Goal: Task Accomplishment & Management: Manage account settings

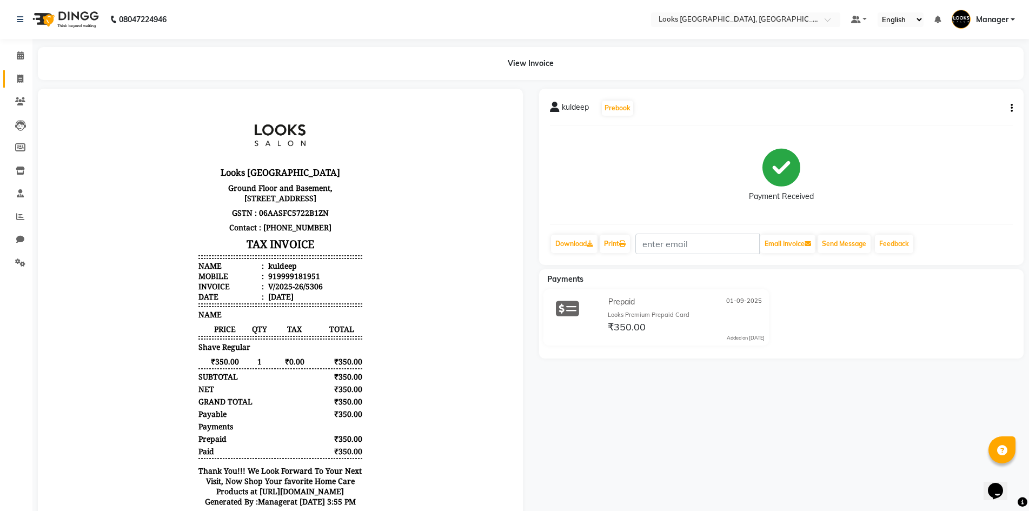
click at [23, 71] on link "Invoice" at bounding box center [16, 79] width 26 height 18
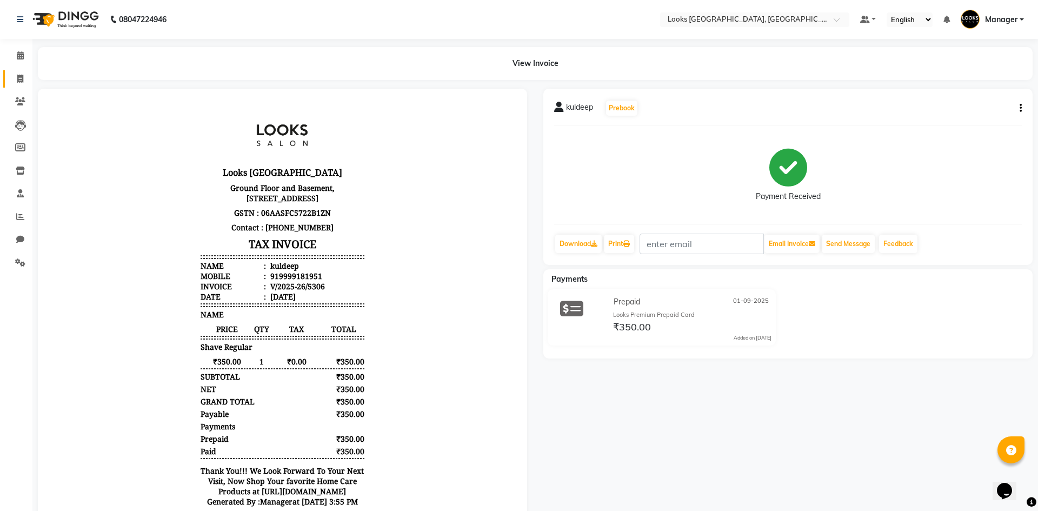
select select "4718"
select select "service"
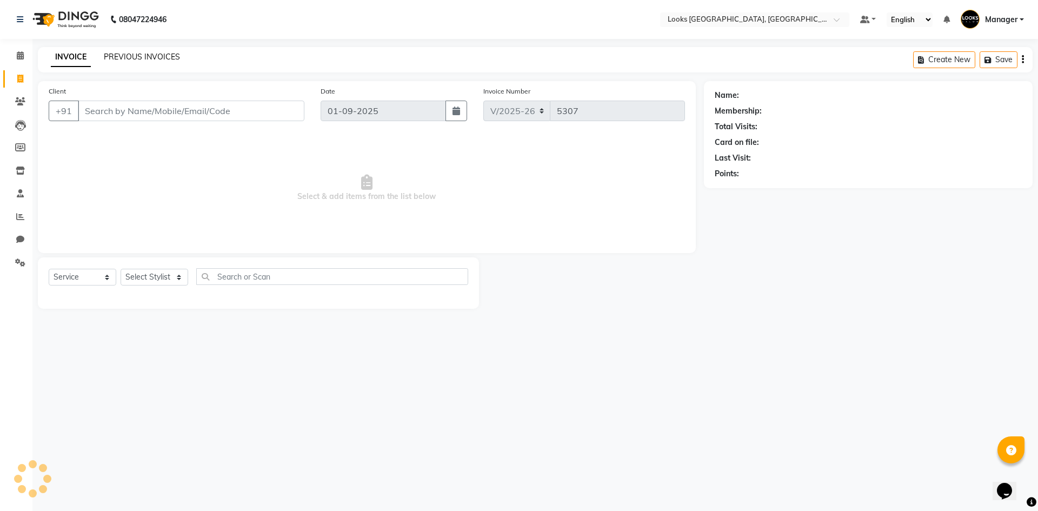
click at [117, 59] on link "PREVIOUS INVOICES" at bounding box center [142, 57] width 76 height 10
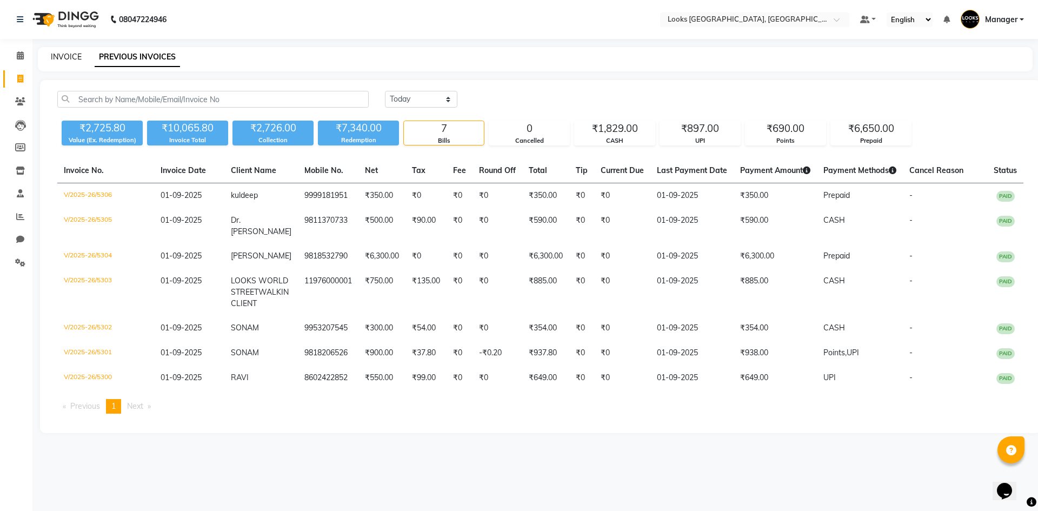
click at [69, 60] on link "INVOICE" at bounding box center [66, 57] width 31 height 10
select select "service"
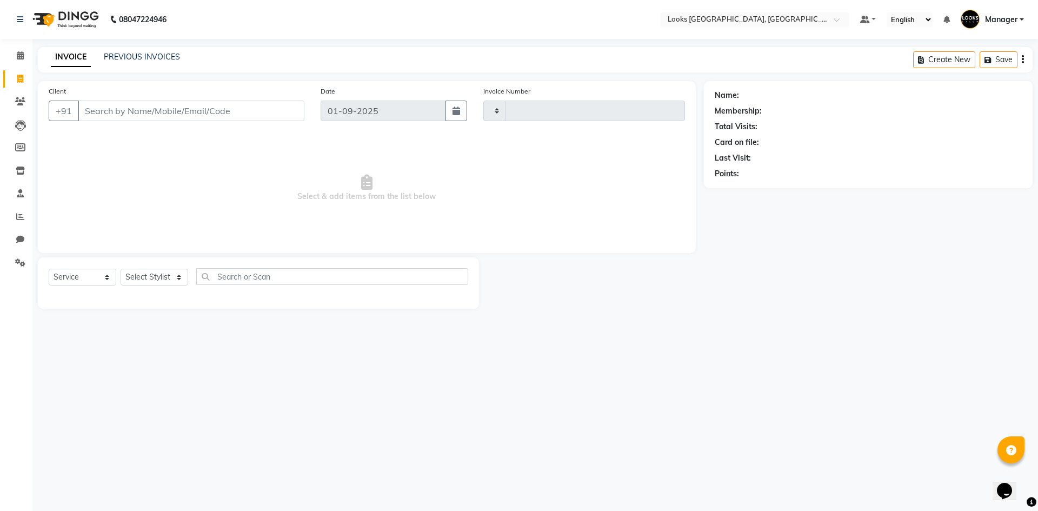
click at [90, 14] on img at bounding box center [65, 19] width 74 height 30
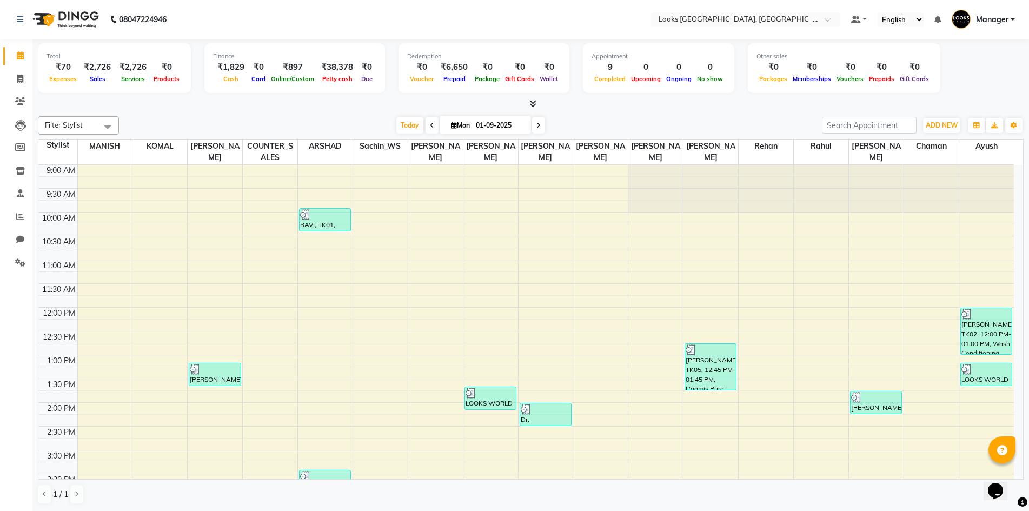
click at [289, 15] on nav "08047224946 Select Location × Looks [GEOGRAPHIC_DATA], Haryana Default Panel My…" at bounding box center [514, 19] width 1029 height 39
click at [17, 79] on icon at bounding box center [20, 79] width 6 height 8
select select "service"
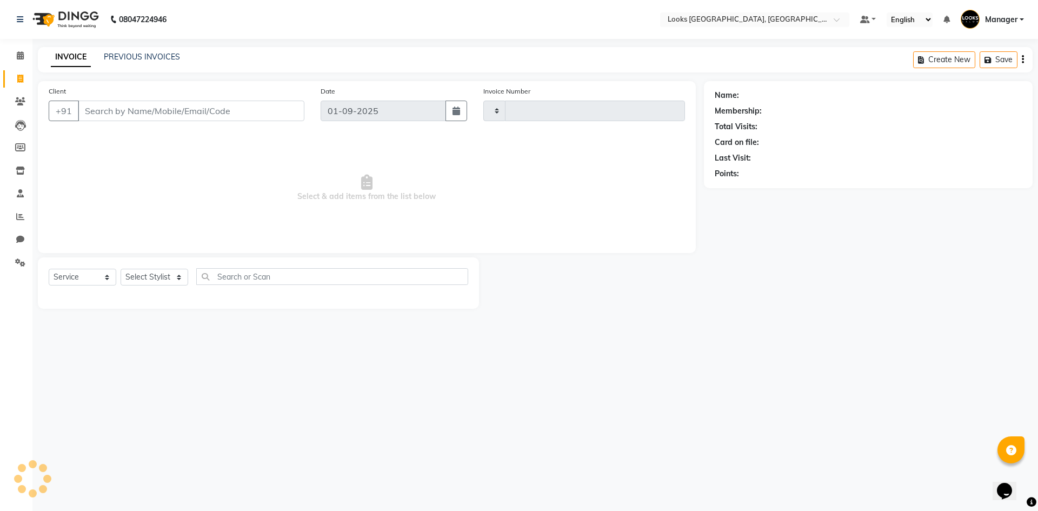
type input "5307"
select select "4718"
click at [168, 279] on select "Select Stylist" at bounding box center [155, 277] width 68 height 17
select select "84465"
click at [121, 269] on select "Select Stylist [PERSON_NAME] [PERSON_NAME] COUNTER_SALES Employee_WS [PERSON_NA…" at bounding box center [155, 277] width 68 height 17
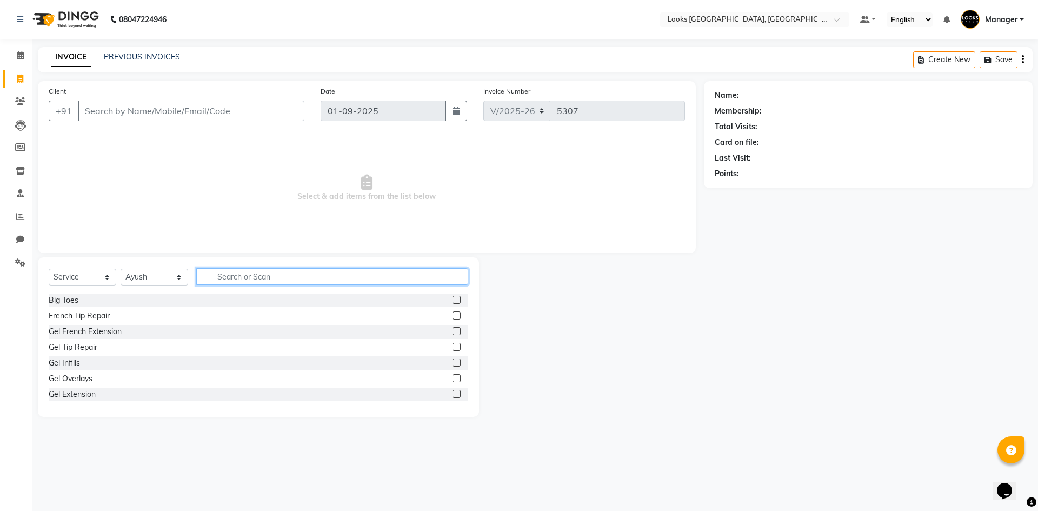
click at [268, 278] on input "text" at bounding box center [332, 276] width 272 height 17
type input "WAS"
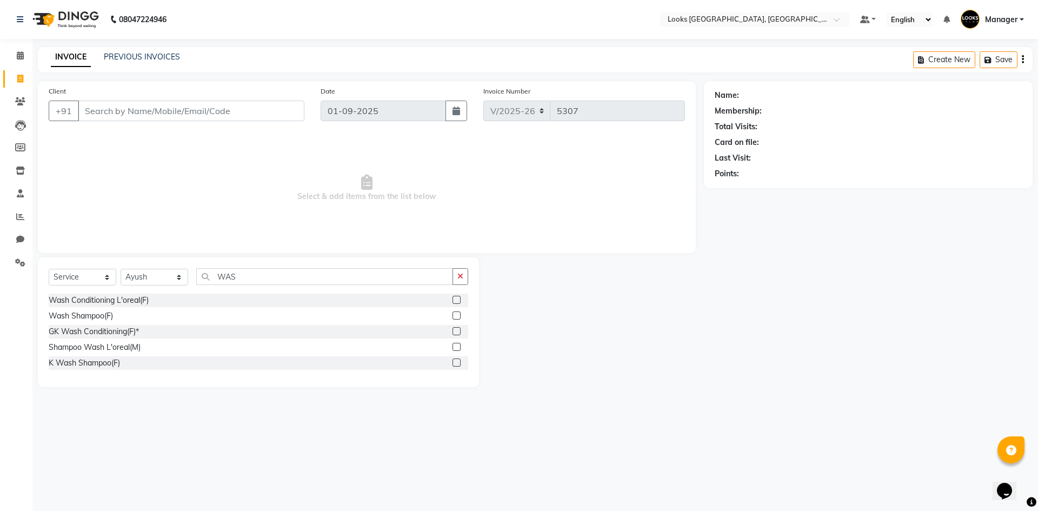
click at [459, 301] on label at bounding box center [457, 300] width 8 height 8
click at [459, 301] on input "checkbox" at bounding box center [456, 300] width 7 height 7
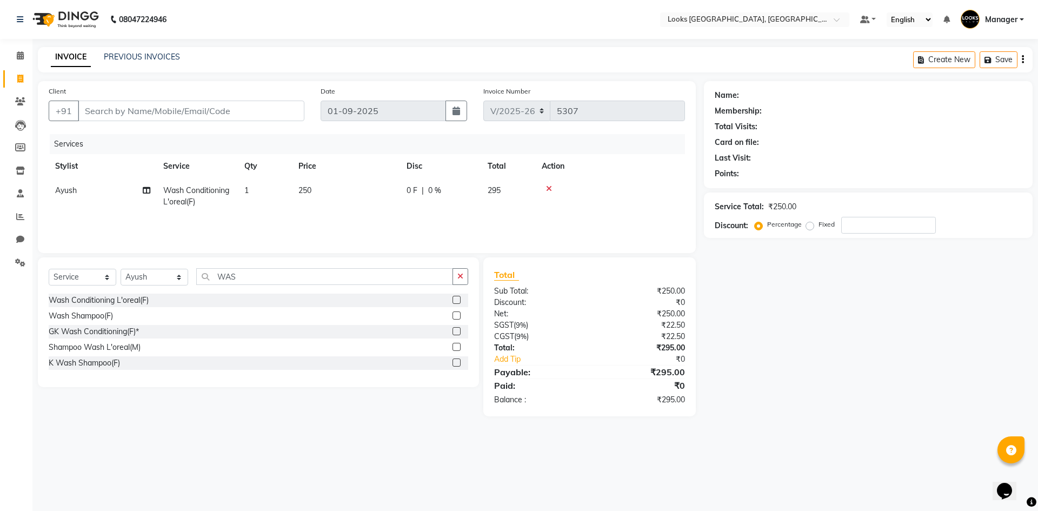
checkbox input "false"
click at [318, 191] on td "250" at bounding box center [346, 196] width 108 height 36
select select "84465"
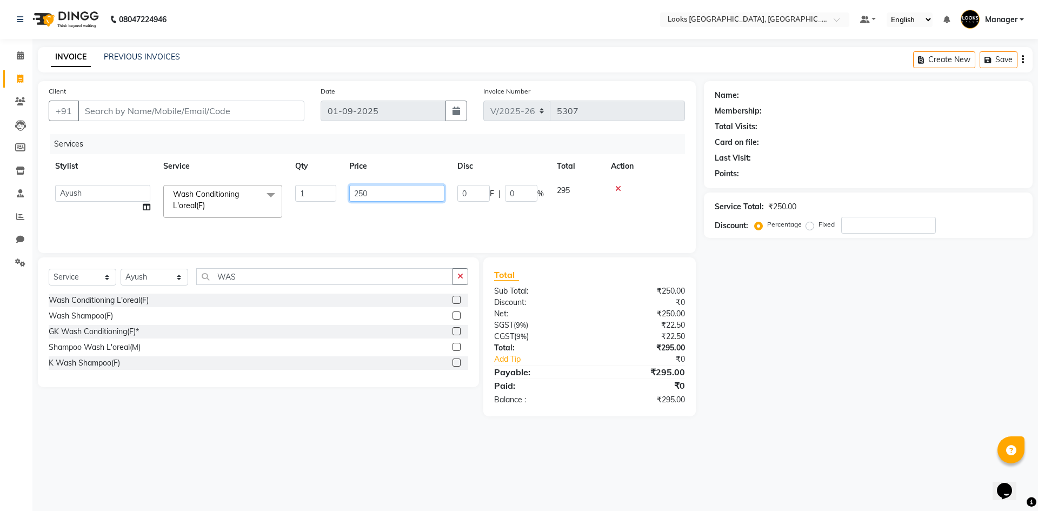
drag, startPoint x: 395, startPoint y: 190, endPoint x: 262, endPoint y: 185, distance: 132.6
click at [291, 191] on tr "[PERSON_NAME] [PERSON_NAME] COUNTER_SALES Employee_WS [PERSON_NAME] Manager [PE…" at bounding box center [367, 201] width 636 height 46
type input "300"
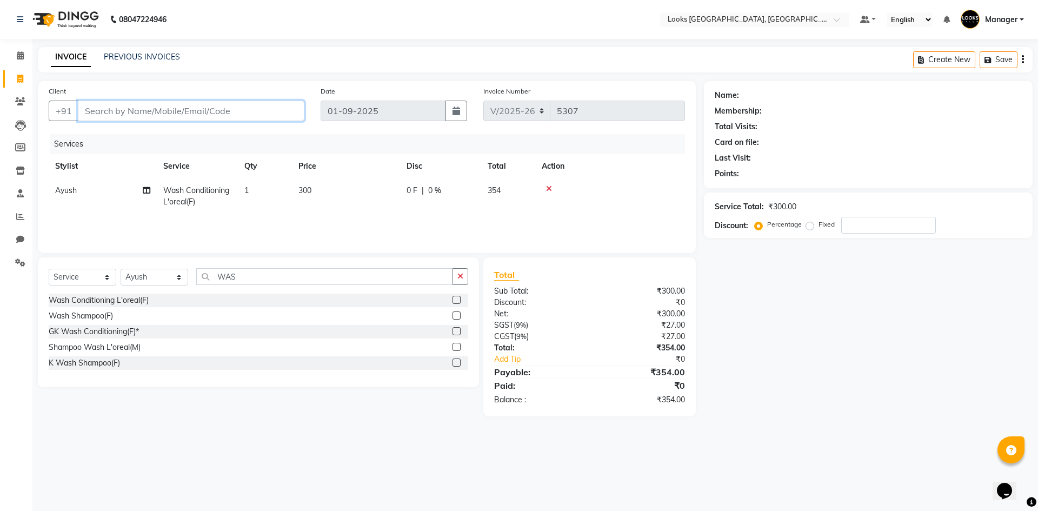
click at [222, 109] on input "Client" at bounding box center [191, 111] width 227 height 21
click at [225, 112] on input "Client" at bounding box center [191, 111] width 227 height 21
type input "9"
type input "0"
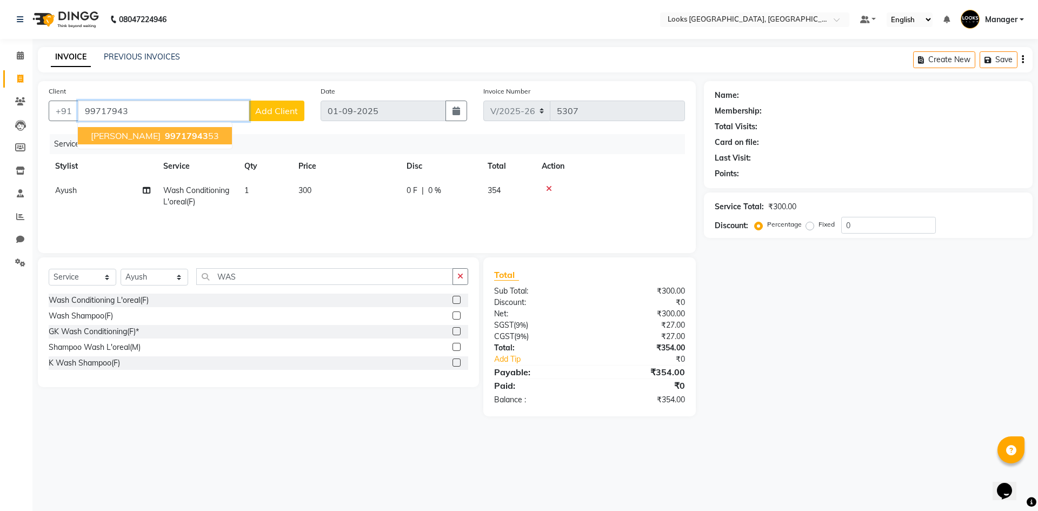
click at [176, 132] on button "[PERSON_NAME] 99717943 53" at bounding box center [155, 135] width 154 height 17
type input "9971794353"
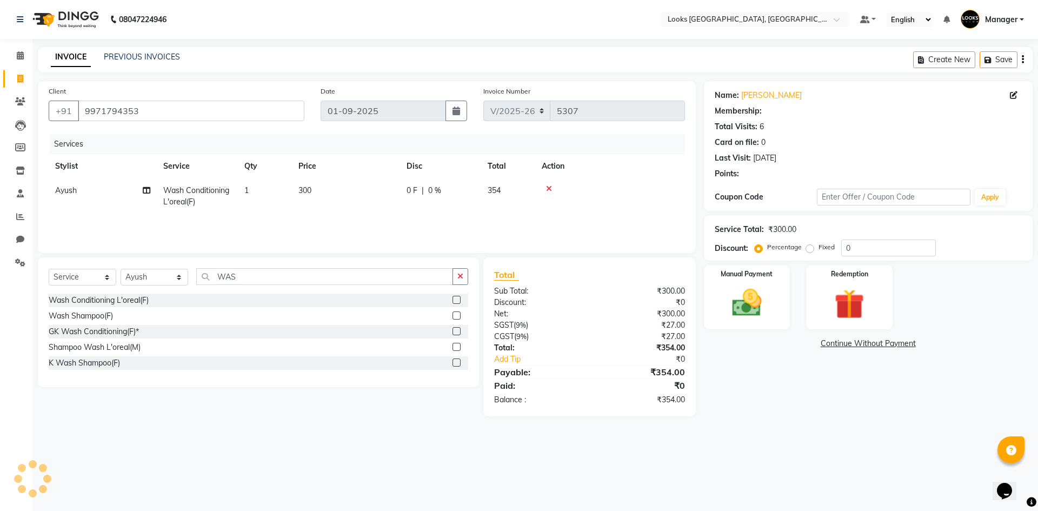
select select "1: Object"
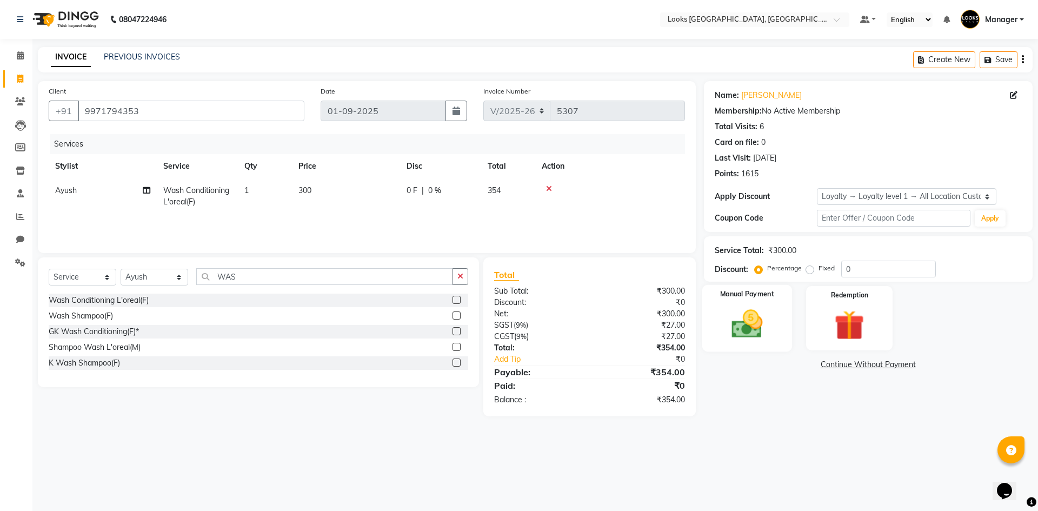
click at [739, 307] on img at bounding box center [747, 324] width 50 height 36
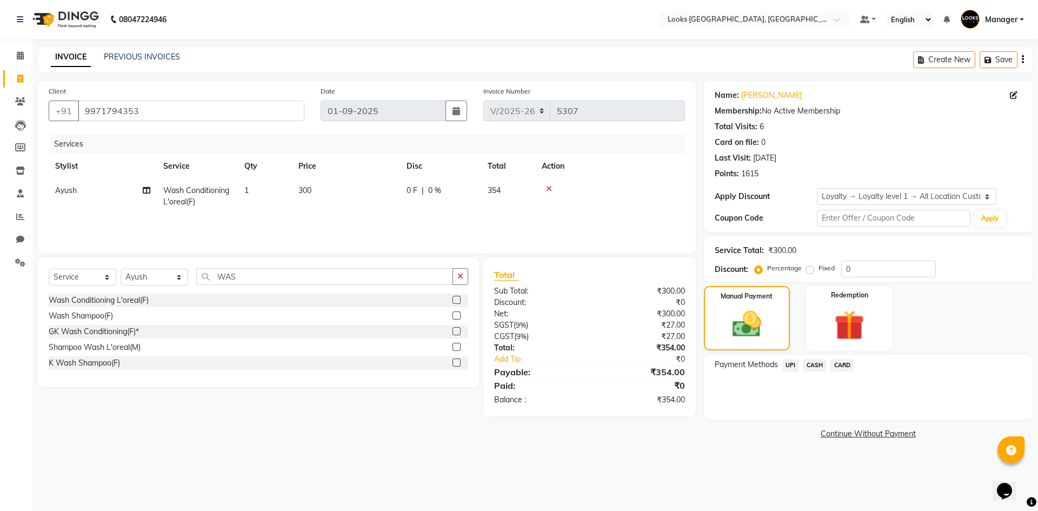
click at [787, 366] on span "UPI" at bounding box center [790, 365] width 17 height 12
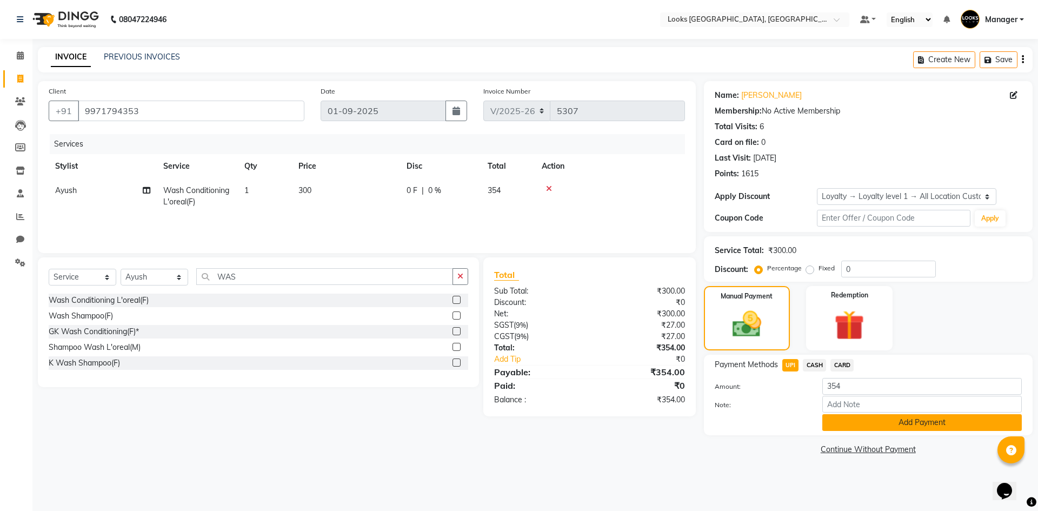
click at [908, 425] on button "Add Payment" at bounding box center [922, 422] width 200 height 17
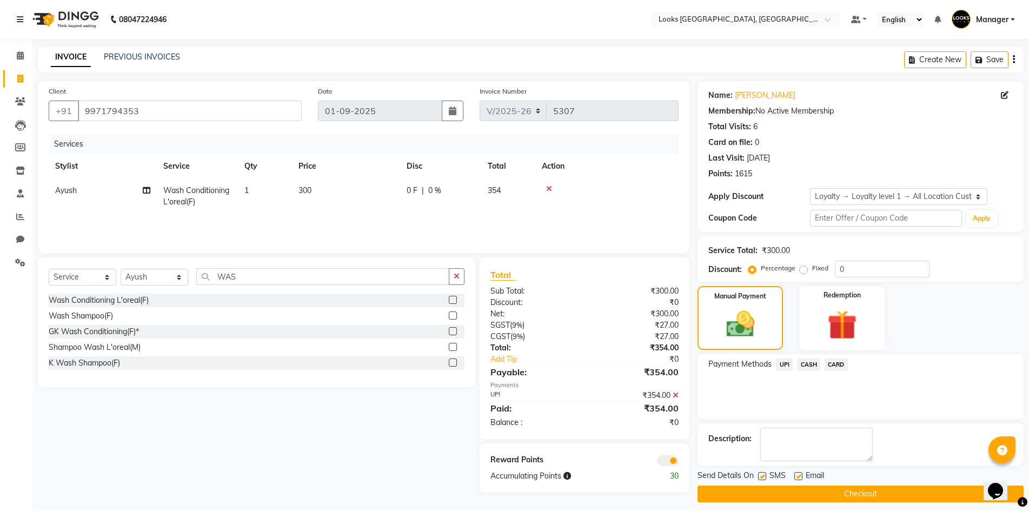
scroll to position [8, 0]
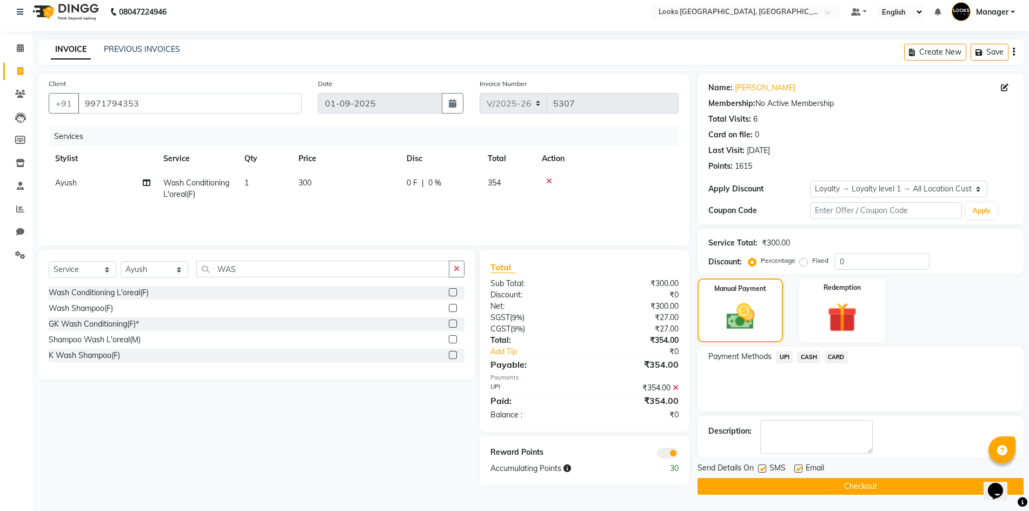
click at [798, 469] on label at bounding box center [798, 468] width 8 height 8
click at [798, 469] on input "checkbox" at bounding box center [797, 469] width 7 height 7
checkbox input "false"
click at [806, 487] on button "Checkout" at bounding box center [861, 486] width 326 height 17
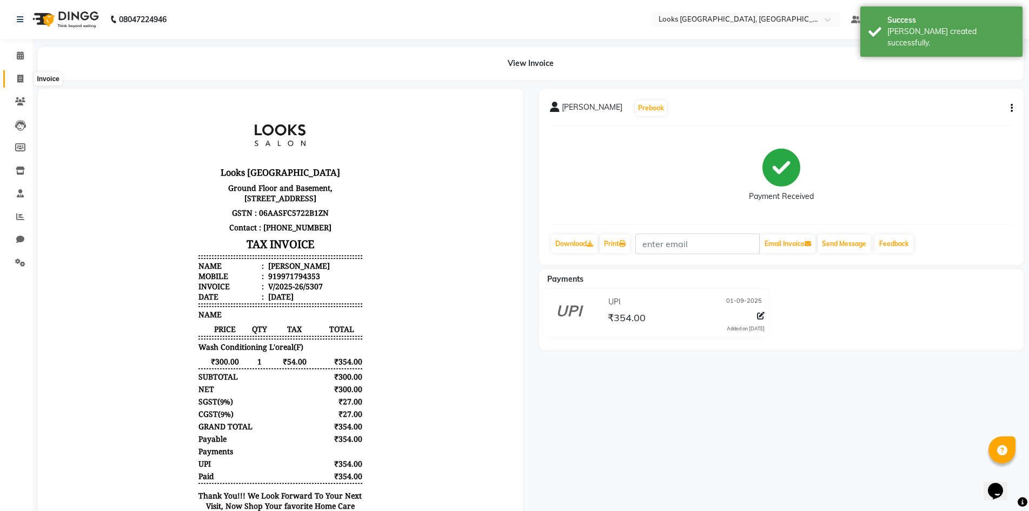
click at [24, 78] on span at bounding box center [20, 79] width 19 height 12
select select "service"
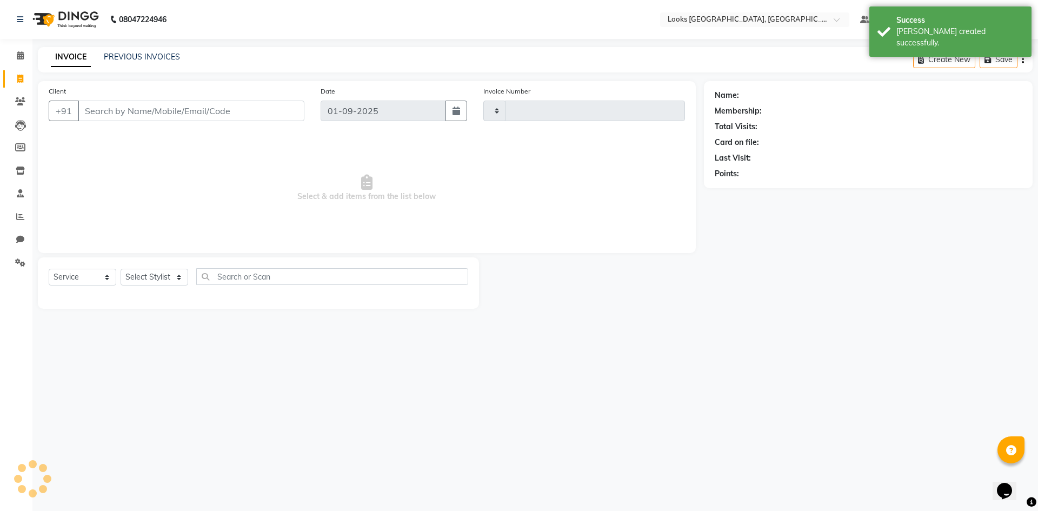
type input "5308"
select select "4718"
click at [171, 56] on link "PREVIOUS INVOICES" at bounding box center [142, 57] width 76 height 10
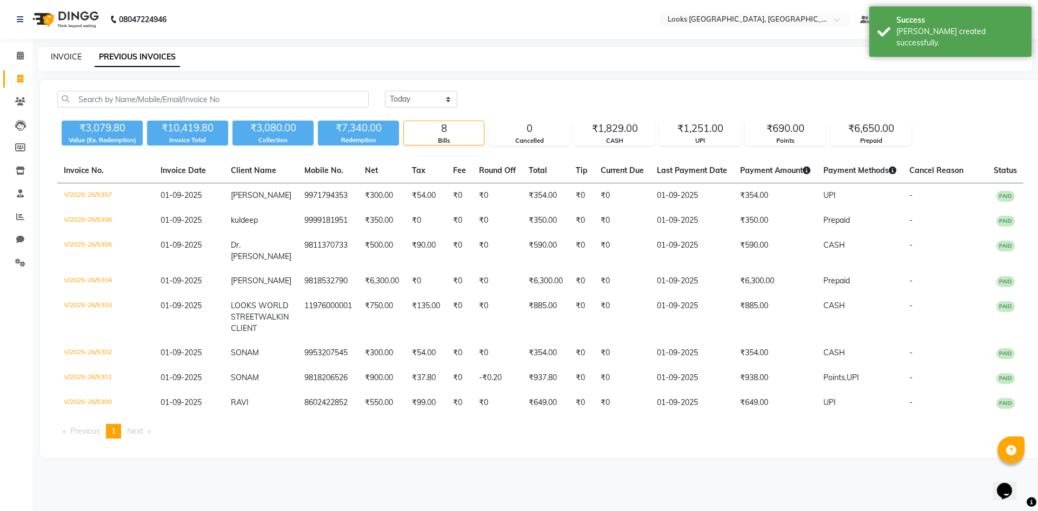
click at [69, 58] on link "INVOICE" at bounding box center [66, 57] width 31 height 10
select select "4718"
select select "service"
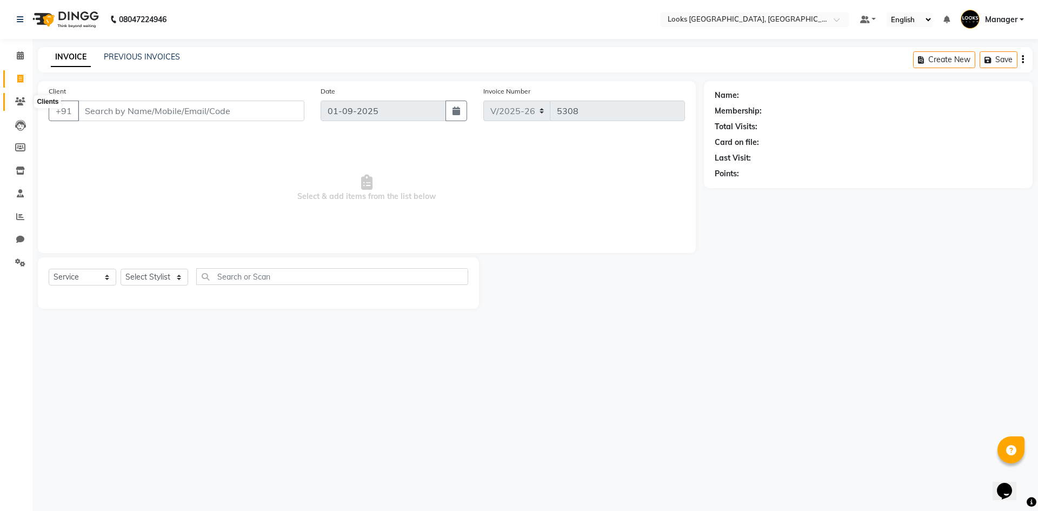
click at [26, 101] on span at bounding box center [20, 102] width 19 height 12
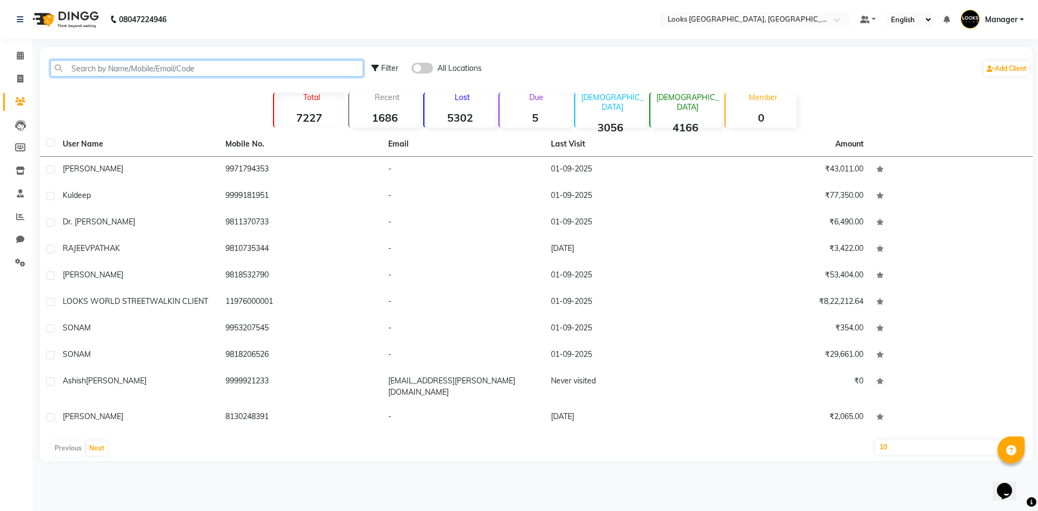
click at [157, 65] on input "text" at bounding box center [206, 68] width 313 height 17
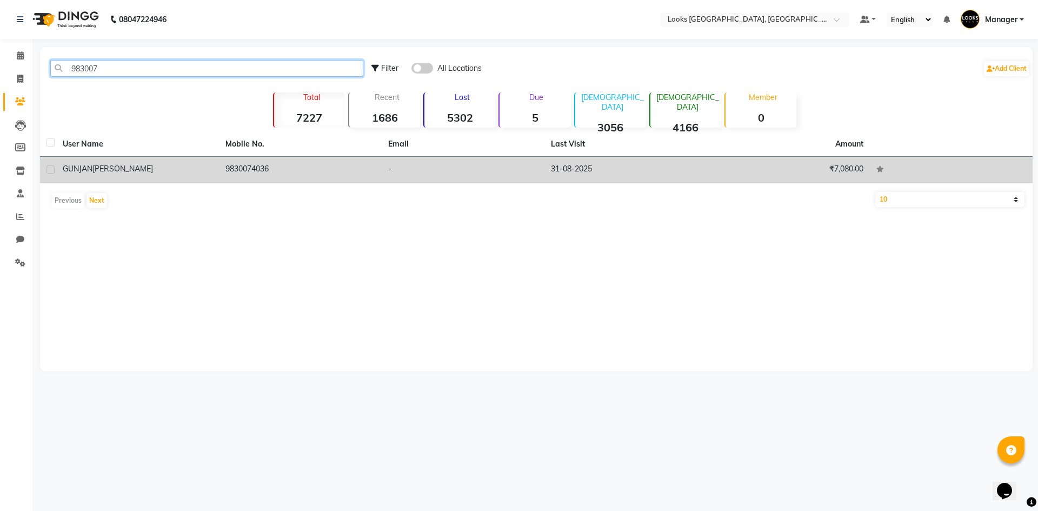
type input "983007"
click at [235, 173] on td "9830074036" at bounding box center [300, 170] width 163 height 26
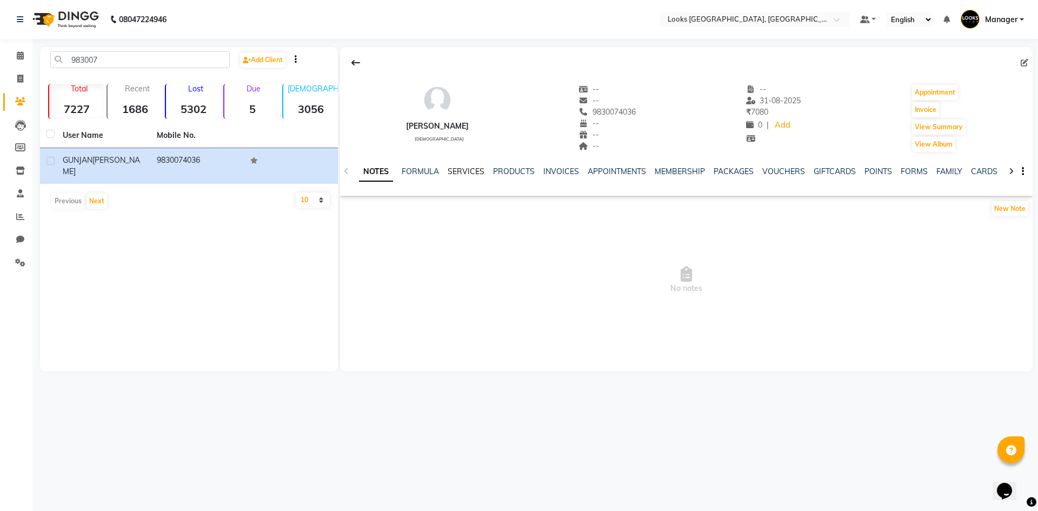
click at [453, 168] on link "SERVICES" at bounding box center [466, 172] width 37 height 10
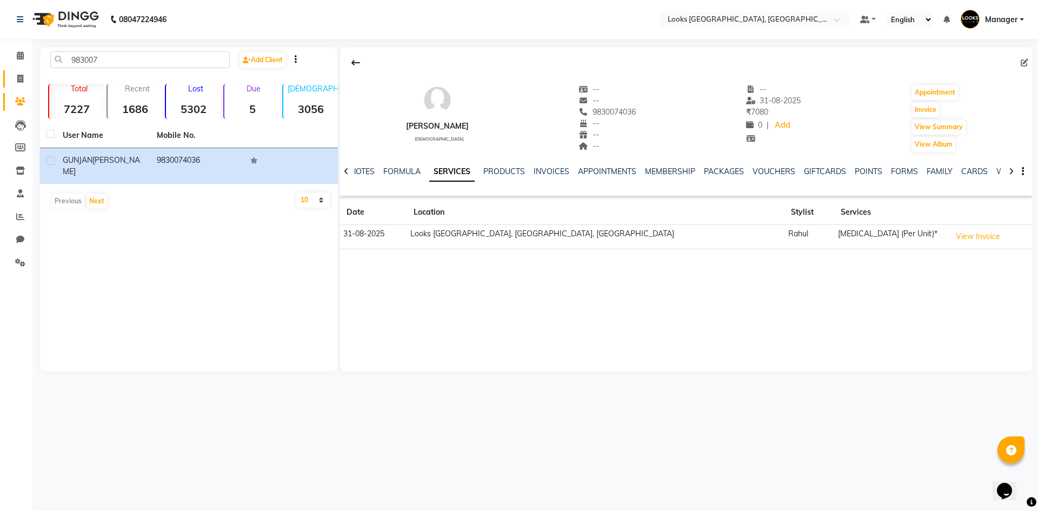
click at [10, 79] on link "Invoice" at bounding box center [16, 79] width 26 height 18
select select "4718"
select select "service"
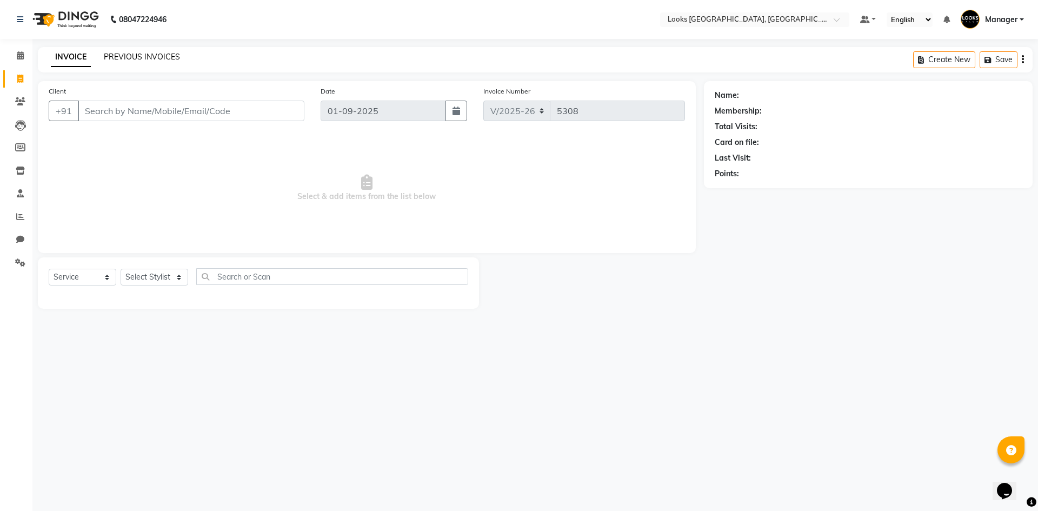
click at [135, 54] on link "PREVIOUS INVOICES" at bounding box center [142, 57] width 76 height 10
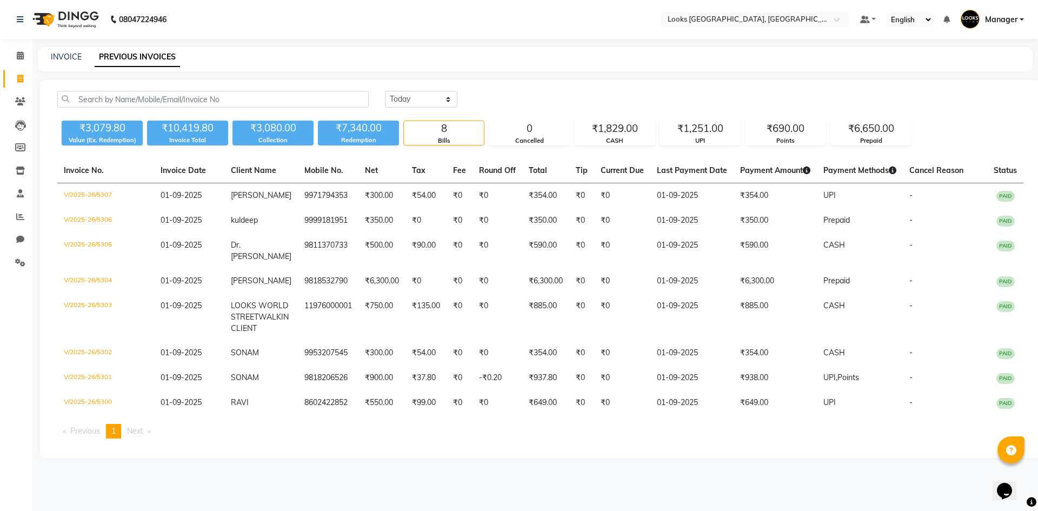
click at [49, 52] on div "INVOICE PREVIOUS INVOICES" at bounding box center [529, 56] width 982 height 11
click at [73, 51] on div "INVOICE PREVIOUS INVOICES" at bounding box center [535, 59] width 995 height 24
click at [73, 52] on link "INVOICE" at bounding box center [66, 57] width 31 height 10
select select "service"
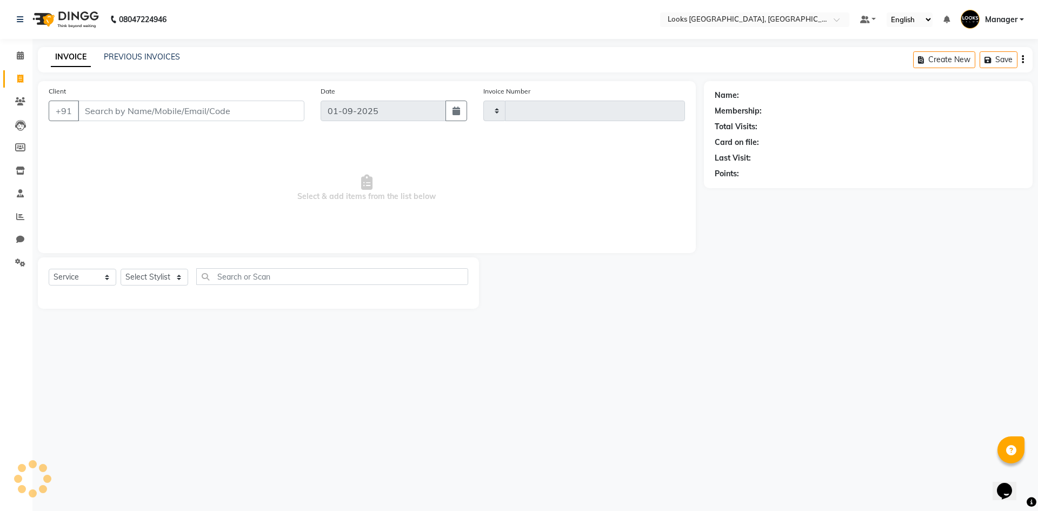
type input "5308"
select select "4718"
click at [149, 58] on link "PREVIOUS INVOICES" at bounding box center [142, 57] width 76 height 10
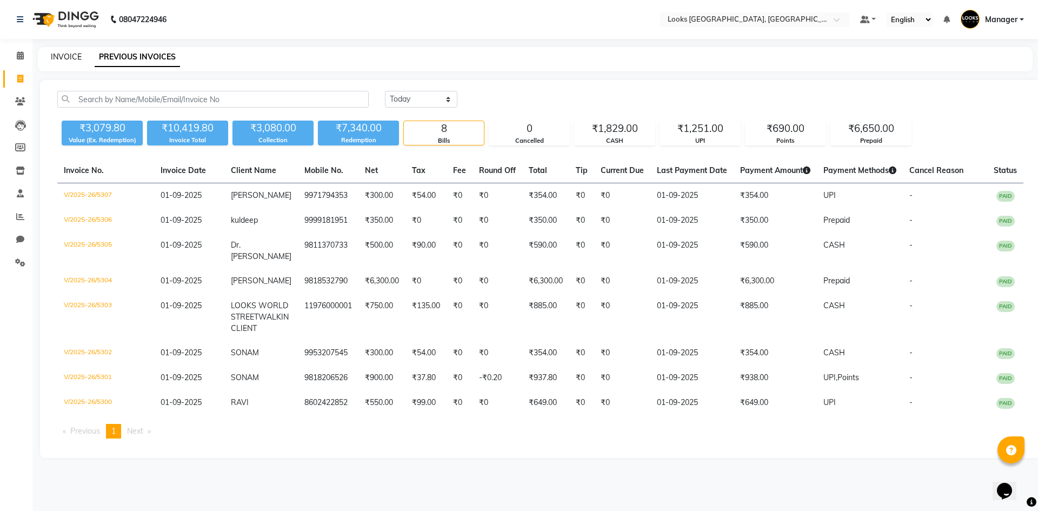
click at [61, 58] on link "INVOICE" at bounding box center [66, 57] width 31 height 10
select select "service"
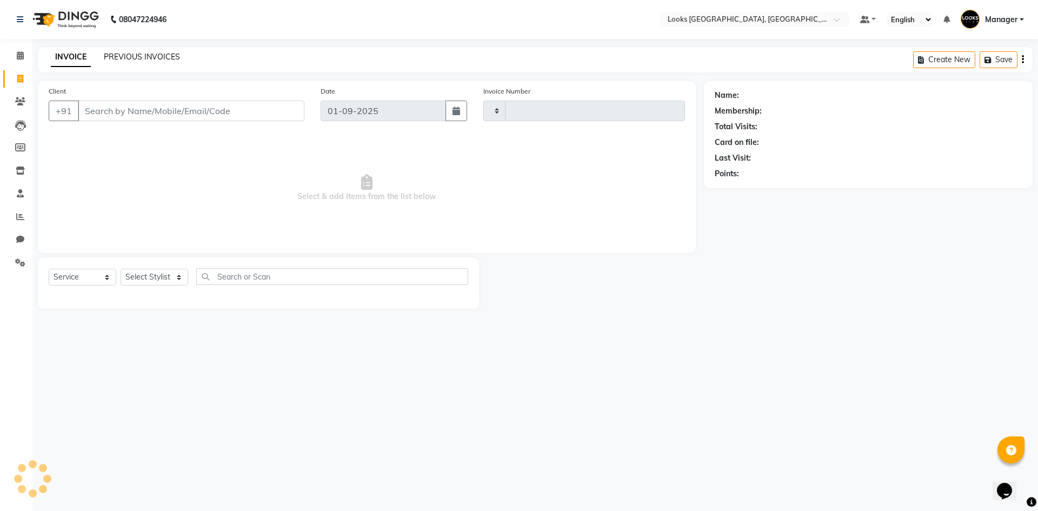
type input "5308"
select select "4718"
click at [140, 58] on link "PREVIOUS INVOICES" at bounding box center [142, 57] width 76 height 10
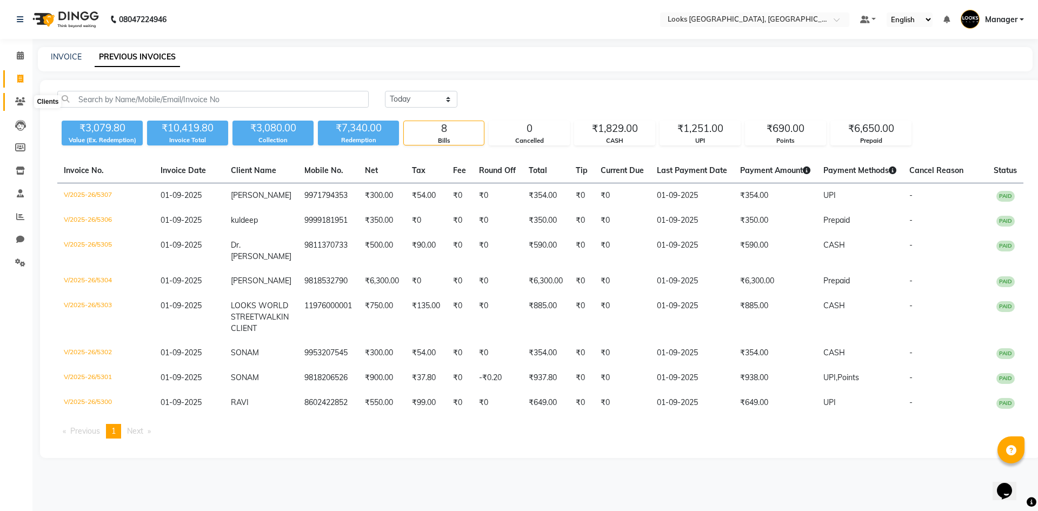
click at [26, 103] on span at bounding box center [20, 102] width 19 height 12
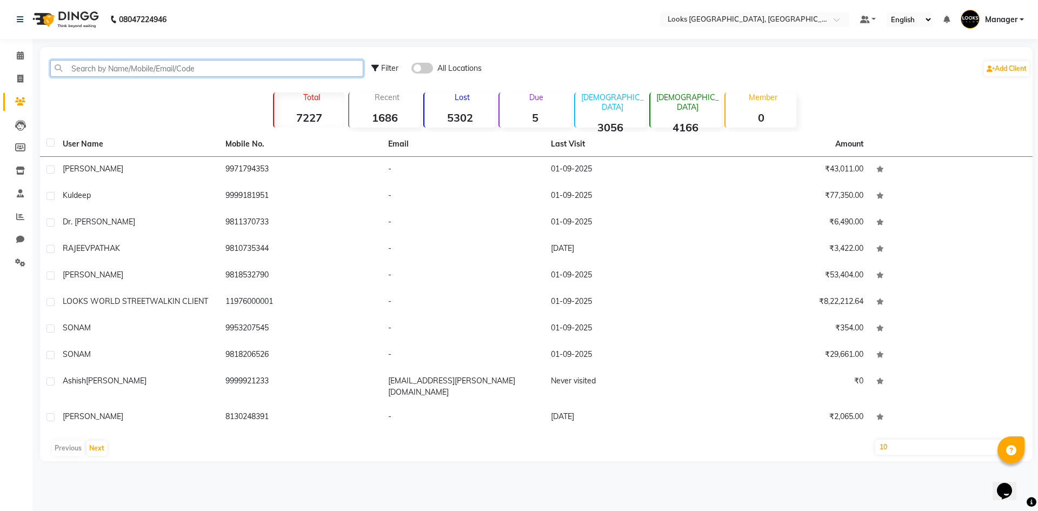
click at [111, 66] on input "text" at bounding box center [206, 68] width 313 height 17
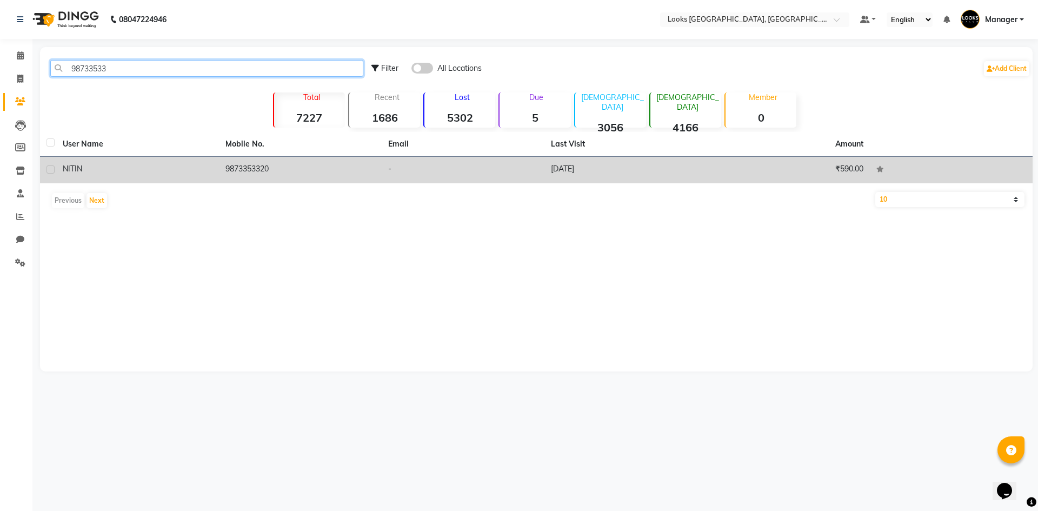
type input "98733533"
click at [707, 164] on td "[DATE]" at bounding box center [625, 170] width 163 height 26
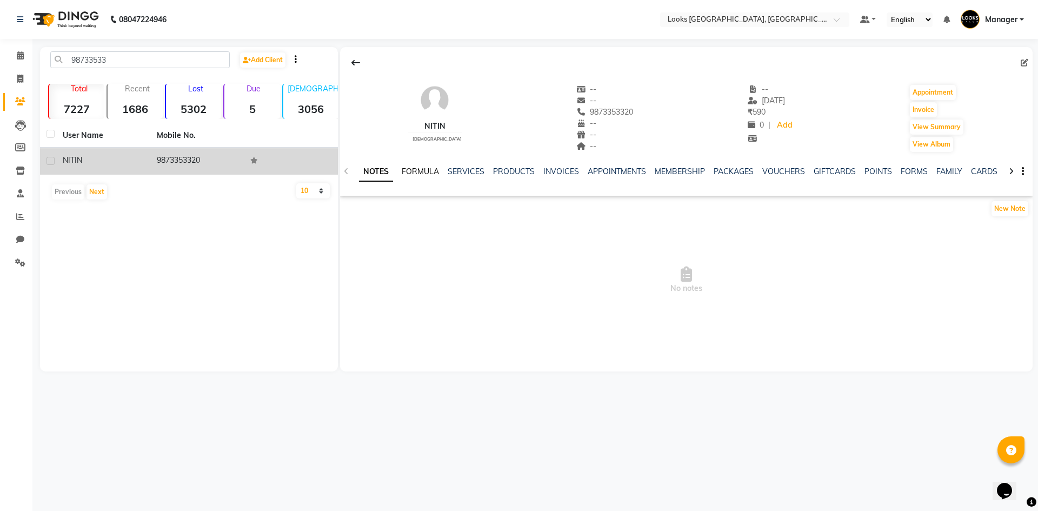
click at [421, 170] on link "FORMULA" at bounding box center [420, 172] width 37 height 10
click at [468, 167] on link "SERVICES" at bounding box center [465, 172] width 37 height 10
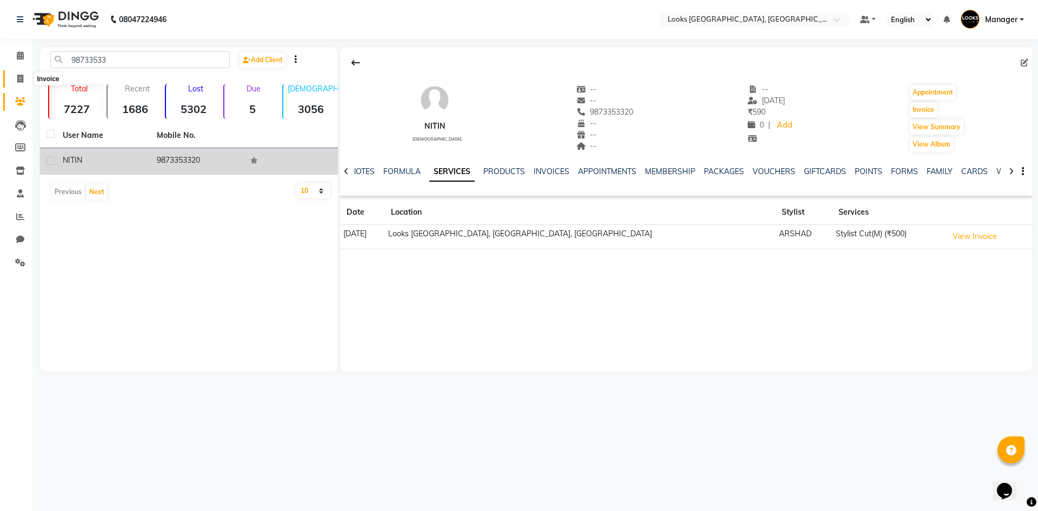
click at [17, 77] on icon at bounding box center [20, 79] width 6 height 8
select select "service"
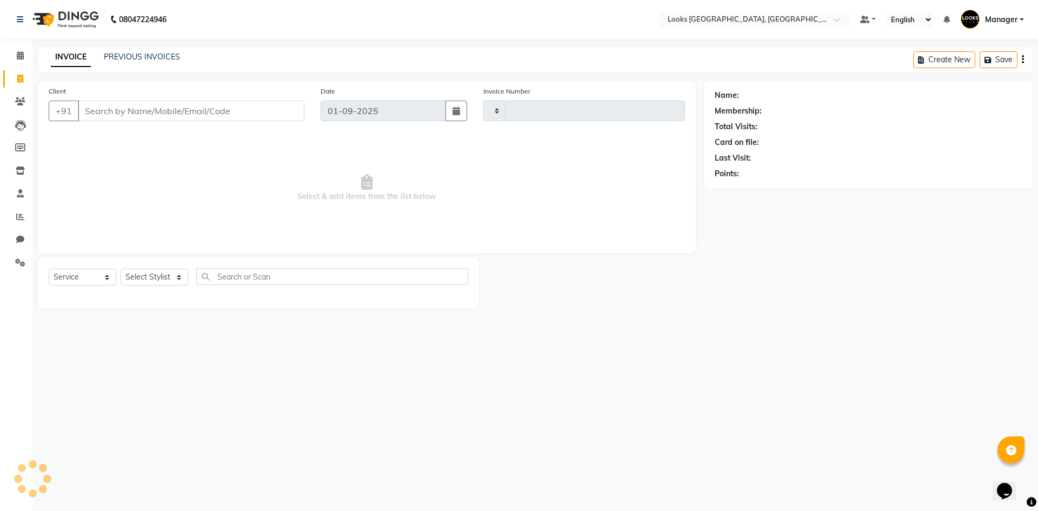
type input "5308"
select select "4718"
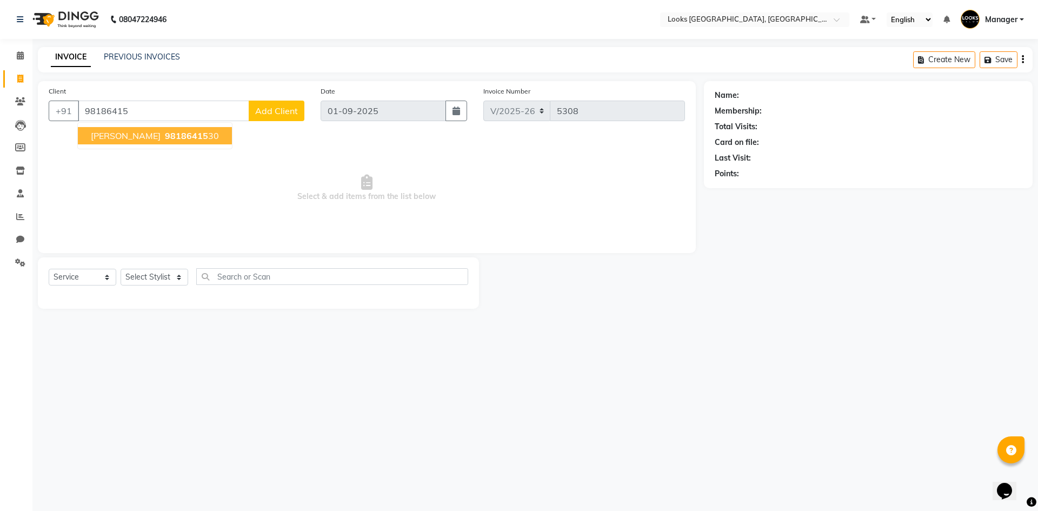
click at [187, 134] on span "98186415" at bounding box center [186, 135] width 43 height 11
type input "9818641530"
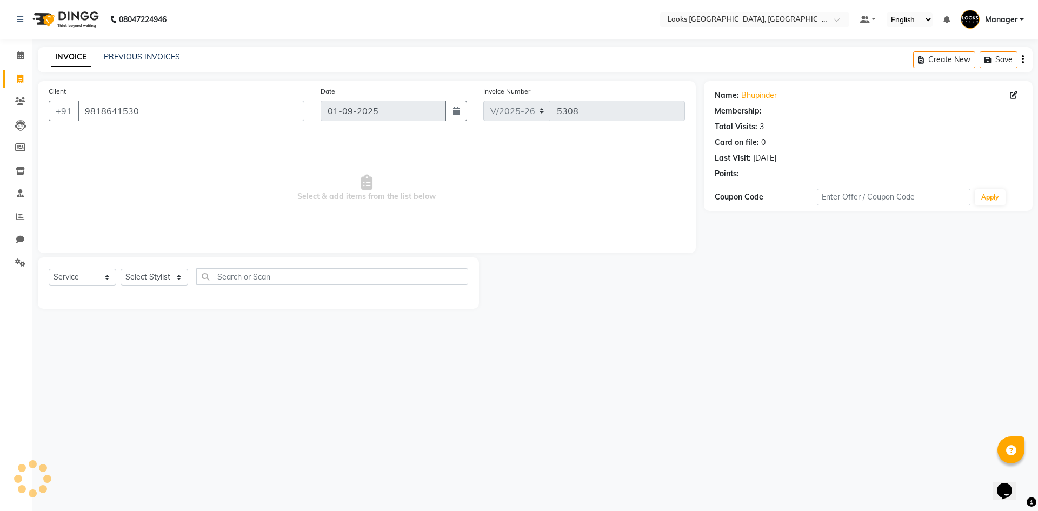
select select "1: Object"
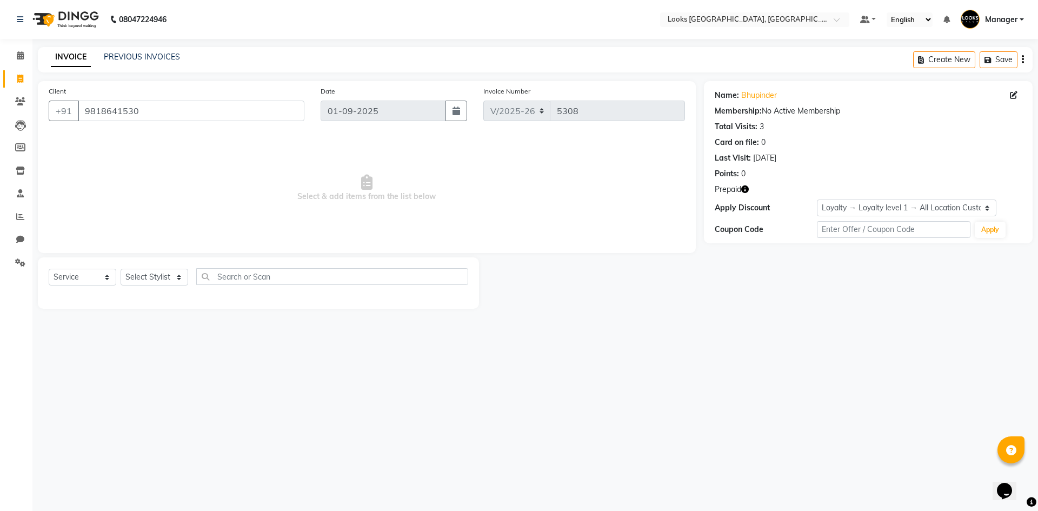
click at [746, 192] on icon "button" at bounding box center [745, 189] width 8 height 8
click at [150, 266] on div "Select Service Product Membership Package Voucher Prepaid Gift Card Select Styl…" at bounding box center [258, 282] width 441 height 51
drag, startPoint x: 151, startPoint y: 280, endPoint x: 151, endPoint y: 271, distance: 8.7
click at [151, 280] on select "Select Stylist [PERSON_NAME] [PERSON_NAME] COUNTER_SALES Employee_WS [PERSON_NA…" at bounding box center [155, 277] width 68 height 17
select select "84103"
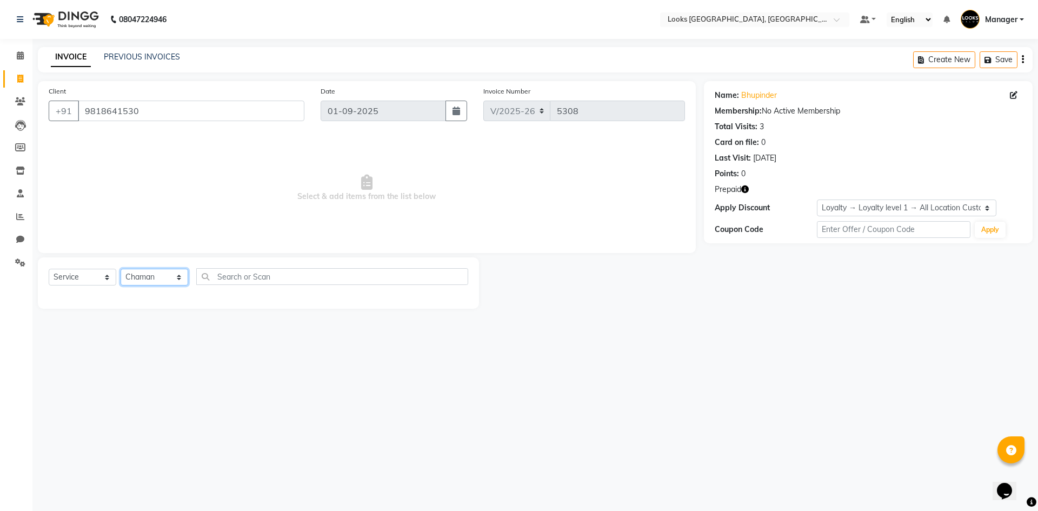
click at [121, 269] on select "Select Stylist [PERSON_NAME] [PERSON_NAME] COUNTER_SALES Employee_WS [PERSON_NA…" at bounding box center [155, 277] width 68 height 17
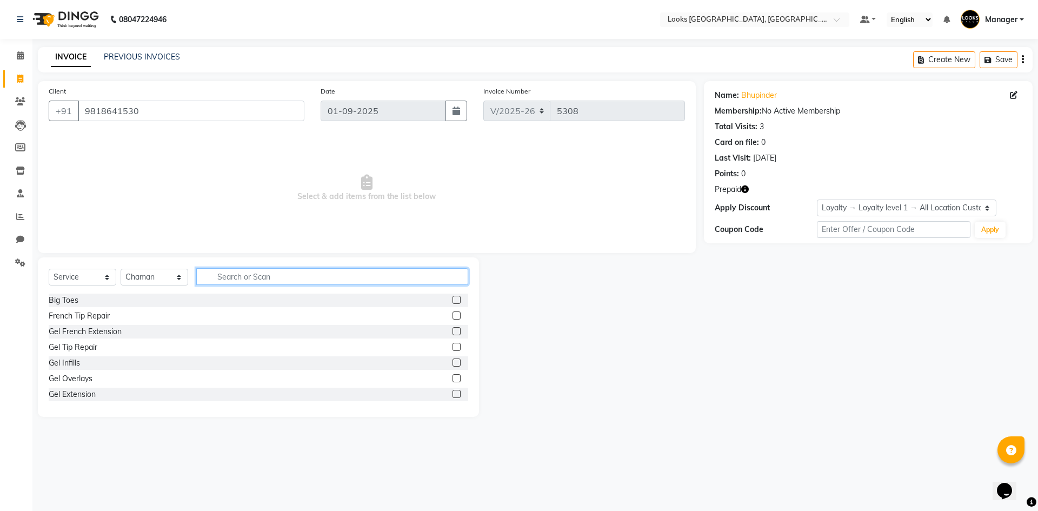
click at [329, 278] on input "text" at bounding box center [332, 276] width 272 height 17
type input "FOOT"
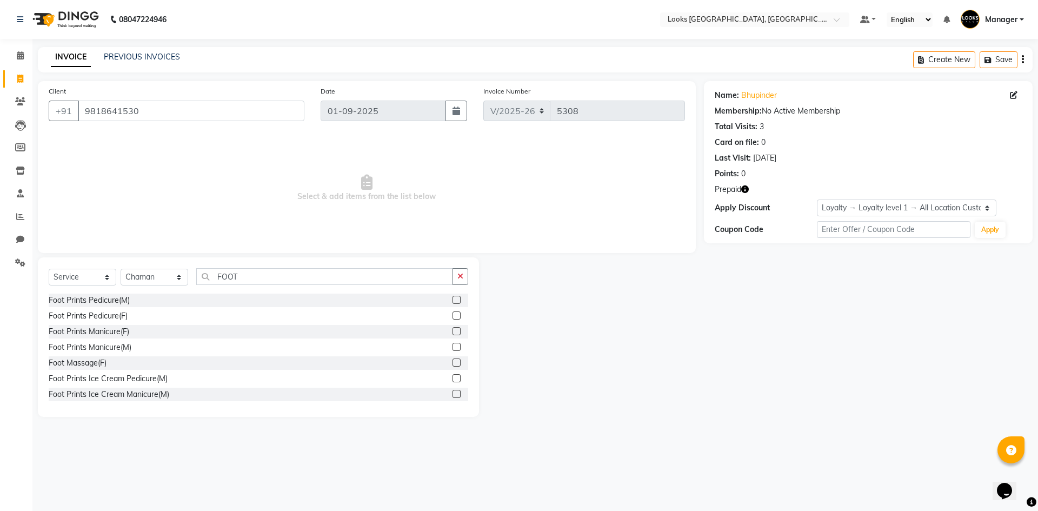
click at [453, 315] on label at bounding box center [457, 315] width 8 height 8
click at [453, 315] on input "checkbox" at bounding box center [456, 316] width 7 height 7
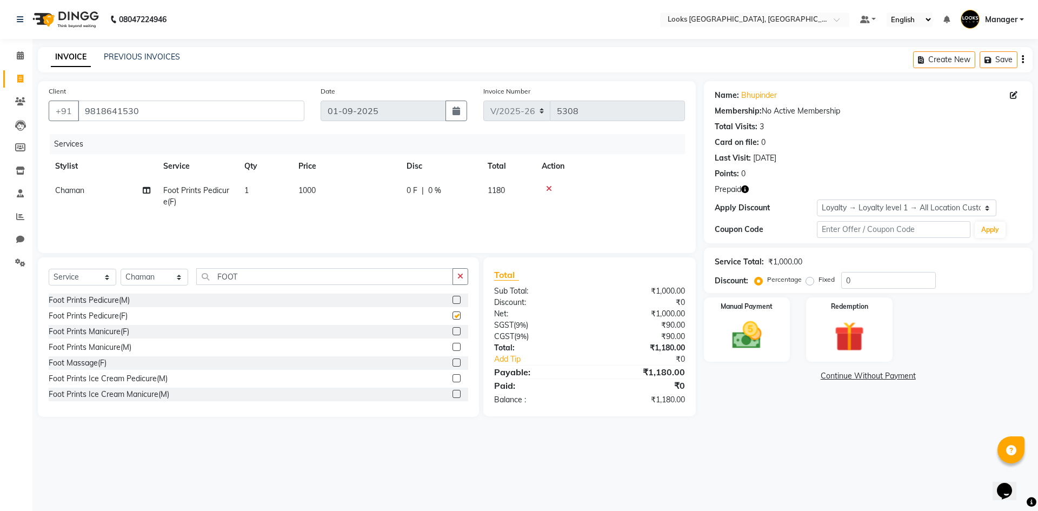
checkbox input "false"
click at [322, 188] on td "1000" at bounding box center [346, 196] width 108 height 36
select select "84103"
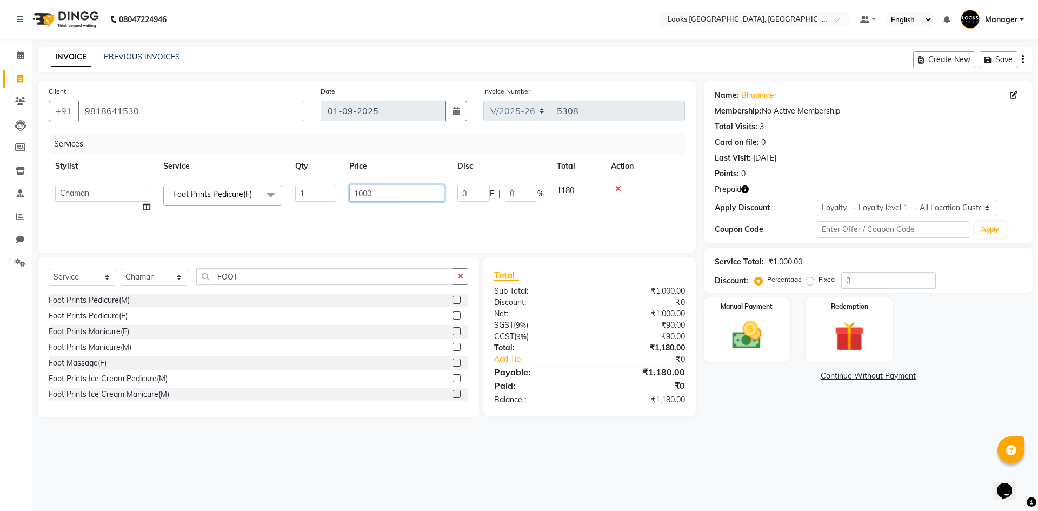
drag, startPoint x: 384, startPoint y: 188, endPoint x: 144, endPoint y: 203, distance: 241.1
click at [174, 187] on tr "[PERSON_NAME] [PERSON_NAME] COUNTER_SALES Employee_WS [PERSON_NAME] Manager [PE…" at bounding box center [367, 198] width 636 height 41
type input "1200"
drag, startPoint x: 164, startPoint y: 277, endPoint x: 161, endPoint y: 269, distance: 9.0
click at [164, 277] on select "Select Stylist [PERSON_NAME] [PERSON_NAME] COUNTER_SALES Employee_WS [PERSON_NA…" at bounding box center [155, 277] width 68 height 17
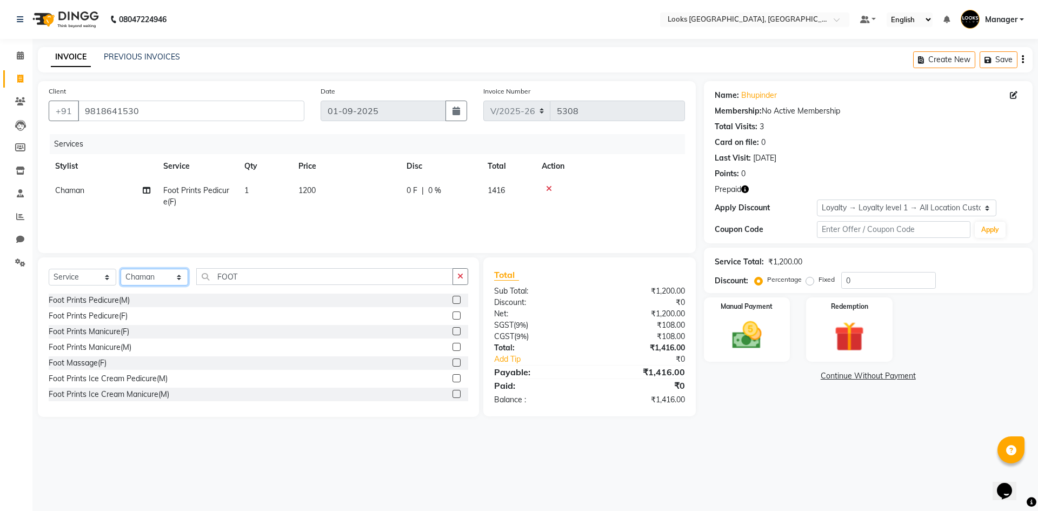
select select "78857"
click at [121, 269] on select "Select Stylist [PERSON_NAME] [PERSON_NAME] COUNTER_SALES Employee_WS [PERSON_NA…" at bounding box center [155, 277] width 68 height 17
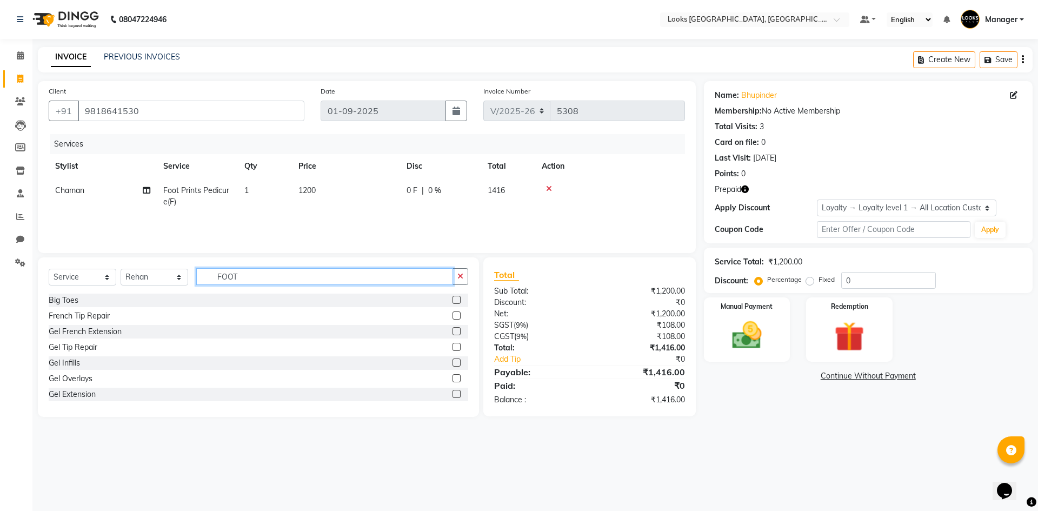
click at [258, 278] on input "FOOT" at bounding box center [324, 276] width 257 height 17
type input "WAS"
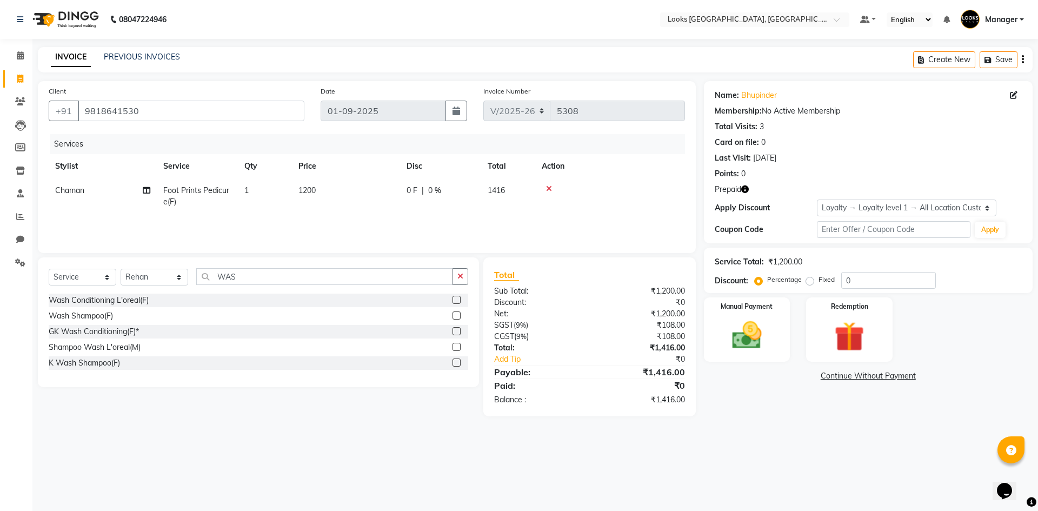
click at [456, 348] on label at bounding box center [457, 347] width 8 height 8
click at [456, 348] on input "checkbox" at bounding box center [456, 347] width 7 height 7
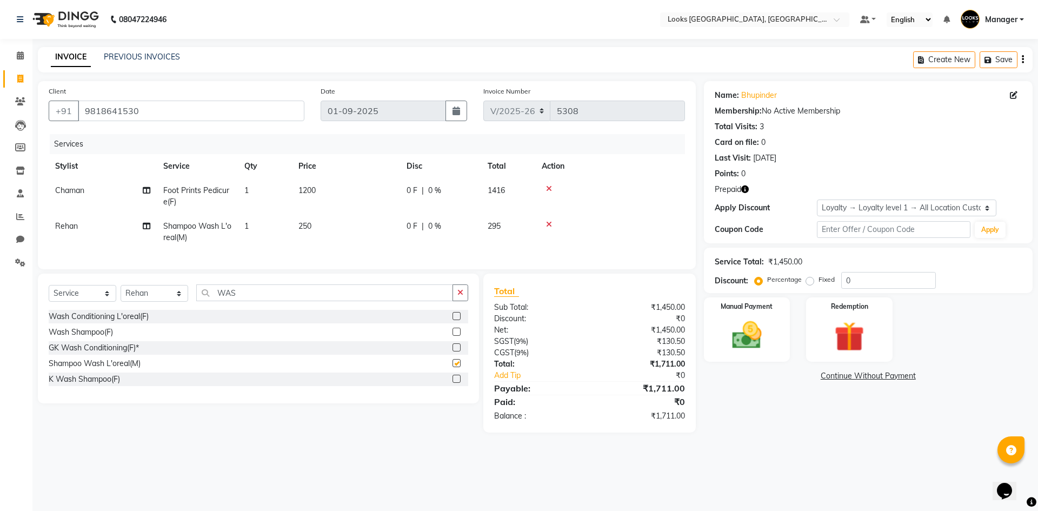
checkbox input "false"
click at [257, 301] on input "WAS" at bounding box center [324, 292] width 257 height 17
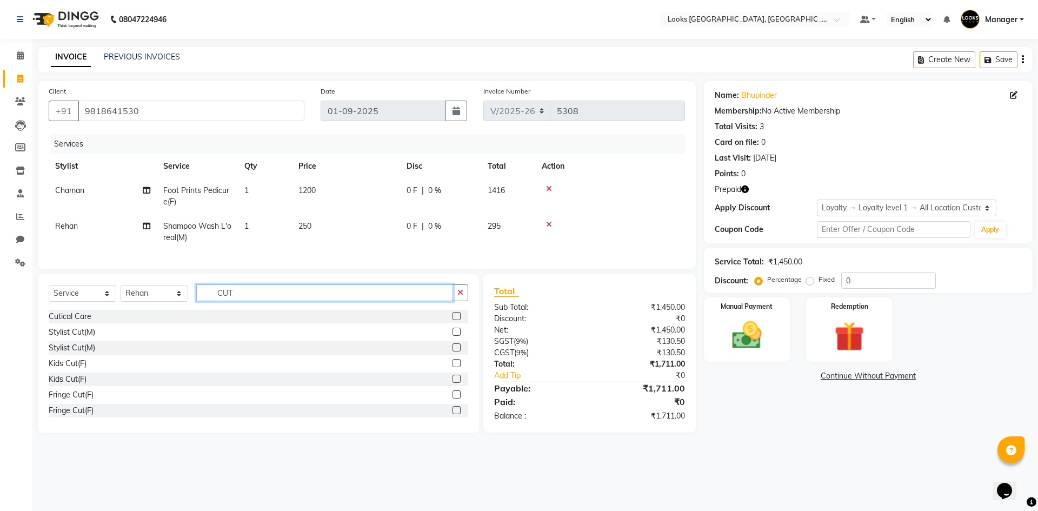
type input "CUT"
click at [453, 336] on label at bounding box center [457, 332] width 8 height 8
click at [453, 336] on input "checkbox" at bounding box center [456, 332] width 7 height 7
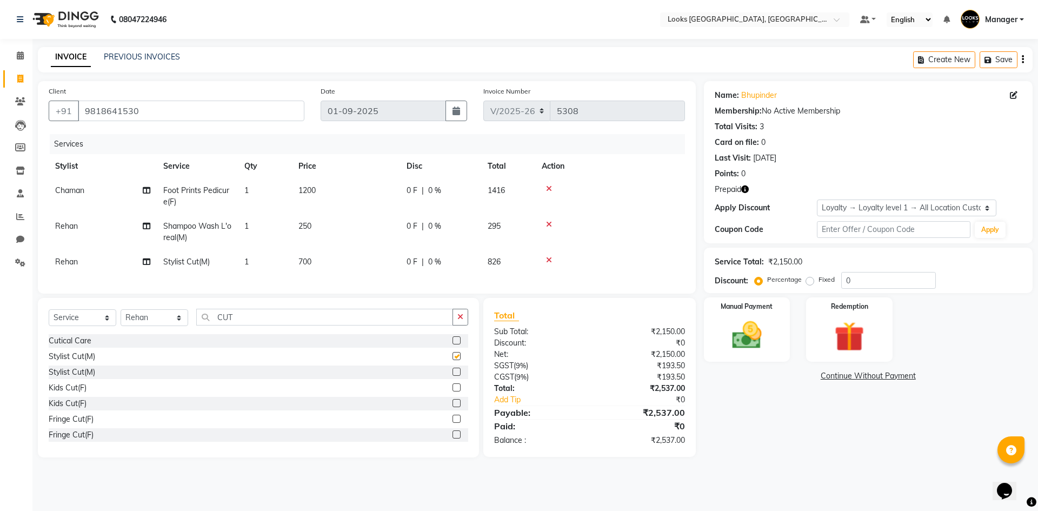
checkbox input "false"
click at [287, 326] on input "CUT" at bounding box center [324, 317] width 257 height 17
type input "SHAVE"
click at [453, 344] on label at bounding box center [457, 340] width 8 height 8
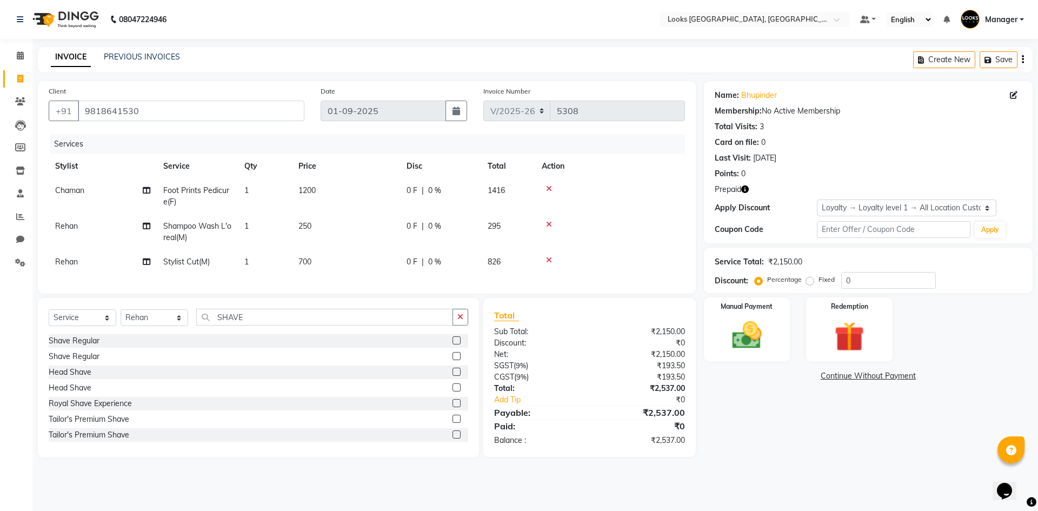
click at [453, 344] on input "checkbox" at bounding box center [456, 340] width 7 height 7
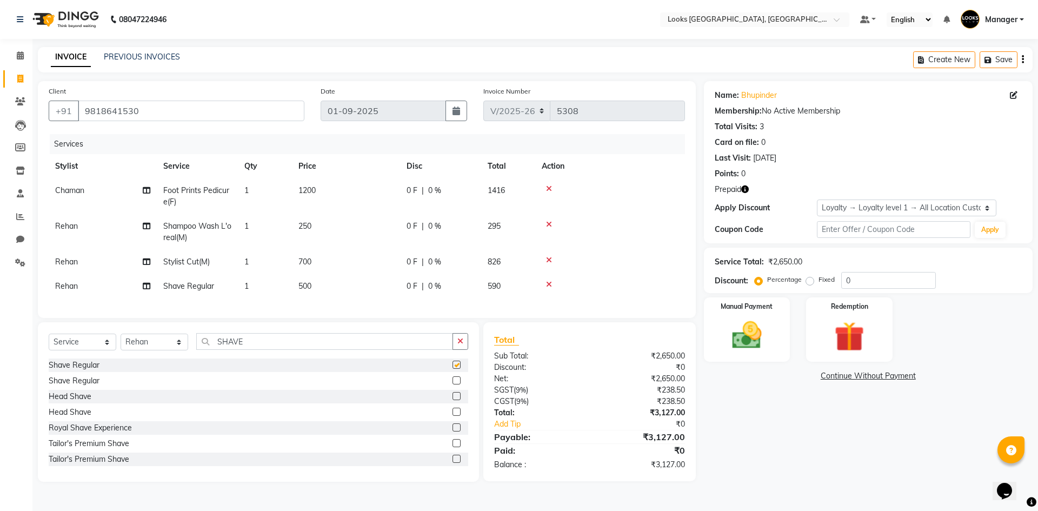
checkbox input "false"
click at [307, 225] on span "250" at bounding box center [304, 226] width 13 height 10
select select "78857"
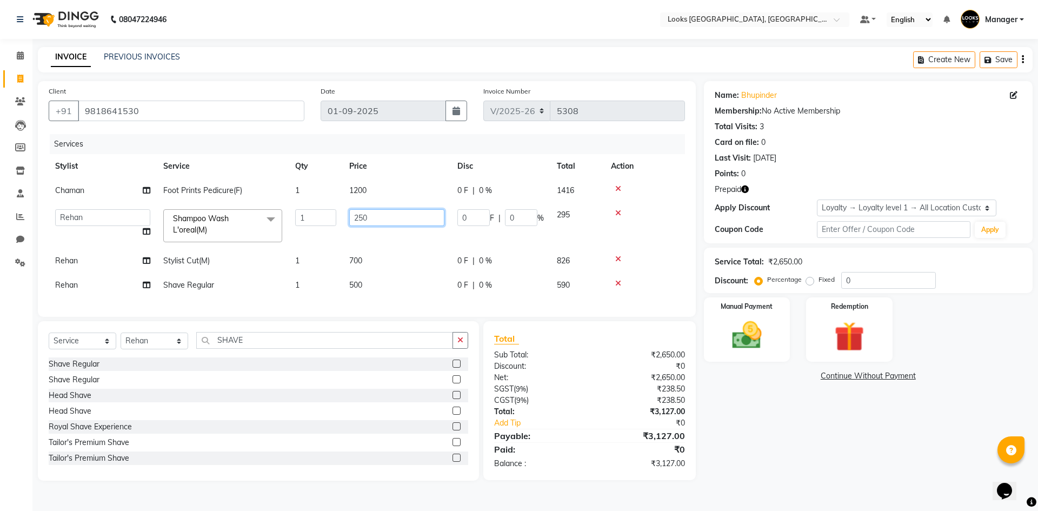
click at [84, 202] on tbody "Chaman Foot Prints Pedicure(F) 1 1200 0 F | 0 % 1416 [PERSON_NAME] [PERSON_NAME…" at bounding box center [367, 237] width 636 height 119
type input "200"
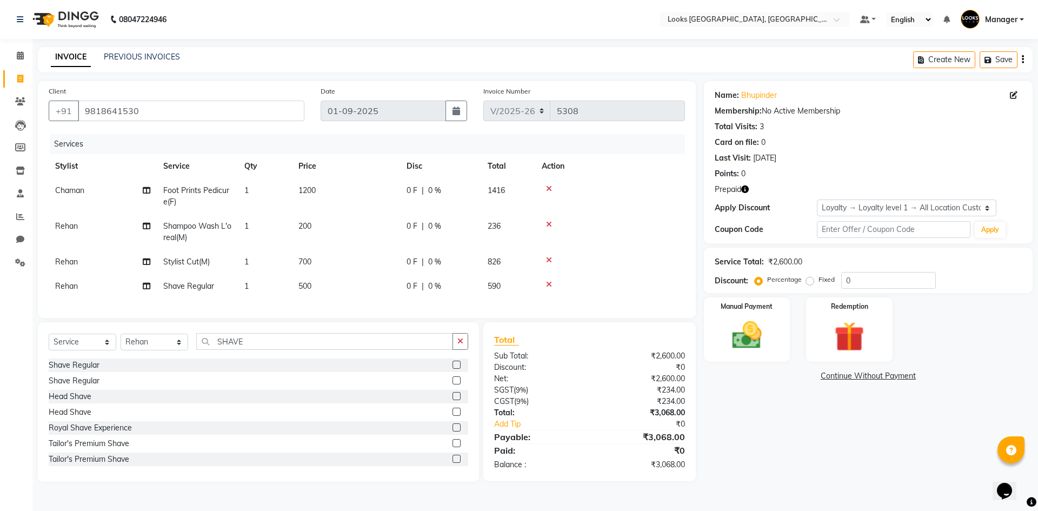
click at [358, 257] on td "700" at bounding box center [346, 262] width 108 height 24
select select "78857"
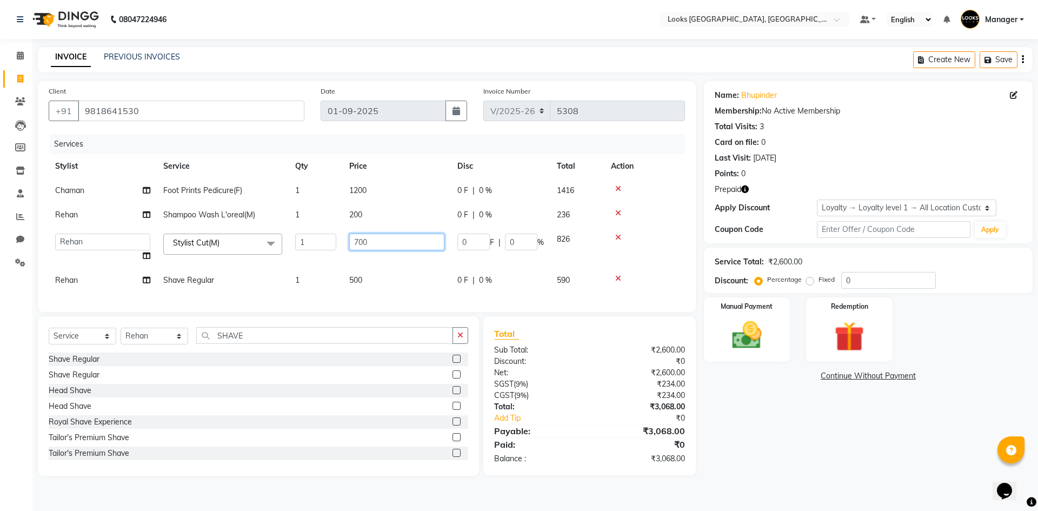
drag, startPoint x: 341, startPoint y: 235, endPoint x: 141, endPoint y: 189, distance: 205.7
click at [133, 221] on tbody "Chaman Foot Prints Pedicure(F) 1 1200 0 F | 0 % 1416 Rehan Shampoo Wash L'oreal…" at bounding box center [367, 235] width 636 height 114
type input "5520"
click at [361, 284] on td "500" at bounding box center [397, 280] width 108 height 24
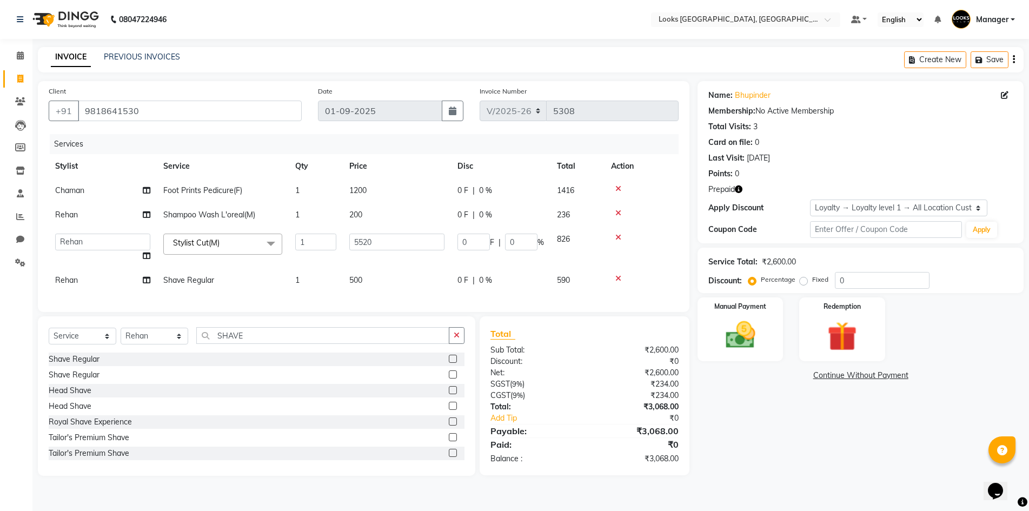
select select "78857"
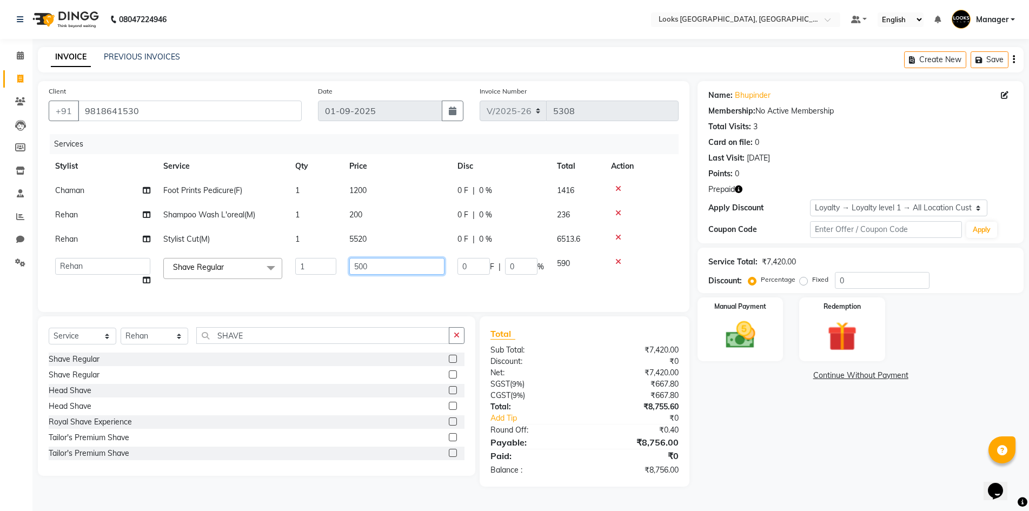
drag, startPoint x: 388, startPoint y: 273, endPoint x: 52, endPoint y: 221, distance: 340.4
click at [167, 261] on tr "[PERSON_NAME] [PERSON_NAME] COUNTER_SALES Employee_WS [PERSON_NAME] Manager [PE…" at bounding box center [364, 271] width 630 height 41
type input "350"
click at [727, 410] on div "Name: [PERSON_NAME] Membership: No Active Membership Total Visits: 3 Card on fi…" at bounding box center [865, 284] width 334 height 406
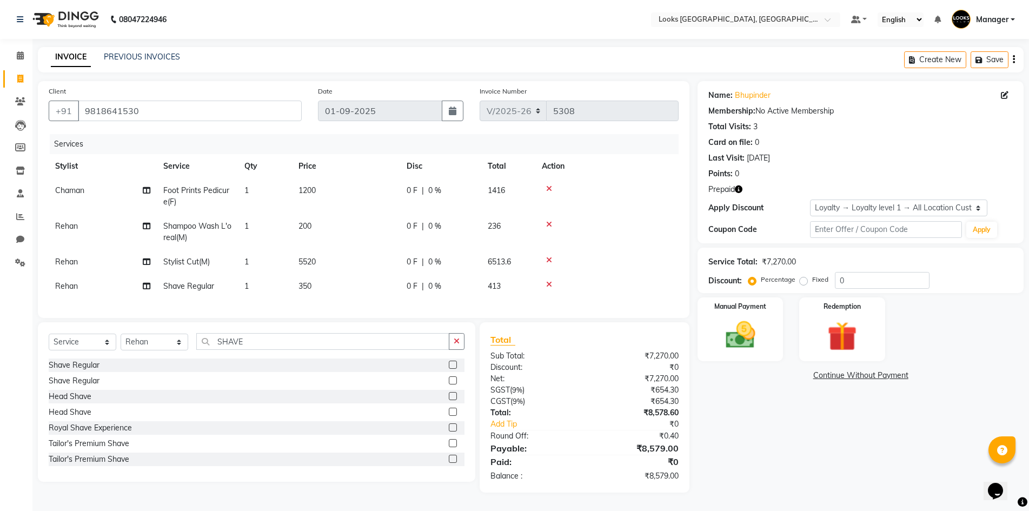
click at [308, 261] on span "5520" at bounding box center [306, 262] width 17 height 10
select select "78857"
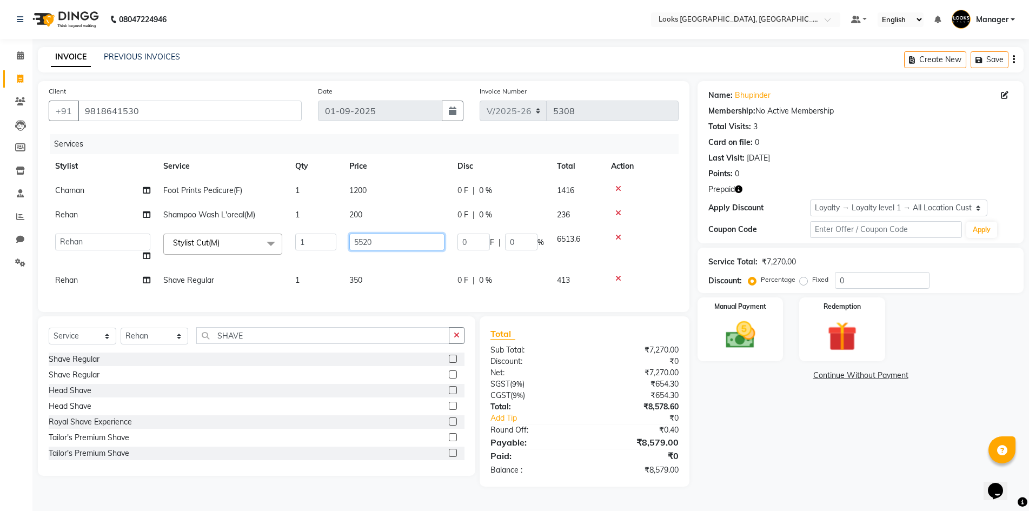
drag, startPoint x: 343, startPoint y: 234, endPoint x: 38, endPoint y: 216, distance: 305.5
click at [72, 231] on tr "[PERSON_NAME] [PERSON_NAME] COUNTER_SALES Employee_WS [PERSON_NAME] Manager MAN…" at bounding box center [364, 247] width 630 height 41
type input "550"
click at [770, 436] on div "Name: [PERSON_NAME] Membership: No Active Membership Total Visits: 3 Card on fi…" at bounding box center [865, 284] width 334 height 406
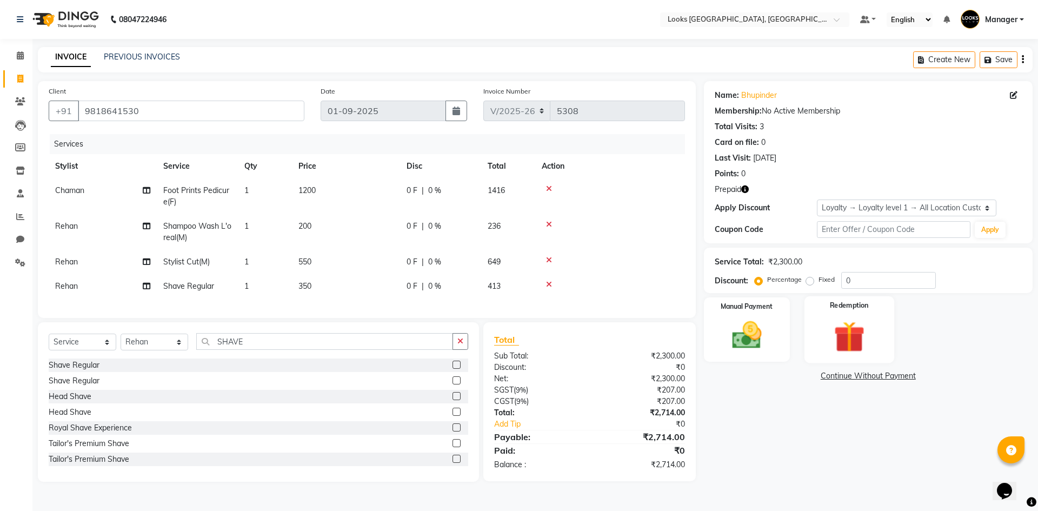
click at [838, 336] on img at bounding box center [849, 336] width 50 height 38
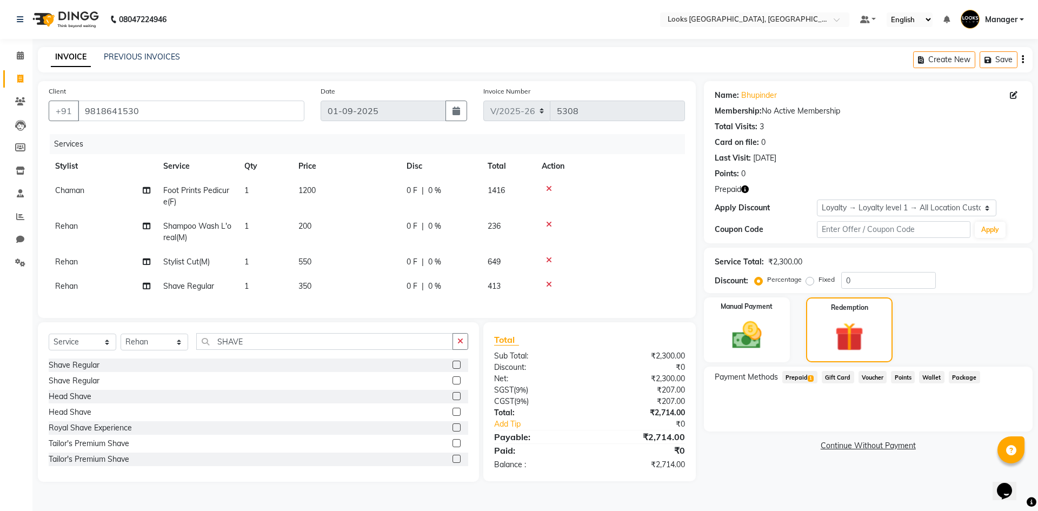
click at [801, 377] on span "Prepaid 1" at bounding box center [799, 377] width 35 height 12
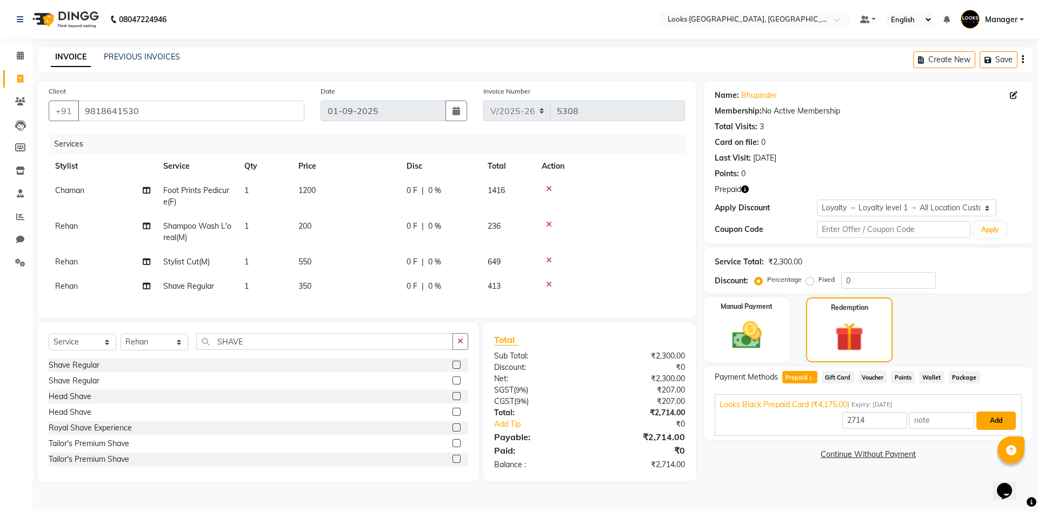
click at [992, 421] on button "Add" at bounding box center [996, 420] width 39 height 18
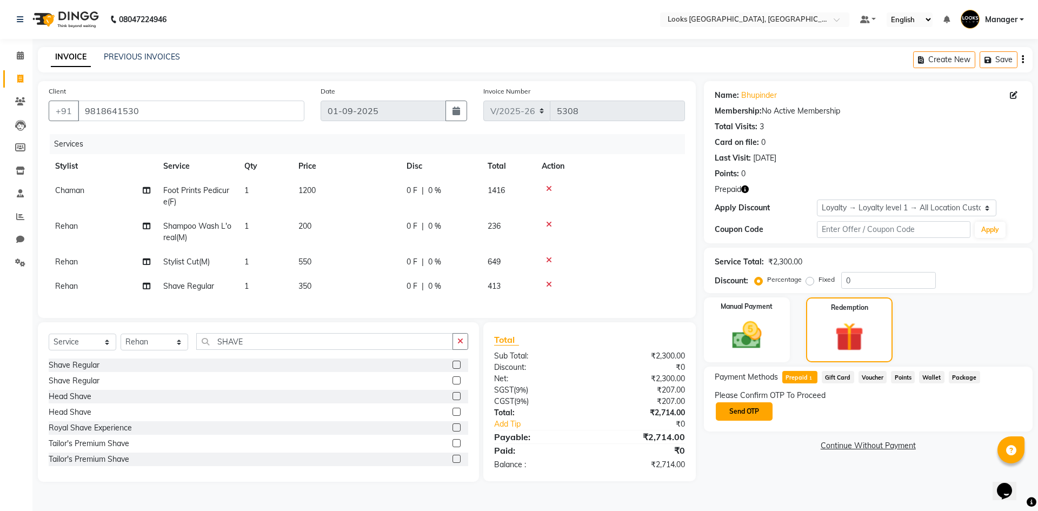
click at [746, 413] on button "Send OTP" at bounding box center [744, 411] width 57 height 18
click at [297, 30] on nav "08047224946 Select Location × Looks [GEOGRAPHIC_DATA], Haryana Default Panel My…" at bounding box center [519, 19] width 1038 height 39
click at [778, 410] on input "text" at bounding box center [769, 411] width 108 height 17
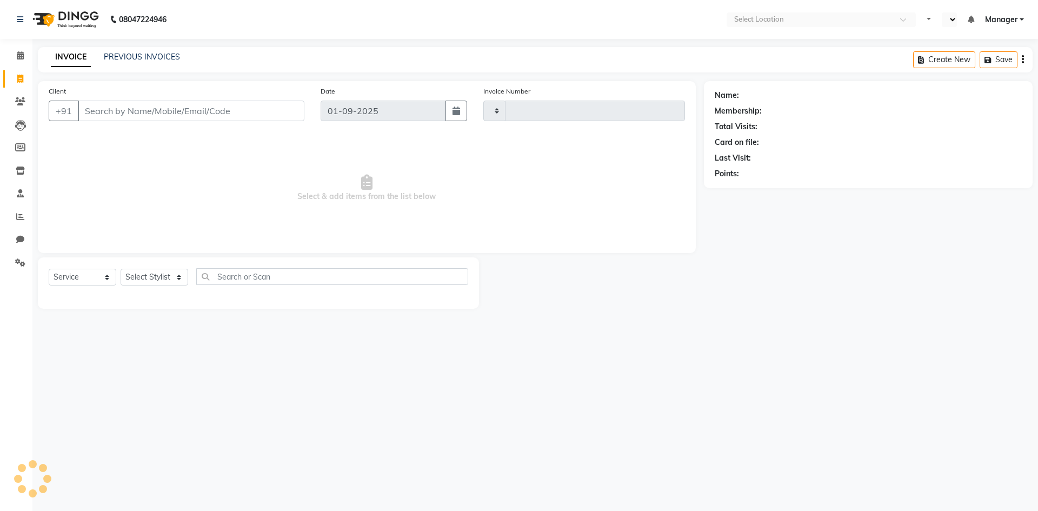
select select "service"
type input "5308"
select select "en"
select select "4718"
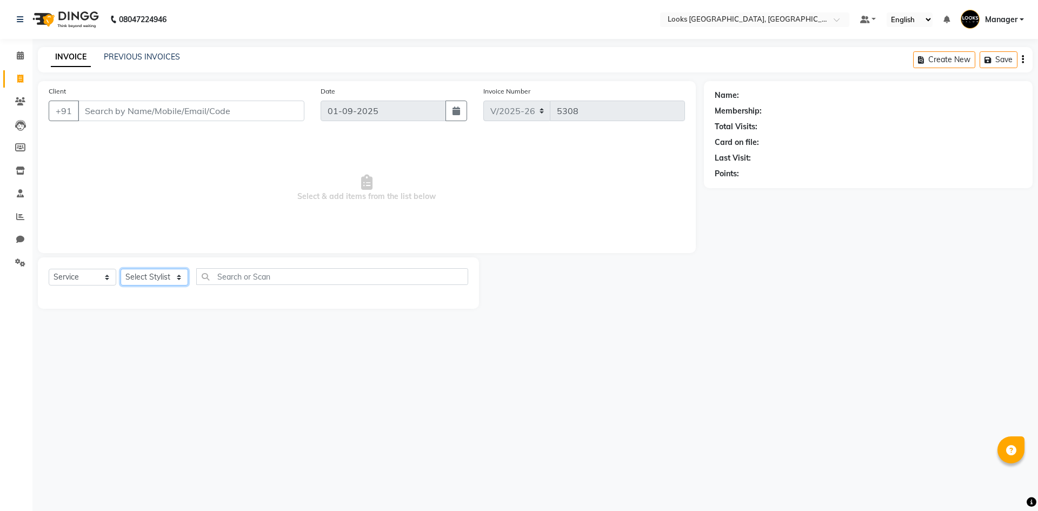
click at [134, 275] on select "Select Stylist" at bounding box center [155, 277] width 68 height 17
select select "29671"
click at [121, 269] on select "Select Stylist [PERSON_NAME] [PERSON_NAME] COUNTER_SALES Employee_WS [PERSON_NA…" at bounding box center [155, 277] width 68 height 17
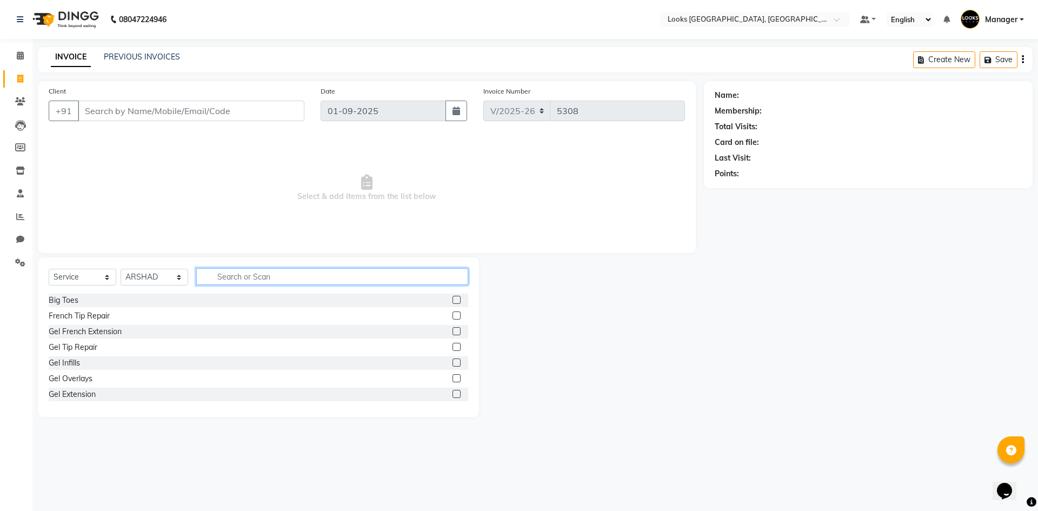
click at [294, 279] on input "text" at bounding box center [332, 276] width 272 height 17
type input "CUT"
drag, startPoint x: 447, startPoint y: 316, endPoint x: 430, endPoint y: 284, distance: 35.6
click at [453, 314] on label at bounding box center [457, 315] width 8 height 8
click at [453, 314] on input "checkbox" at bounding box center [456, 316] width 7 height 7
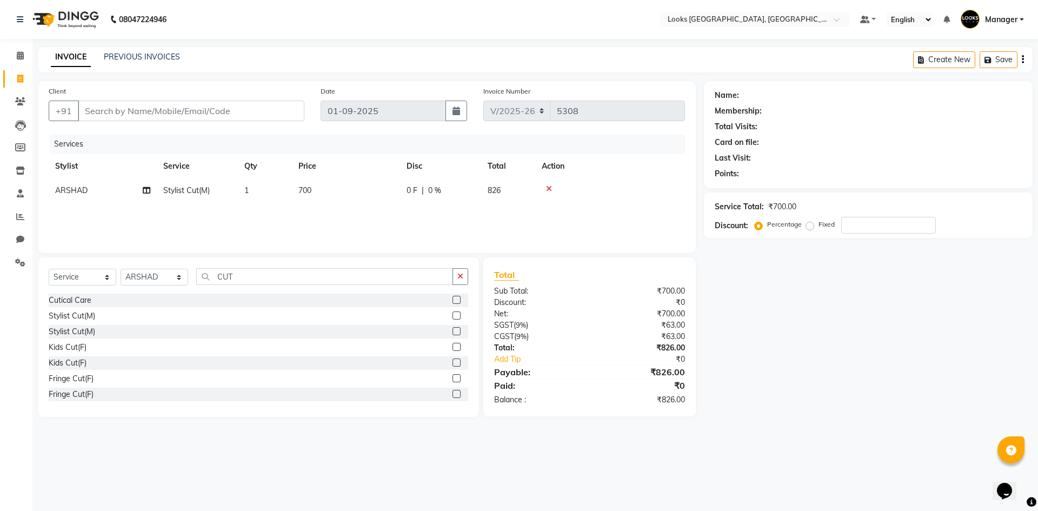
click at [311, 187] on span "700" at bounding box center [304, 190] width 13 height 10
checkbox input "false"
click at [191, 196] on tr "[PERSON_NAME] [PERSON_NAME] COUNTER_SALES Employee_WS [PERSON_NAME] Manager MAN…" at bounding box center [367, 198] width 636 height 41
type input "550"
click at [165, 109] on input "Client" at bounding box center [191, 111] width 227 height 21
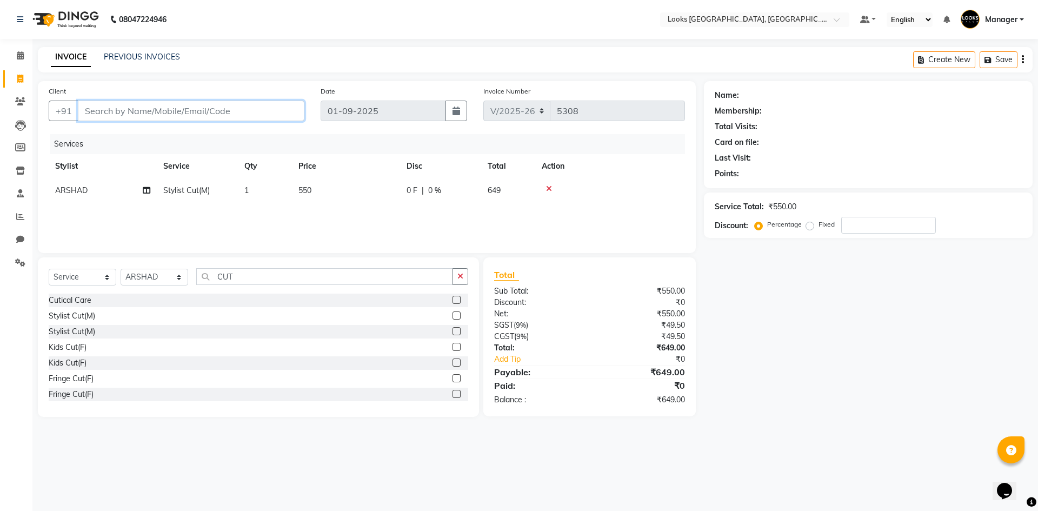
type input "9"
type input "0"
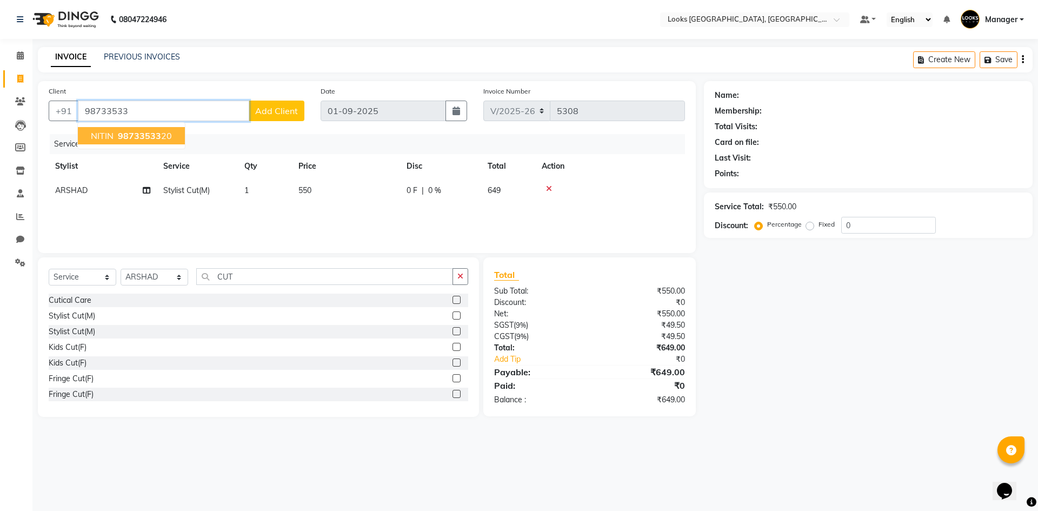
click at [169, 131] on button "NITIN 98733533 20" at bounding box center [131, 135] width 107 height 17
type input "9873353320"
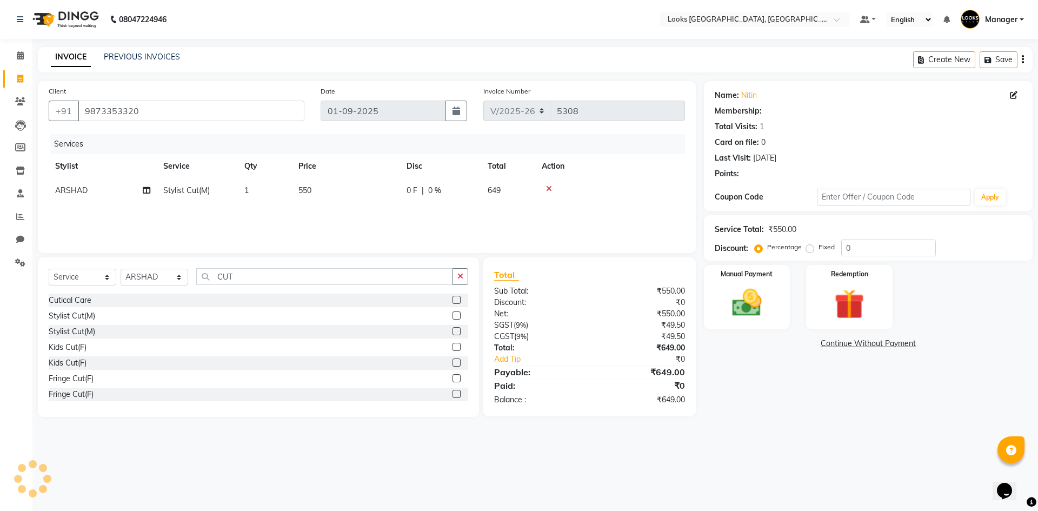
select select "1: Object"
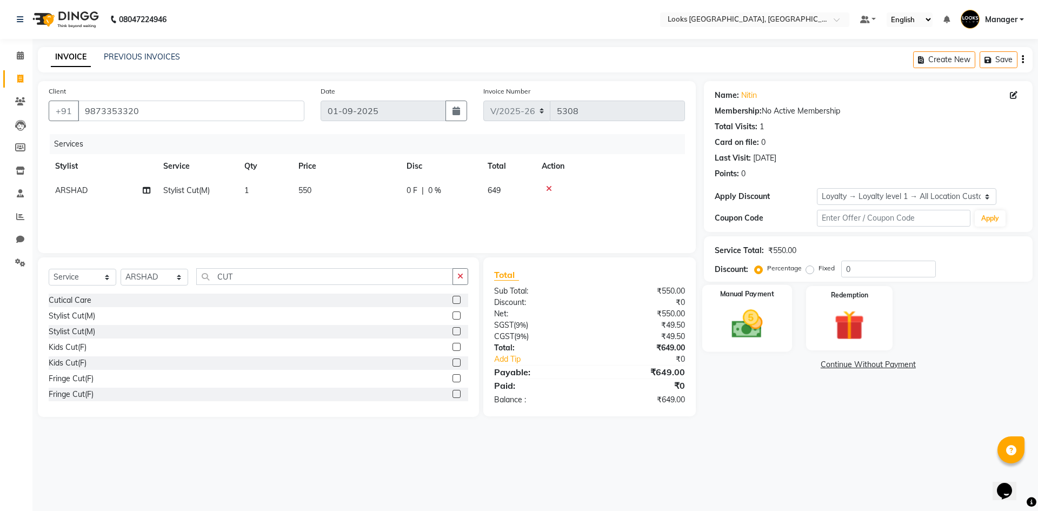
click at [750, 320] on img at bounding box center [747, 324] width 50 height 36
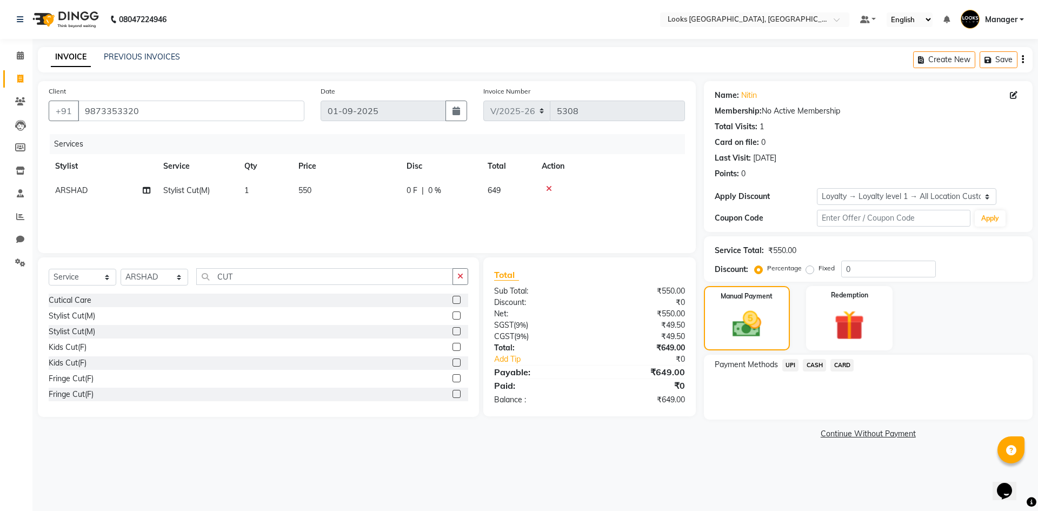
click at [782, 368] on span "UPI" at bounding box center [790, 365] width 17 height 12
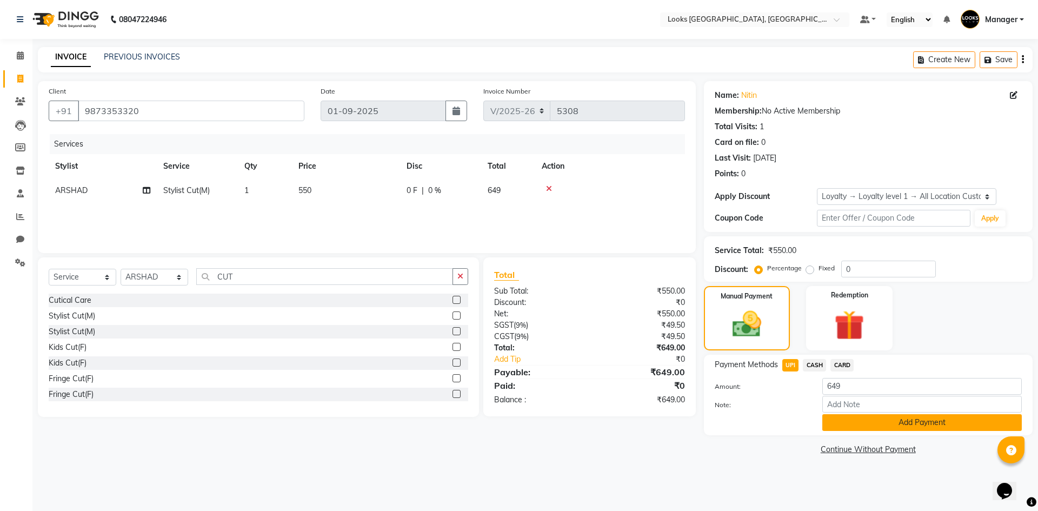
click at [845, 419] on button "Add Payment" at bounding box center [922, 422] width 200 height 17
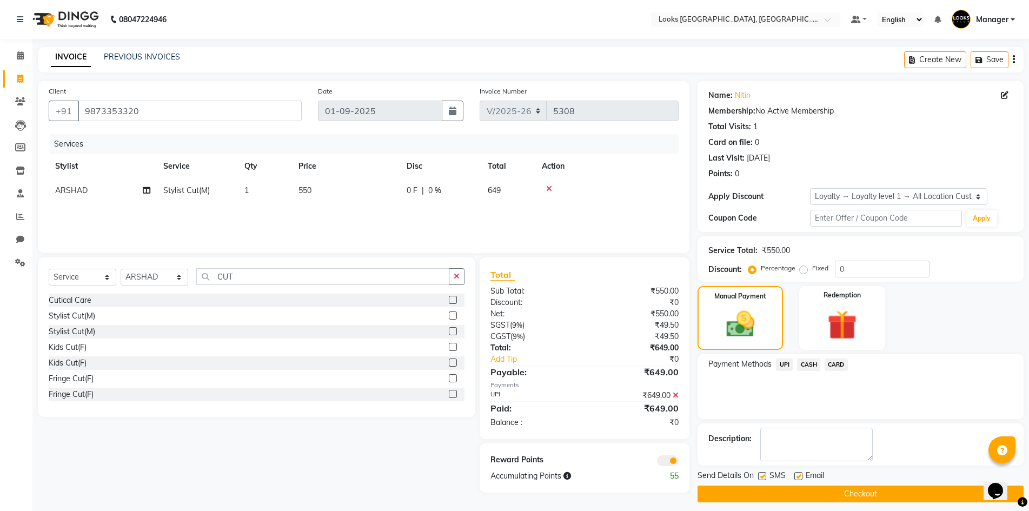
click at [676, 395] on icon at bounding box center [676, 395] width 6 height 8
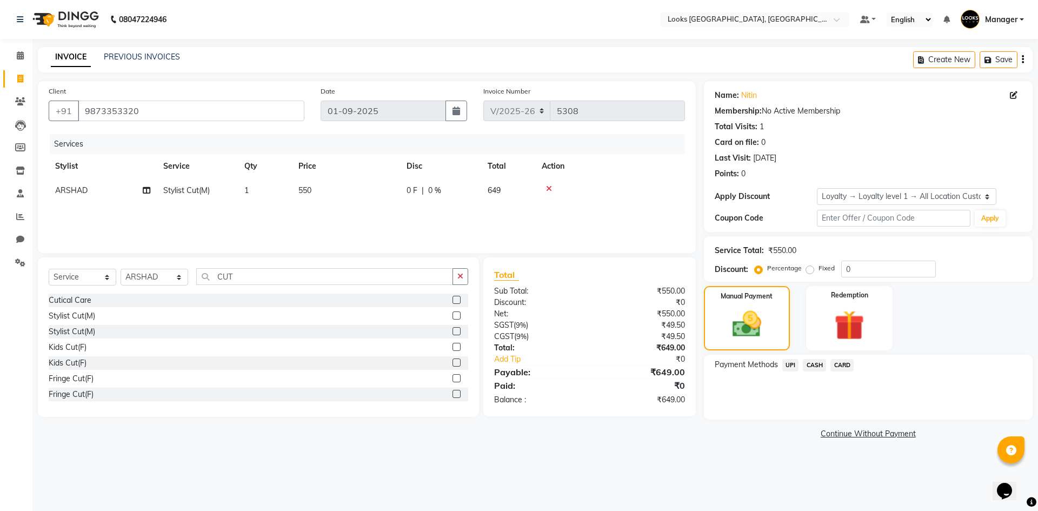
click at [841, 366] on span "CARD" at bounding box center [842, 365] width 23 height 12
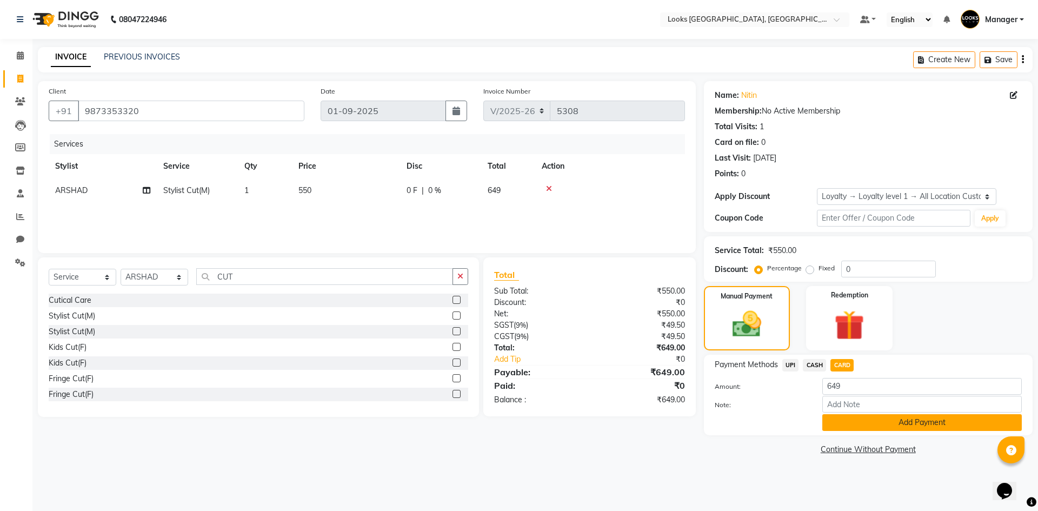
click at [874, 421] on button "Add Payment" at bounding box center [922, 422] width 200 height 17
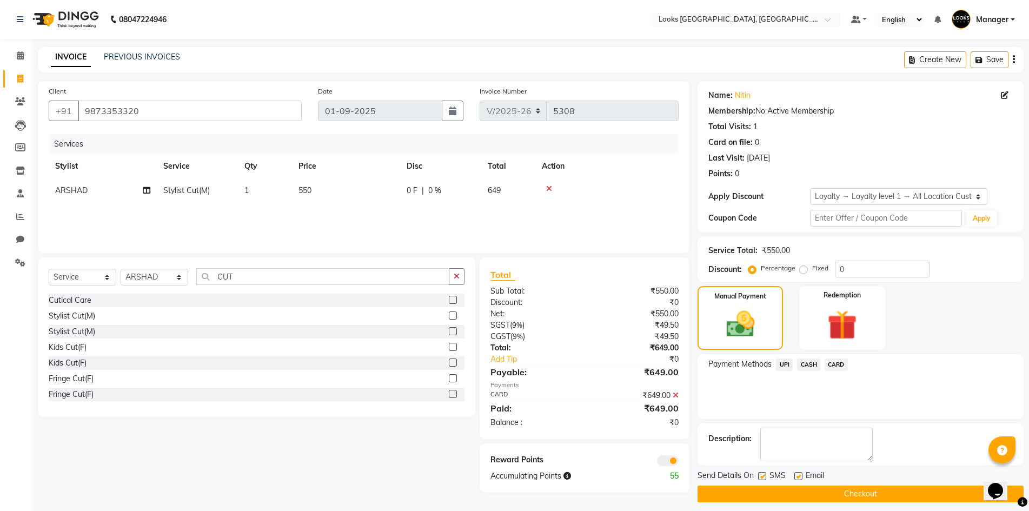
scroll to position [8, 0]
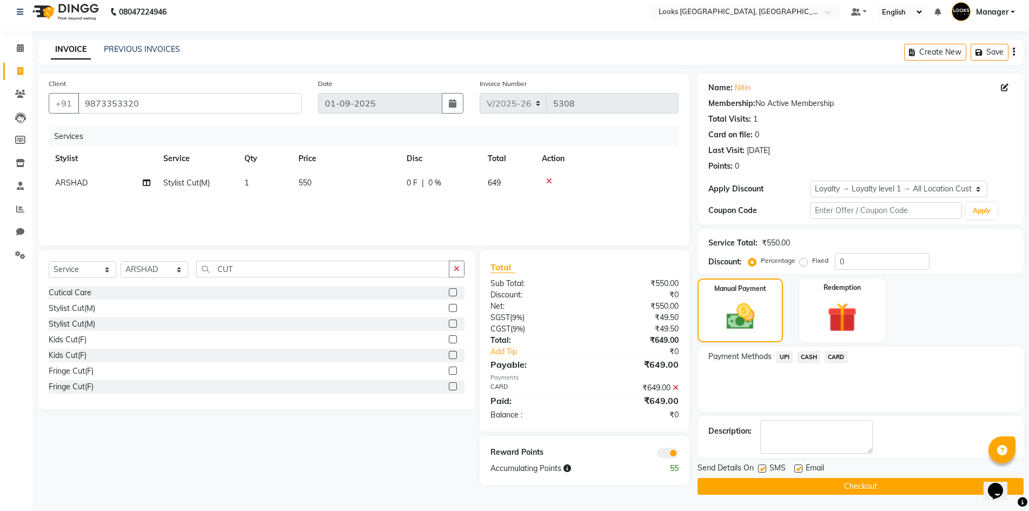
drag, startPoint x: 904, startPoint y: 488, endPoint x: 904, endPoint y: 477, distance: 10.3
click at [904, 485] on button "Checkout" at bounding box center [861, 486] width 326 height 17
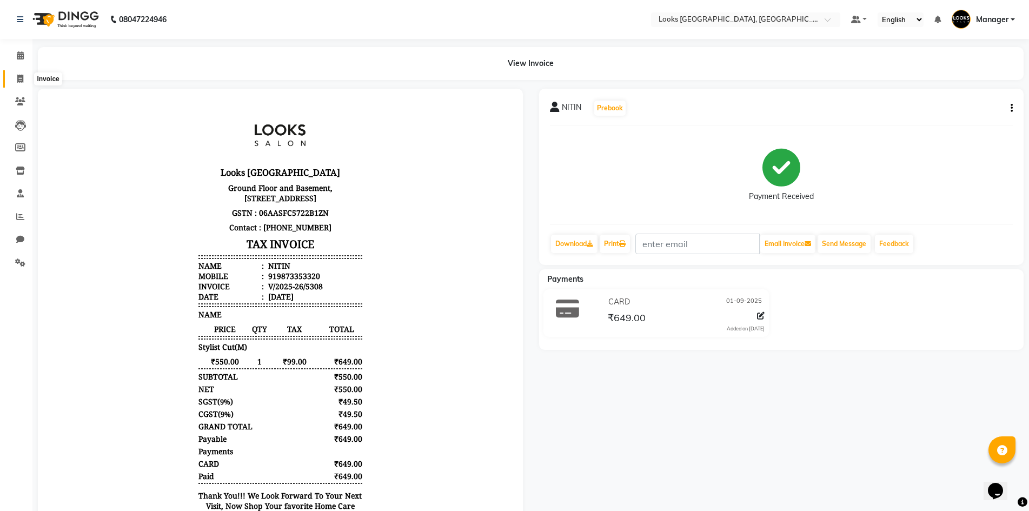
click at [14, 80] on span at bounding box center [20, 79] width 19 height 12
select select "service"
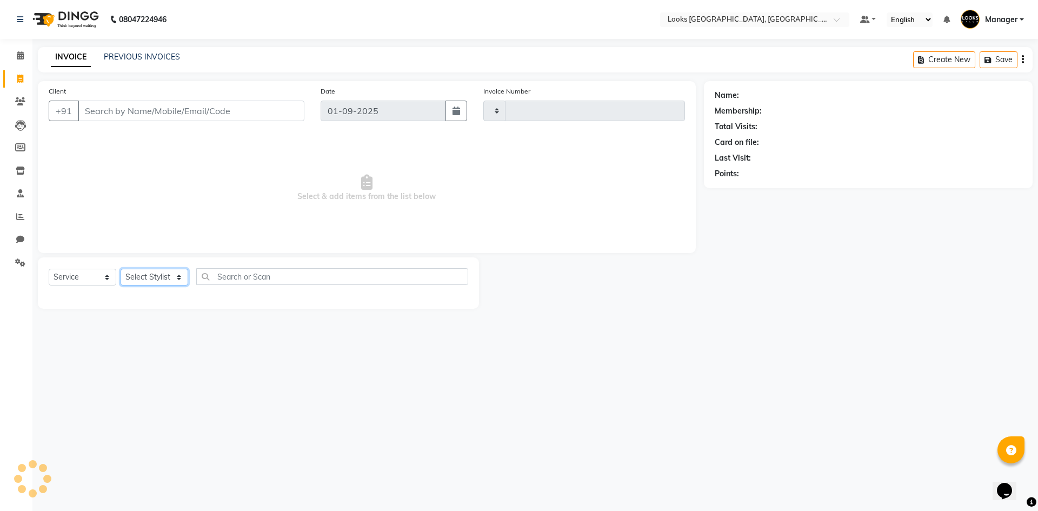
click at [172, 278] on select "Select Stylist" at bounding box center [155, 277] width 68 height 17
type input "5309"
select select "4718"
select select "84465"
click at [121, 269] on select "Select Stylist [PERSON_NAME] [PERSON_NAME] COUNTER_SALES Employee_WS [PERSON_NA…" at bounding box center [155, 277] width 68 height 17
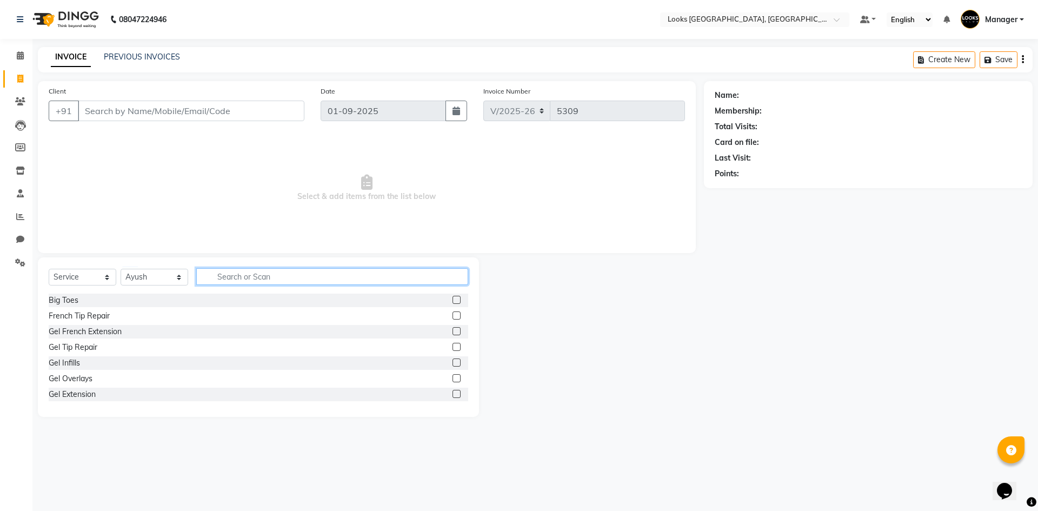
click at [280, 275] on input "text" at bounding box center [332, 276] width 272 height 17
type input "WAS"
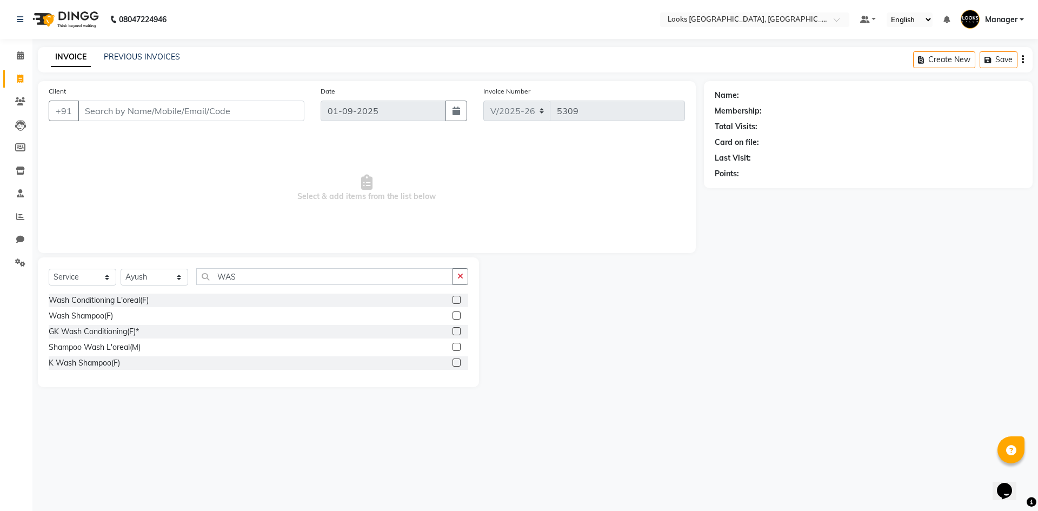
click at [456, 302] on label at bounding box center [457, 300] width 8 height 8
click at [456, 302] on input "checkbox" at bounding box center [456, 300] width 7 height 7
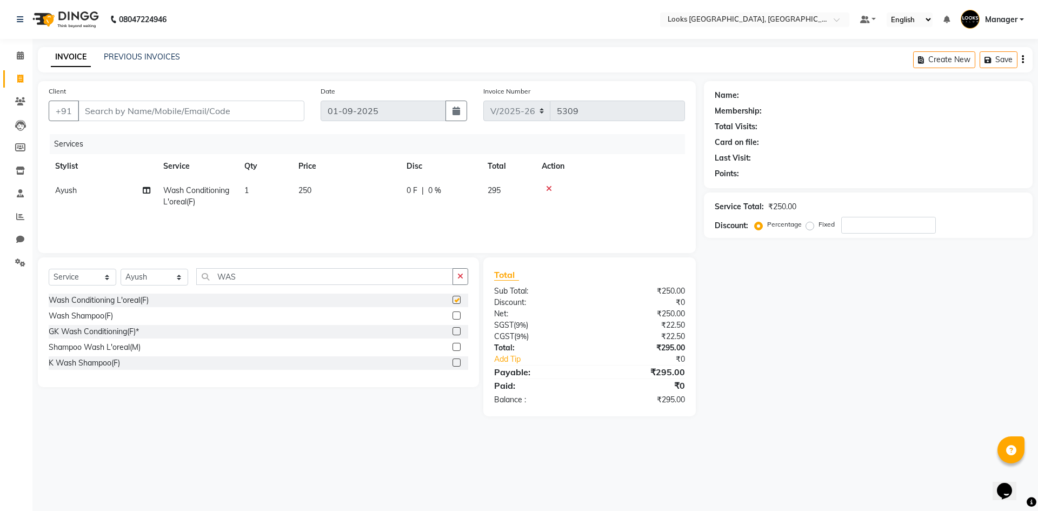
checkbox input "false"
click at [249, 281] on input "WAS" at bounding box center [324, 276] width 257 height 17
click at [172, 276] on select "Select Stylist [PERSON_NAME] [PERSON_NAME] COUNTER_SALES Employee_WS [PERSON_NA…" at bounding box center [155, 277] width 68 height 17
drag, startPoint x: 284, startPoint y: 213, endPoint x: 159, endPoint y: 201, distance: 126.0
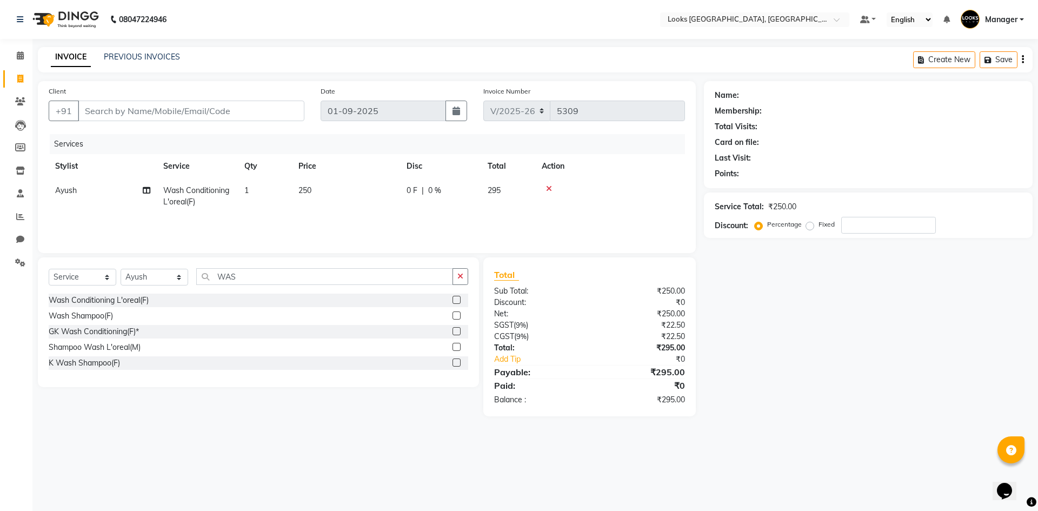
click at [283, 213] on td "1" at bounding box center [265, 196] width 54 height 36
select select "84465"
click at [73, 192] on select "ARSHAD Ayush Bobby Chaman COUNTER_SALES Employee_WS FAREED KOMAL Manager MANISH…" at bounding box center [102, 193] width 95 height 17
select select "82798"
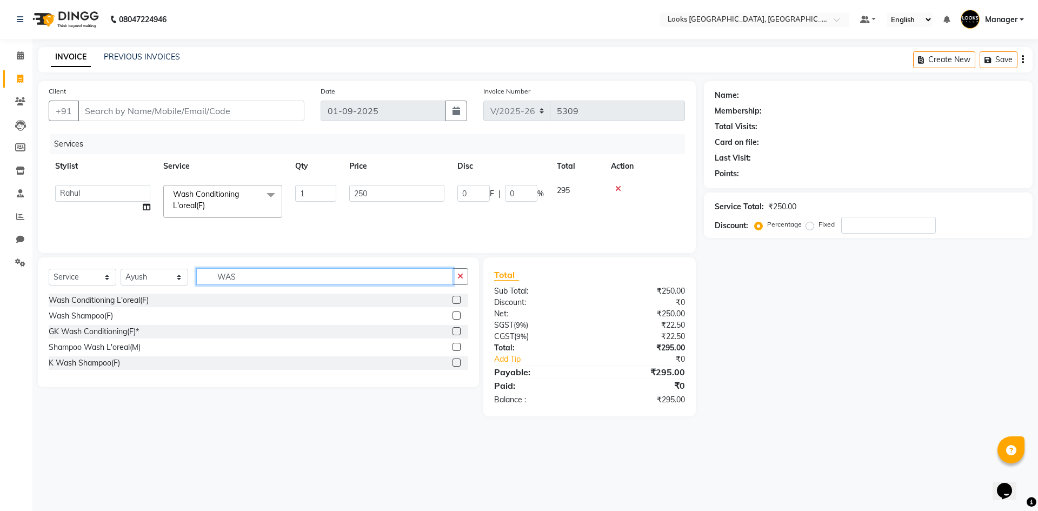
click at [245, 273] on input "WAS" at bounding box center [324, 276] width 257 height 17
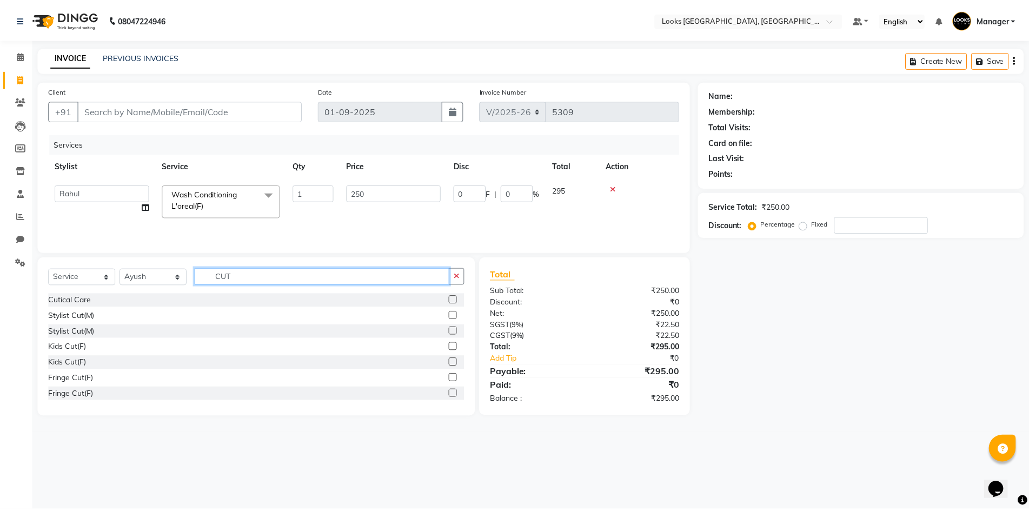
scroll to position [50, 0]
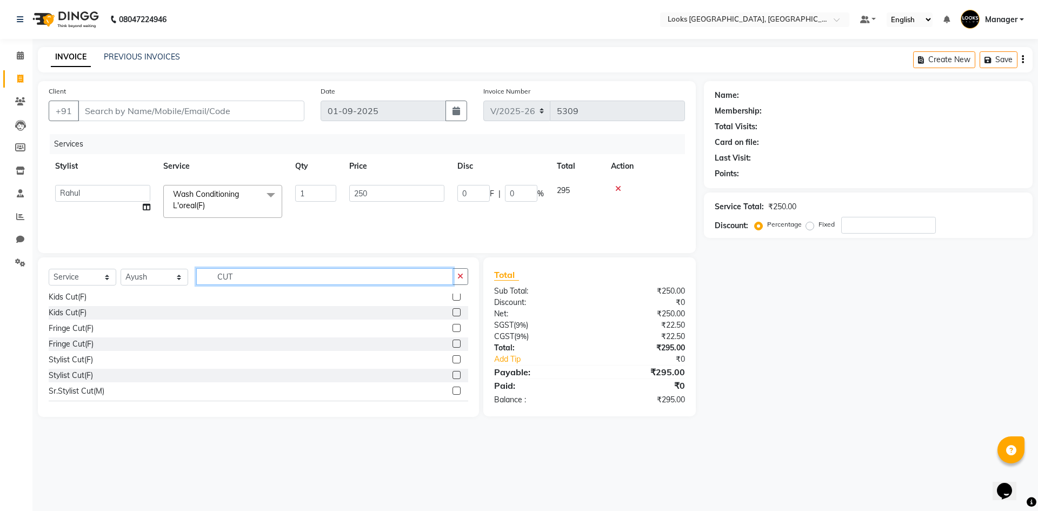
type input "CUT"
click at [453, 371] on label at bounding box center [457, 375] width 8 height 8
click at [453, 372] on input "checkbox" at bounding box center [456, 375] width 7 height 7
checkbox input "true"
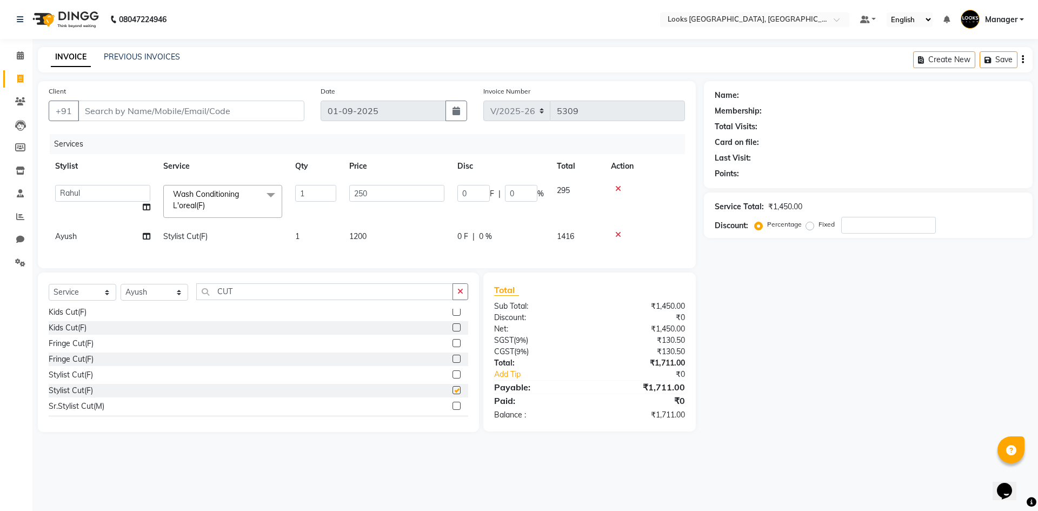
click at [358, 237] on span "1200" at bounding box center [357, 236] width 17 height 10
select select "84465"
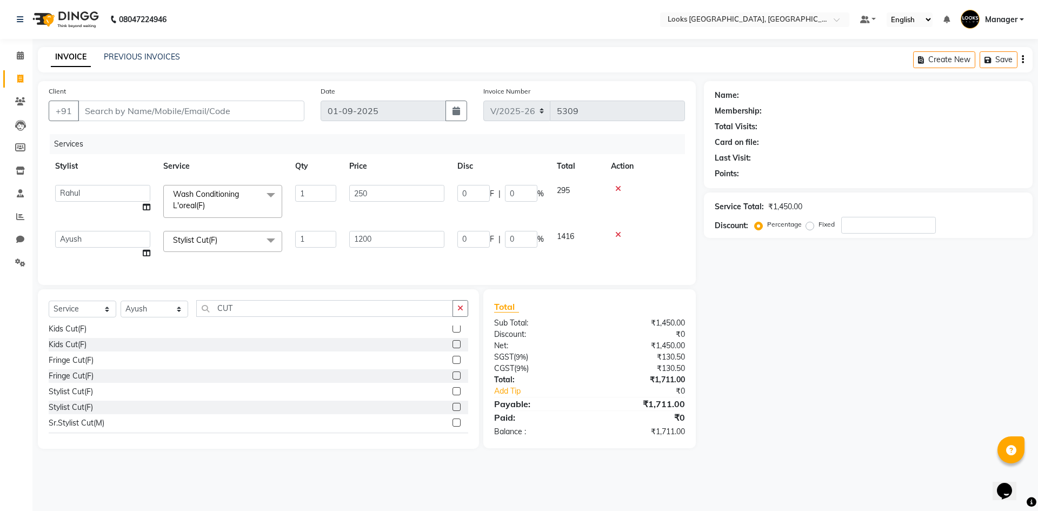
checkbox input "false"
drag, startPoint x: 423, startPoint y: 225, endPoint x: 206, endPoint y: 222, distance: 216.9
click at [211, 226] on tr "ARSHAD Ayush Bobby Chaman COUNTER_SALES Employee_WS FAREED KOMAL Manager MANISH…" at bounding box center [367, 244] width 636 height 41
type input "8"
type input "900"
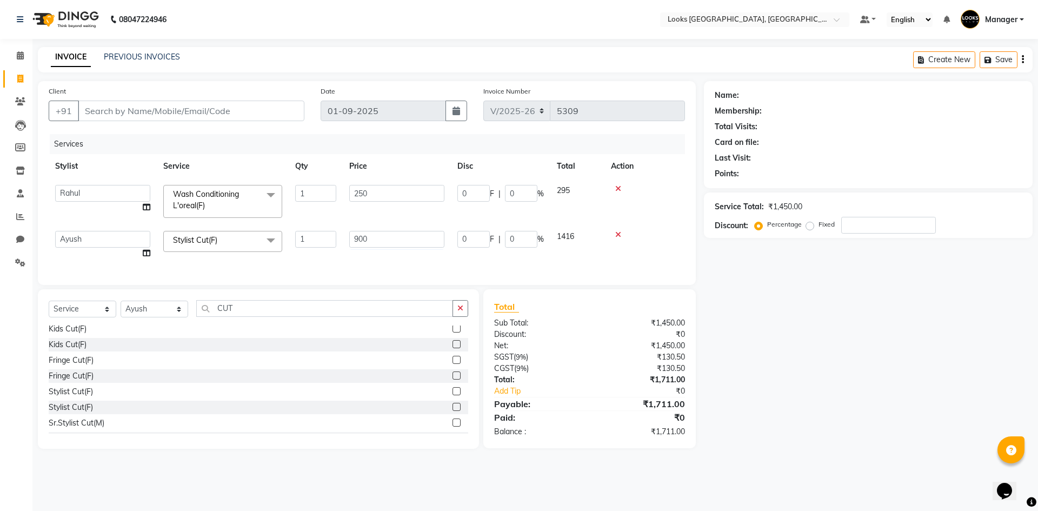
click at [360, 202] on td "250" at bounding box center [397, 201] width 108 height 46
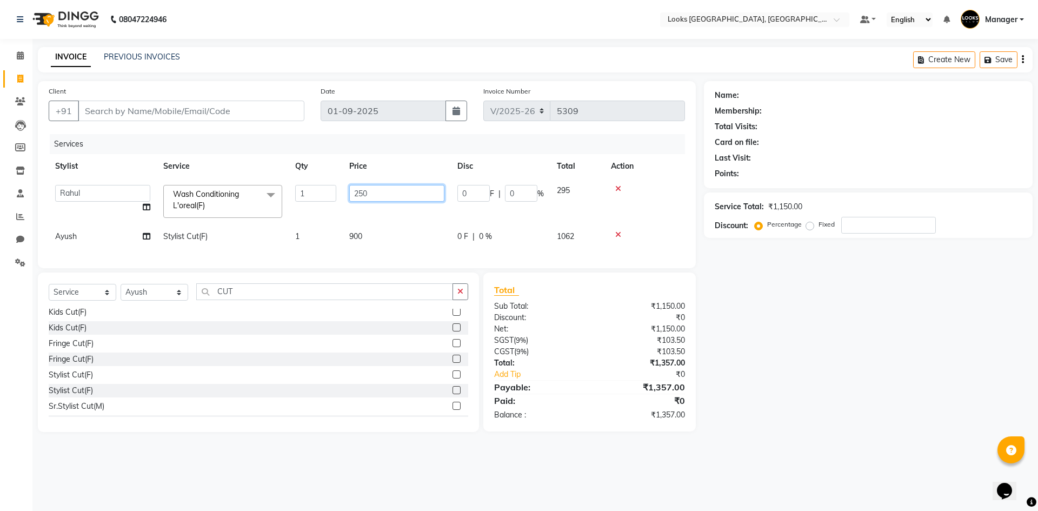
drag, startPoint x: 381, startPoint y: 195, endPoint x: 227, endPoint y: 192, distance: 154.7
click at [237, 189] on tr "[PERSON_NAME] [PERSON_NAME] COUNTER_SALES Employee_WS [PERSON_NAME] Manager [PE…" at bounding box center [367, 201] width 636 height 46
type input "300"
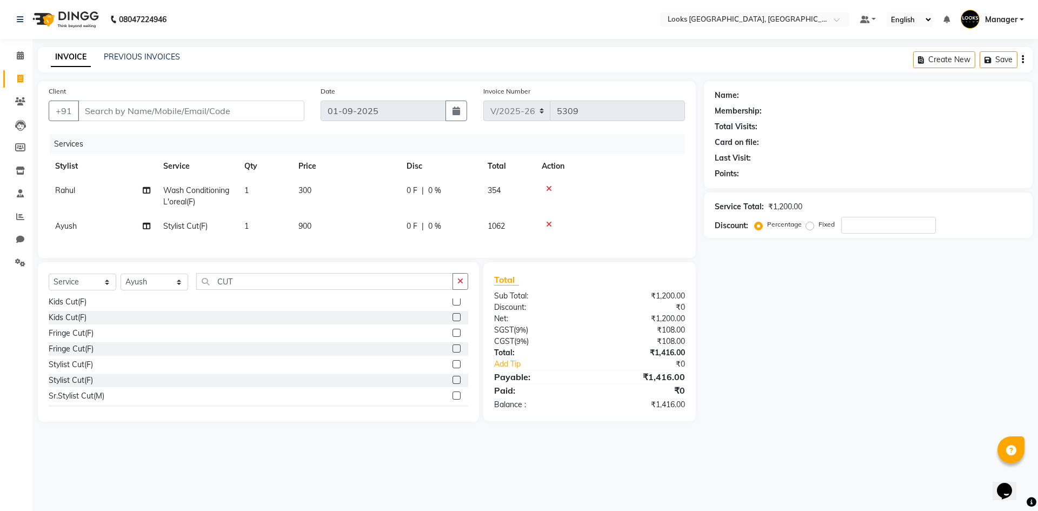
click at [291, 63] on div "INVOICE PREVIOUS INVOICES Create New Save" at bounding box center [535, 59] width 995 height 25
click at [182, 109] on input "Client" at bounding box center [191, 111] width 227 height 21
type input "9"
type input "0"
type input "9818852295"
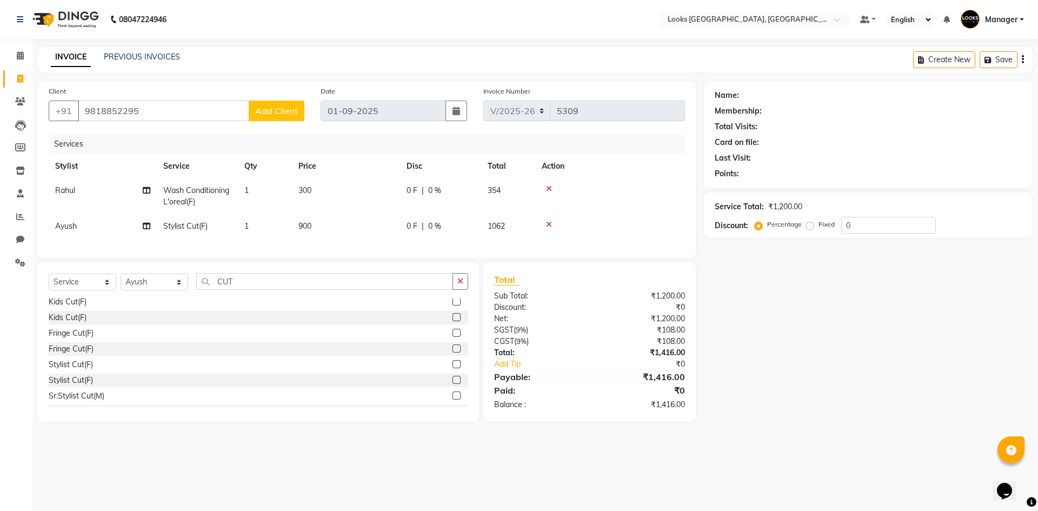
click at [284, 111] on span "Add Client" at bounding box center [276, 110] width 43 height 11
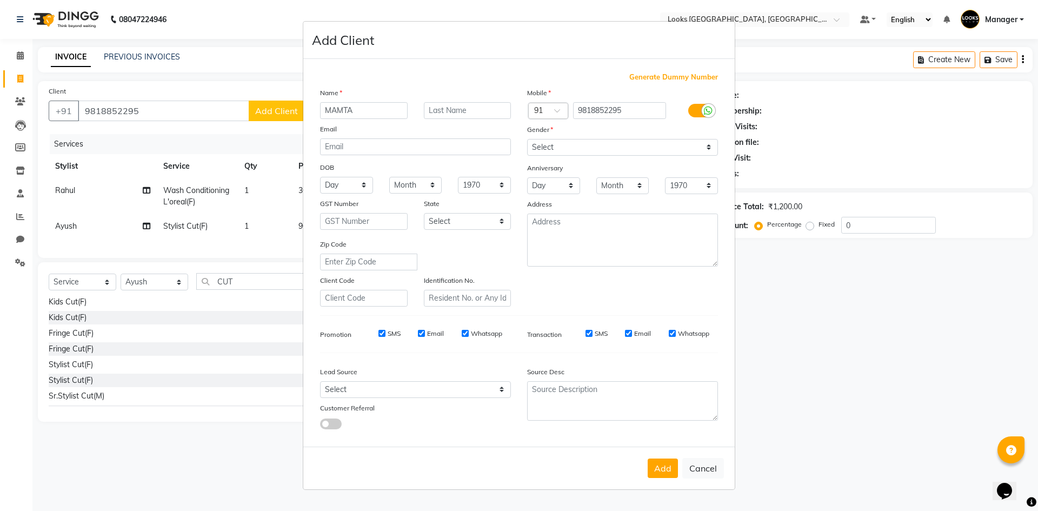
type input "MAMTA"
drag, startPoint x: 674, startPoint y: 145, endPoint x: 668, endPoint y: 154, distance: 10.5
click at [674, 145] on select "Select Male Female Other Prefer Not To Say" at bounding box center [622, 147] width 191 height 17
select select "[DEMOGRAPHIC_DATA]"
click at [527, 139] on select "Select Male Female Other Prefer Not To Say" at bounding box center [622, 147] width 191 height 17
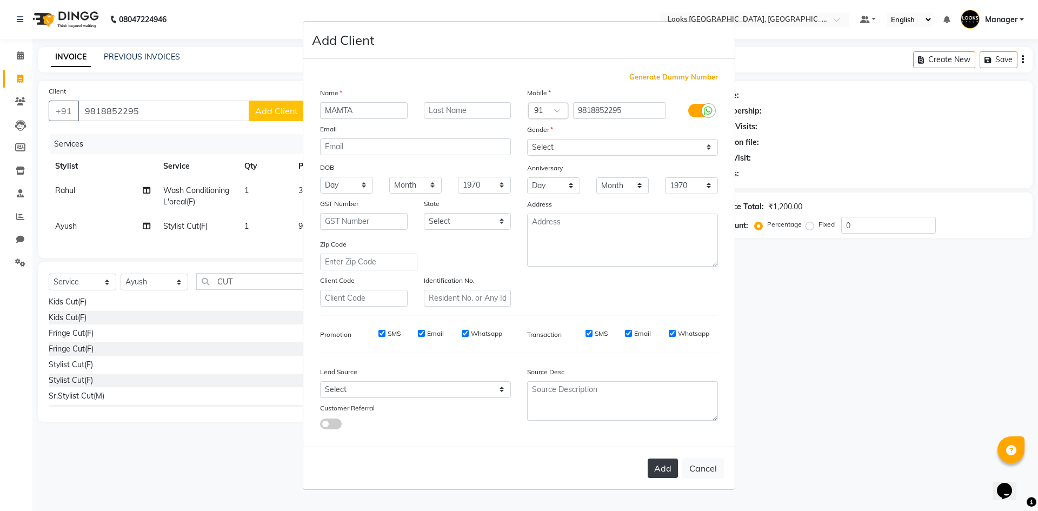
click at [653, 477] on button "Add" at bounding box center [663, 468] width 30 height 19
select select
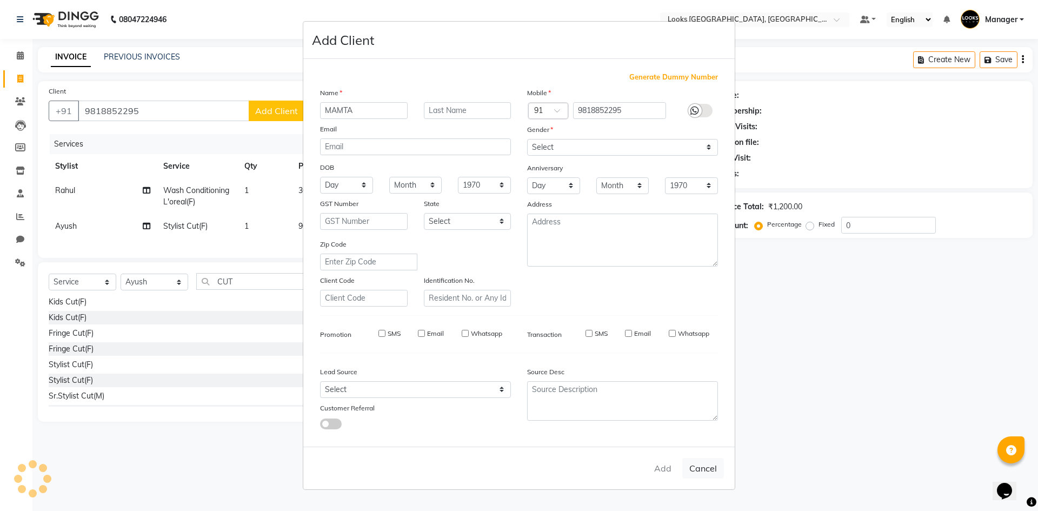
select select
checkbox input "false"
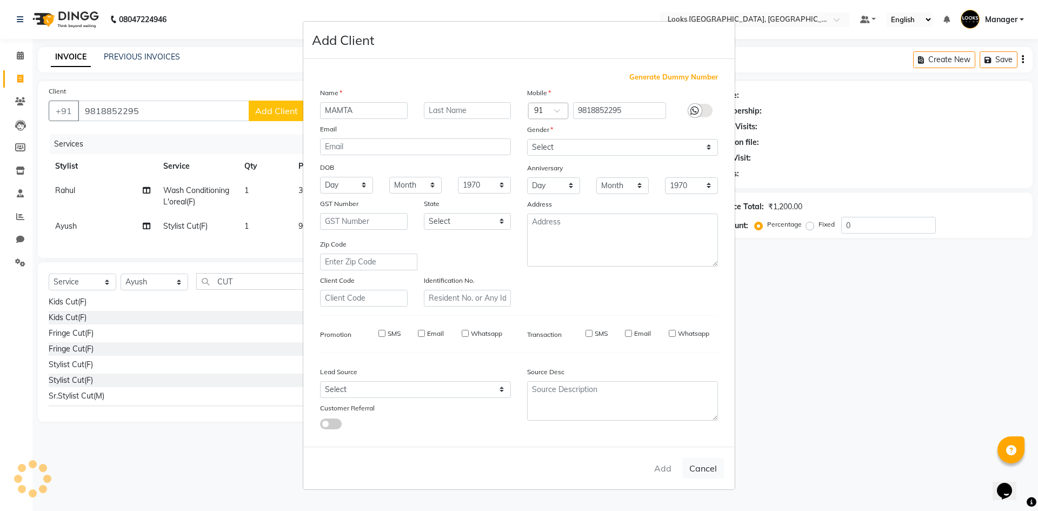
checkbox input "false"
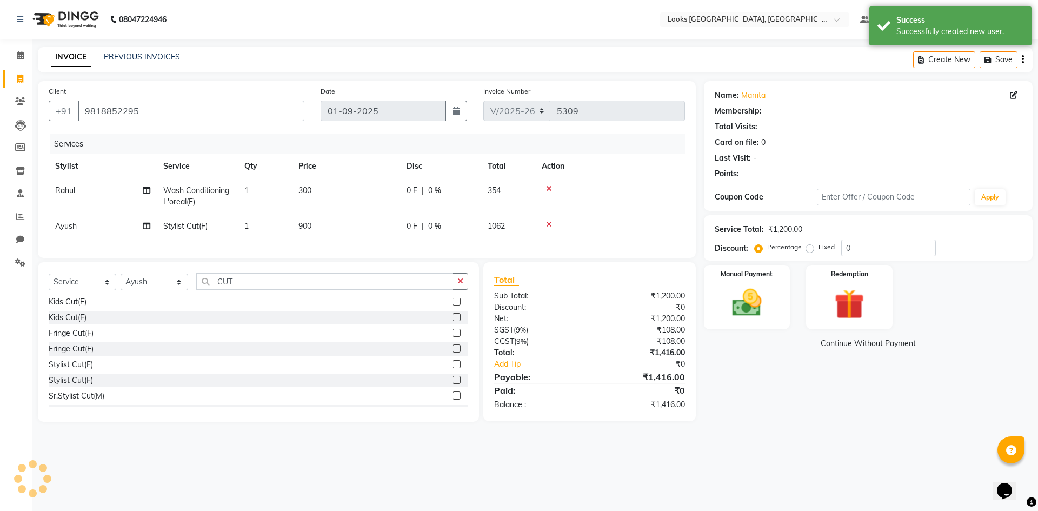
select select "1: Object"
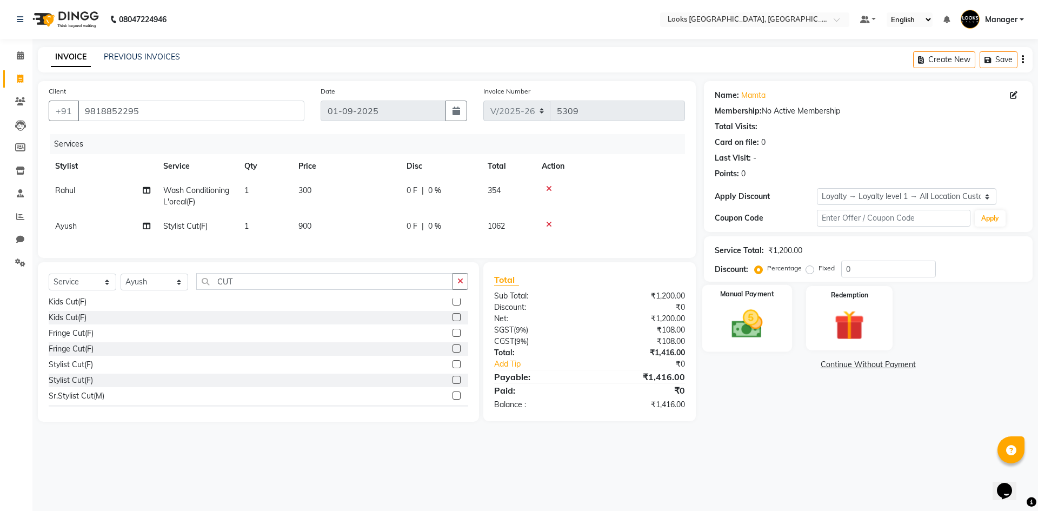
click at [778, 322] on div "Manual Payment" at bounding box center [747, 318] width 90 height 67
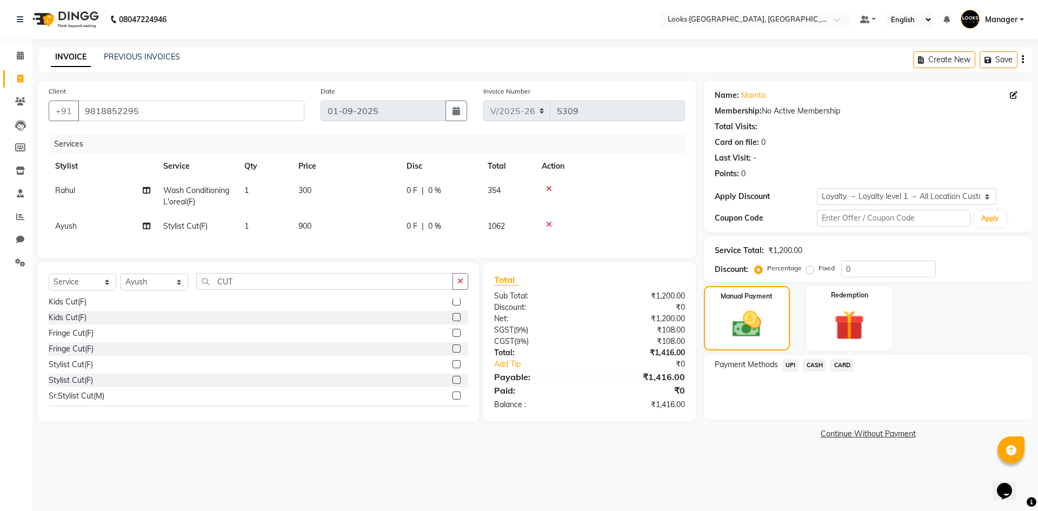
click at [819, 365] on span "CASH" at bounding box center [814, 365] width 23 height 12
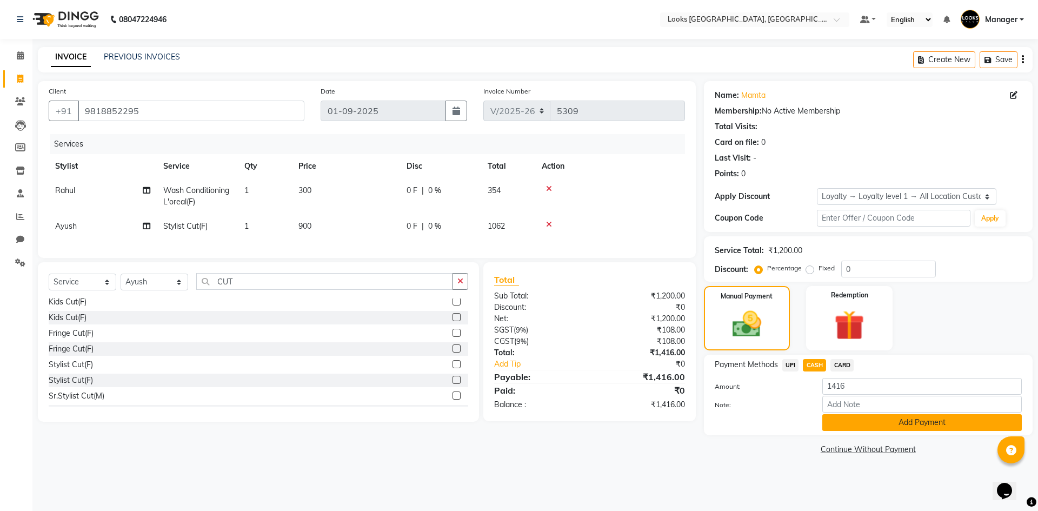
click at [875, 424] on button "Add Payment" at bounding box center [922, 422] width 200 height 17
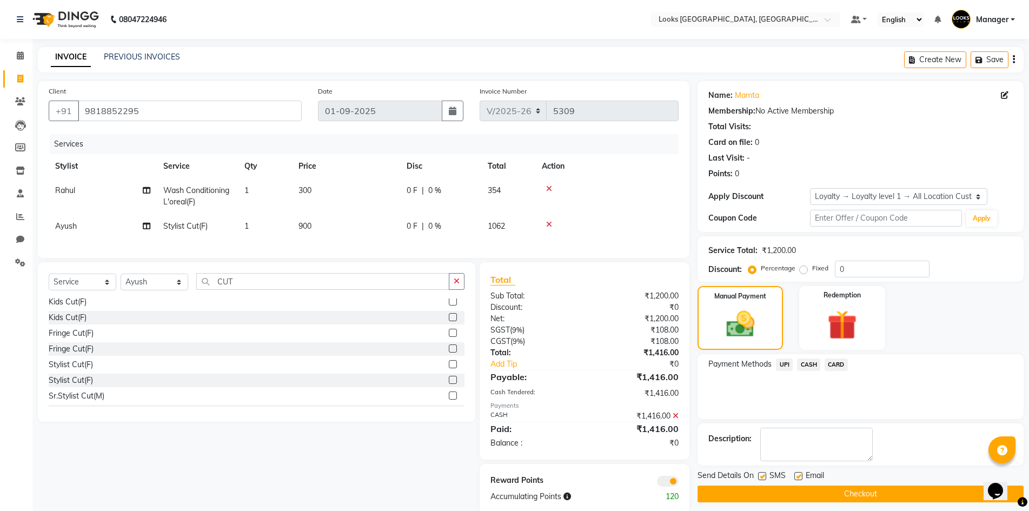
scroll to position [28, 0]
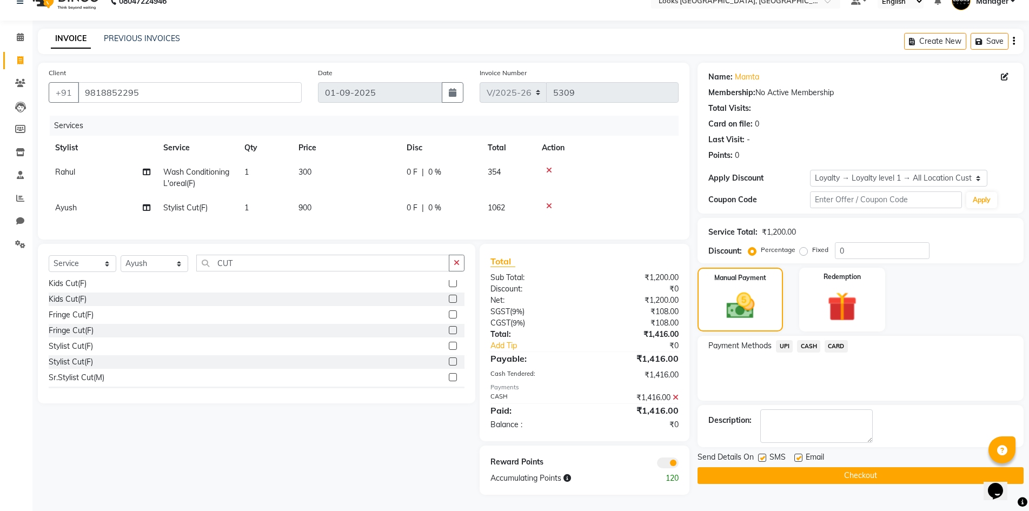
click at [835, 467] on button "Checkout" at bounding box center [861, 475] width 326 height 17
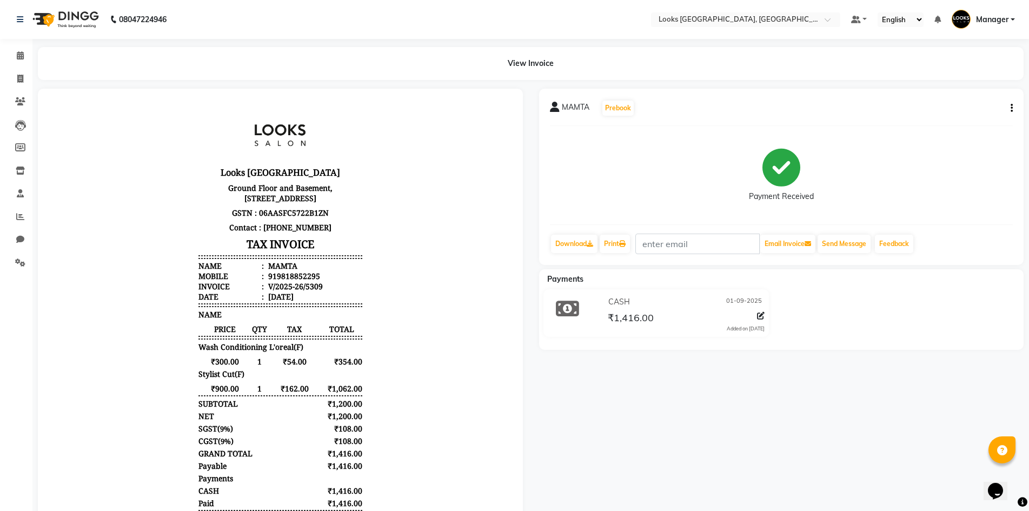
click at [77, 21] on img at bounding box center [65, 19] width 74 height 30
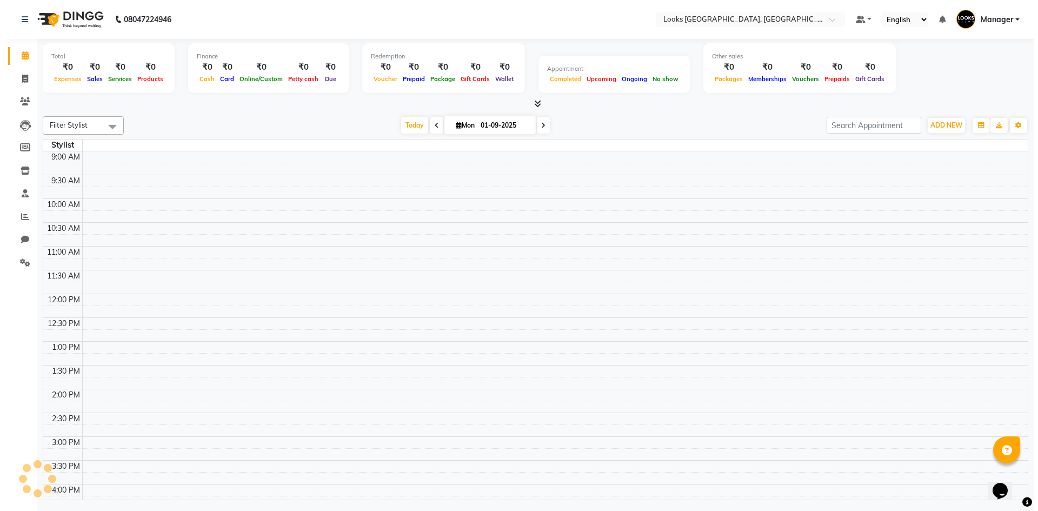
scroll to position [222, 0]
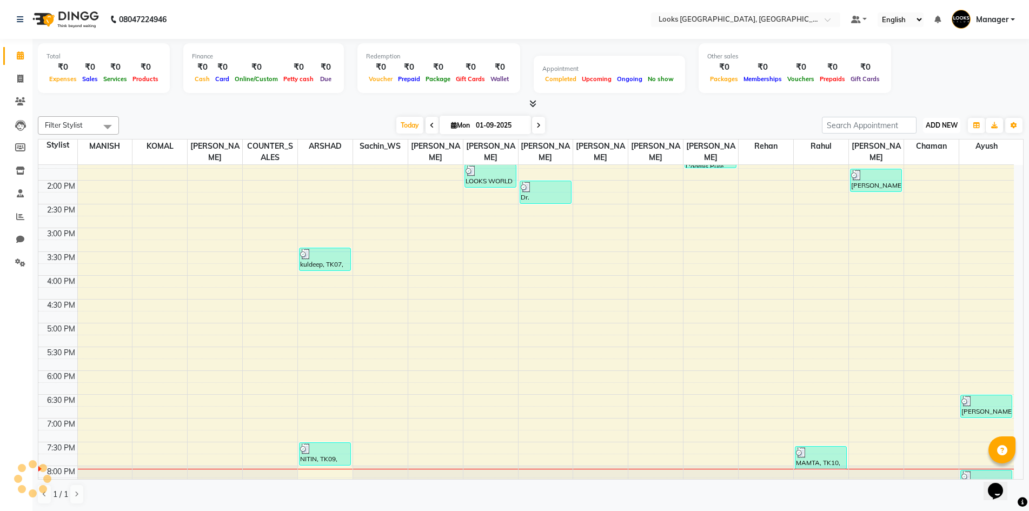
click at [951, 127] on span "ADD NEW" at bounding box center [942, 125] width 32 height 8
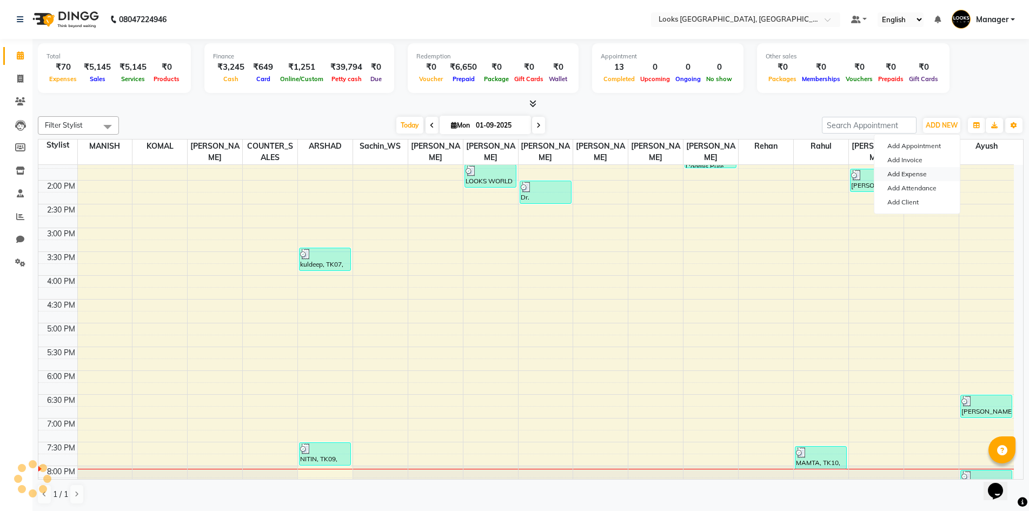
click at [939, 175] on link "Add Expense" at bounding box center [916, 174] width 85 height 14
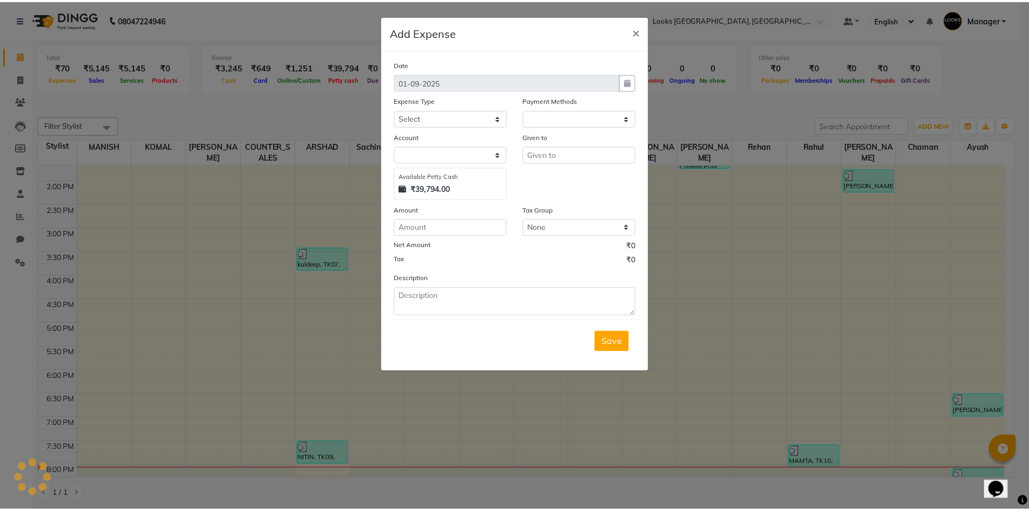
scroll to position [0, 0]
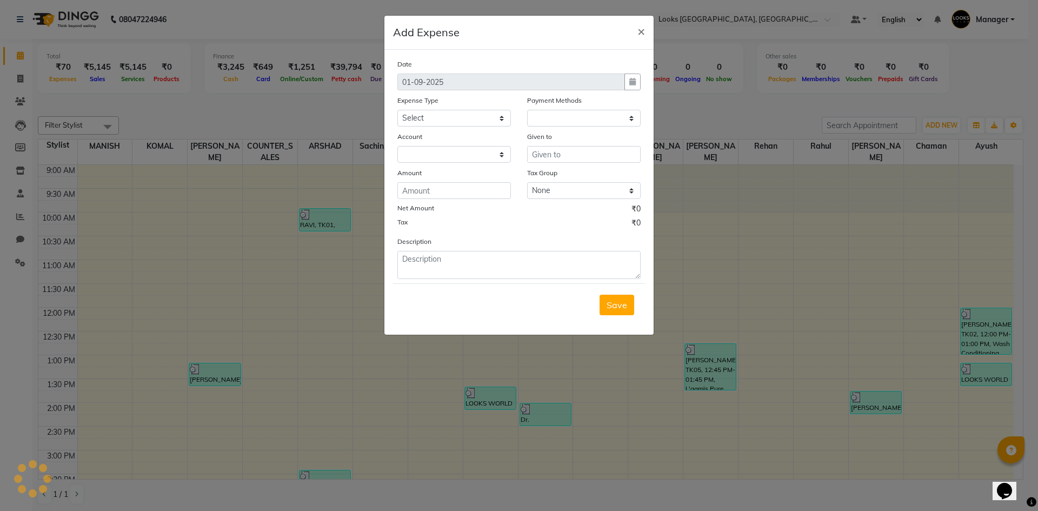
select select "1"
select select "3555"
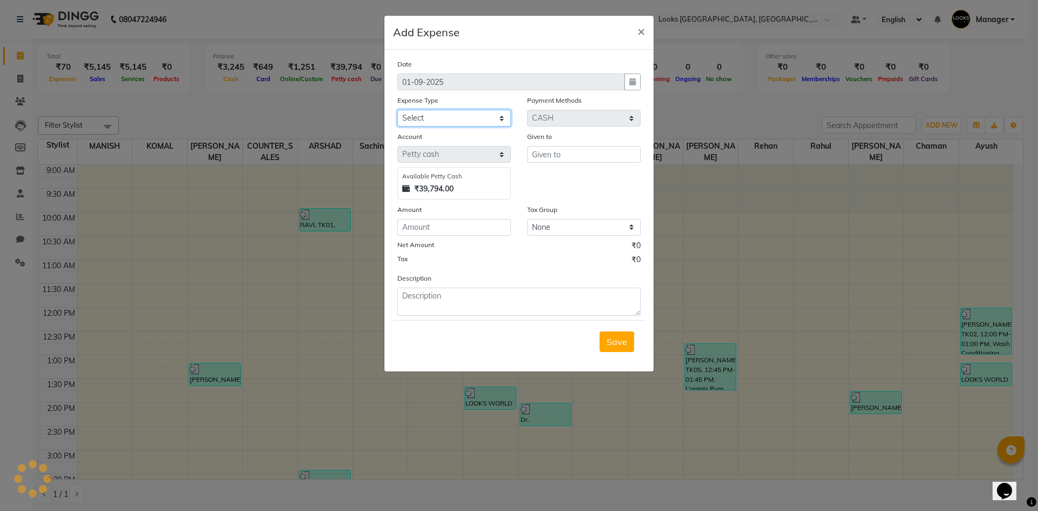
drag, startPoint x: 462, startPoint y: 118, endPoint x: 470, endPoint y: 125, distance: 11.1
click at [462, 118] on select "Select Bank Deposit Blinkit Cash Handover CLIENT Client ordered food Client Ref…" at bounding box center [454, 118] width 114 height 17
select select "24170"
click at [397, 110] on select "Select Bank Deposit Blinkit Cash Handover CLIENT Client ordered food Client Ref…" at bounding box center [454, 118] width 114 height 17
drag, startPoint x: 589, startPoint y: 151, endPoint x: 580, endPoint y: 147, distance: 9.9
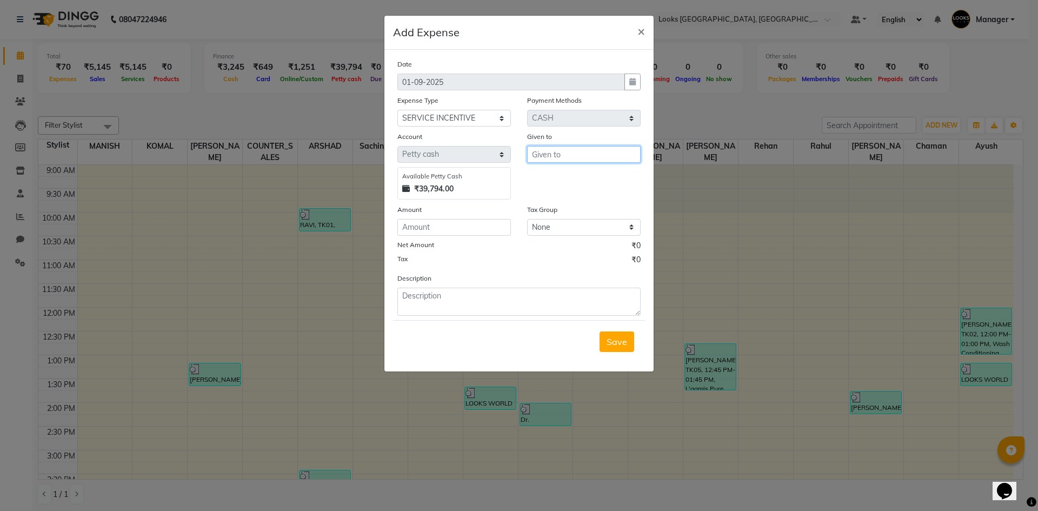
click at [587, 151] on input "text" at bounding box center [584, 154] width 114 height 17
click at [582, 172] on button "RAJ VEER" at bounding box center [570, 177] width 85 height 17
type input "[PERSON_NAME]"
click at [488, 224] on input "number" at bounding box center [454, 227] width 114 height 17
type input "236"
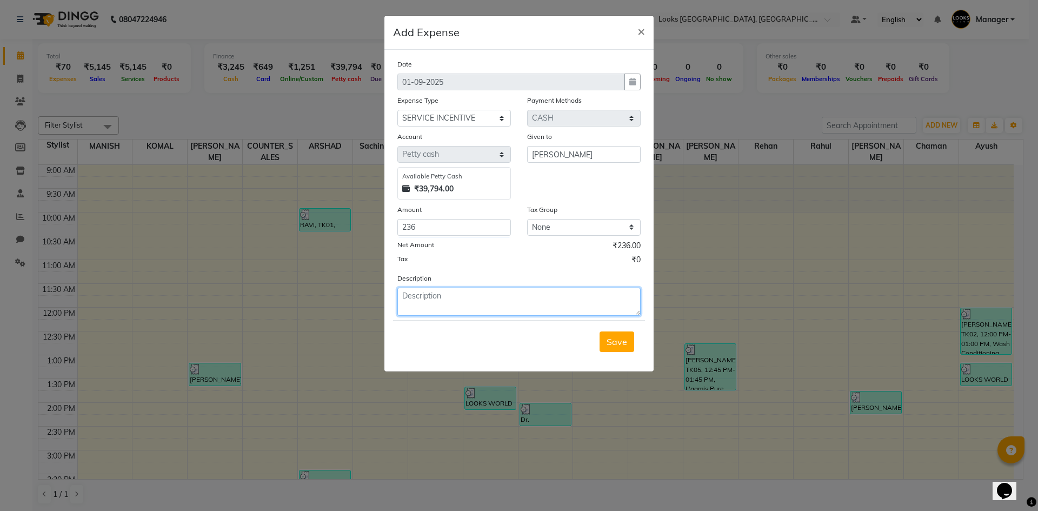
click at [497, 302] on textarea at bounding box center [518, 302] width 243 height 28
type textarea "RAJVEER INCENTIVE 236"
click at [629, 345] on button "Save" at bounding box center [617, 341] width 35 height 21
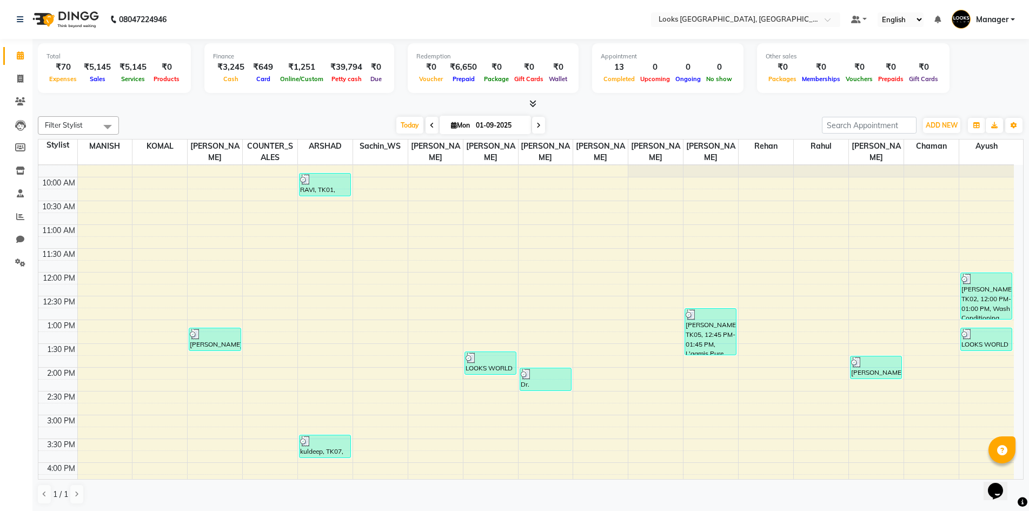
scroll to position [54, 0]
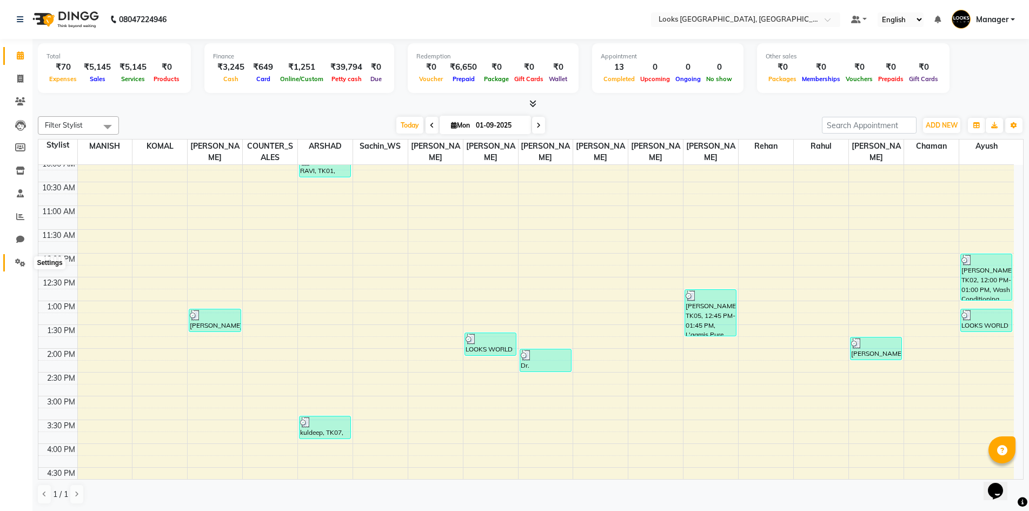
click at [16, 262] on icon at bounding box center [20, 262] width 10 height 8
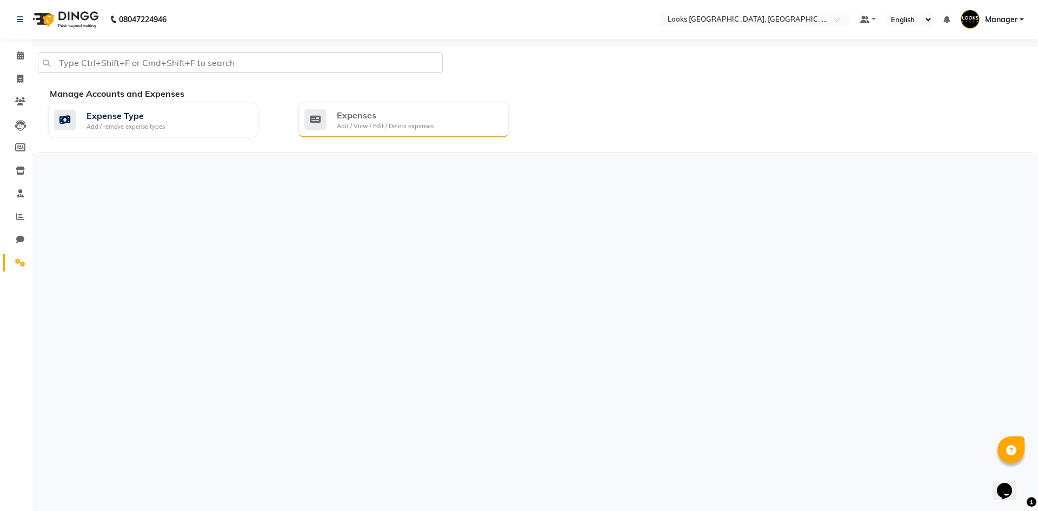
click at [386, 126] on div "Add / View / Edit / Delete expenses" at bounding box center [385, 126] width 97 height 9
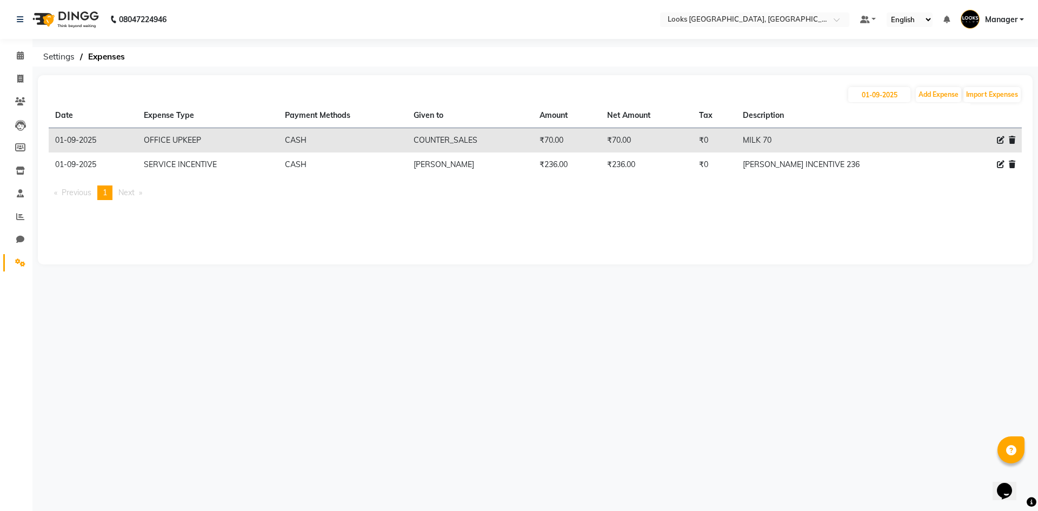
click at [90, 19] on img at bounding box center [65, 19] width 74 height 30
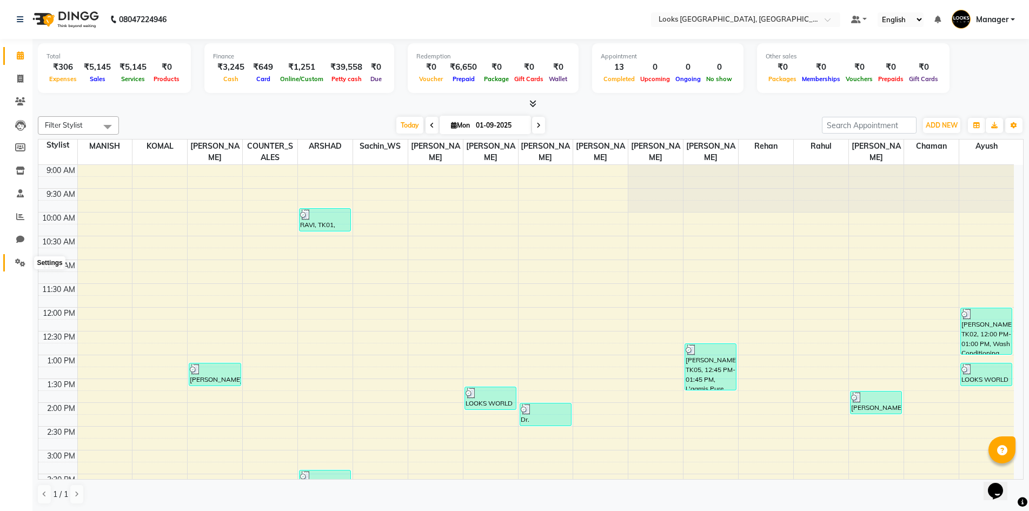
click at [16, 260] on icon at bounding box center [20, 262] width 10 height 8
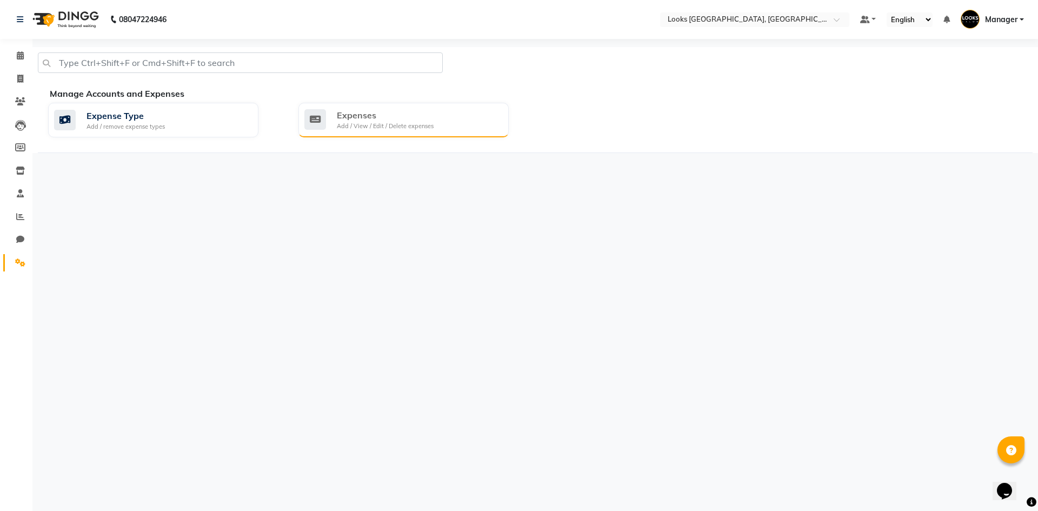
click at [406, 127] on div "Add / View / Edit / Delete expenses" at bounding box center [385, 126] width 97 height 9
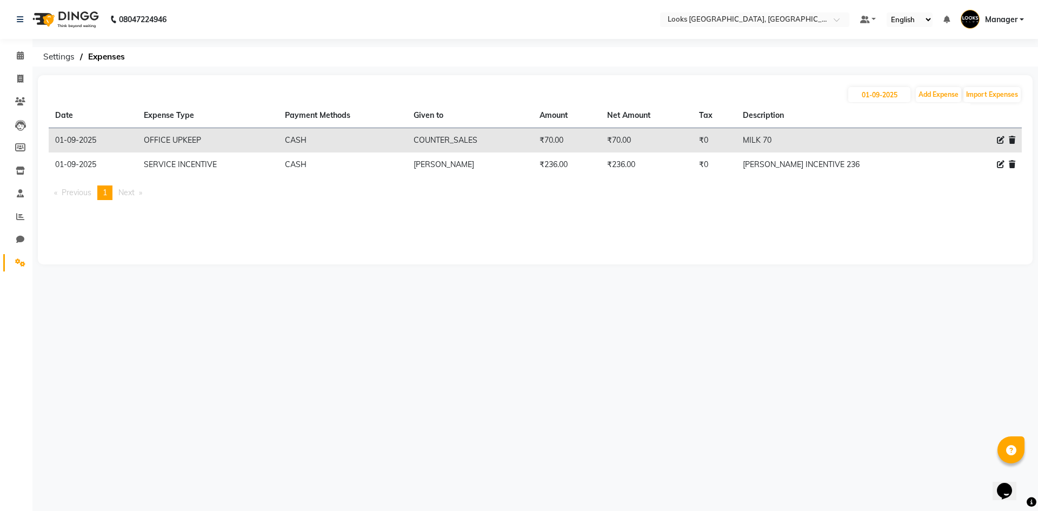
click at [1001, 136] on icon at bounding box center [1001, 140] width 8 height 8
select select "24318"
select select "1"
select select "3555"
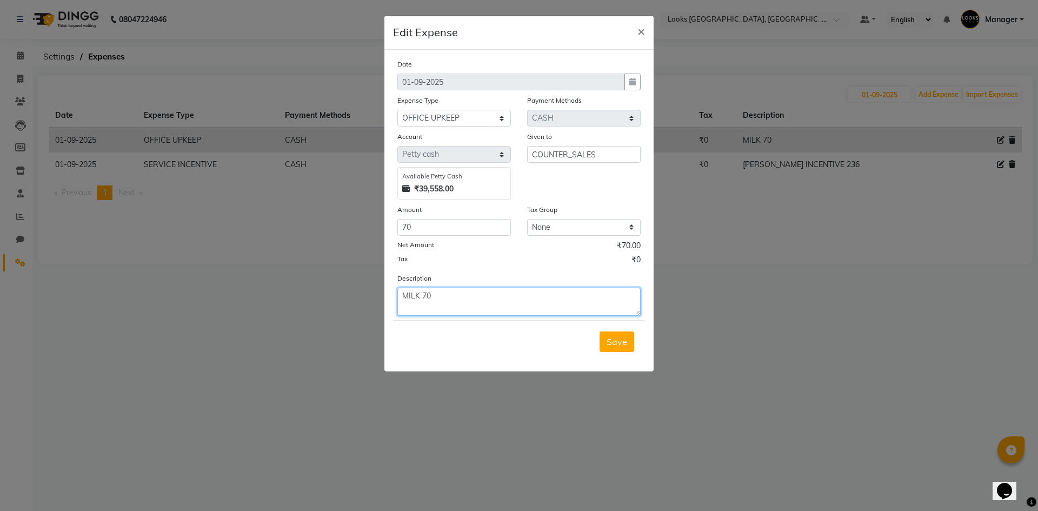
click at [476, 294] on textarea "MILK 70" at bounding box center [518, 302] width 243 height 28
drag, startPoint x: 451, startPoint y: 224, endPoint x: 295, endPoint y: 238, distance: 156.9
click at [295, 238] on ngb-modal-window "Edit Expense × Date 01-09-2025 Expense Type Select Bank Deposit Blinkit Cash Ha…" at bounding box center [519, 255] width 1038 height 511
click at [477, 301] on textarea "MILK 90" at bounding box center [518, 302] width 243 height 28
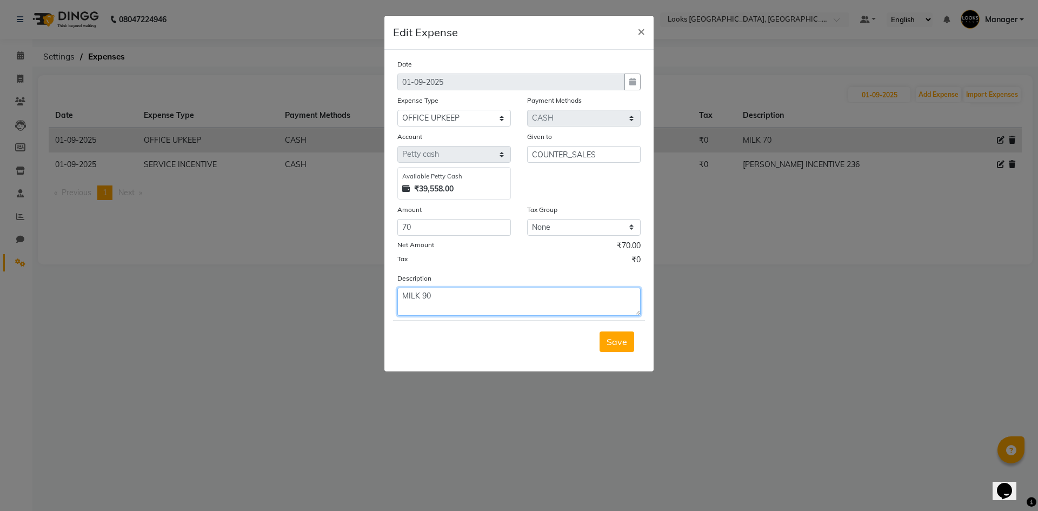
click at [477, 301] on textarea "MILK 90" at bounding box center [518, 302] width 243 height 28
type textarea "MILK 100"
drag, startPoint x: 434, startPoint y: 224, endPoint x: 229, endPoint y: 213, distance: 205.2
click at [227, 213] on ngb-modal-window "Edit Expense × Date 01-09-2025 Expense Type Select Bank Deposit Blinkit Cash Ha…" at bounding box center [519, 255] width 1038 height 511
type input "100"
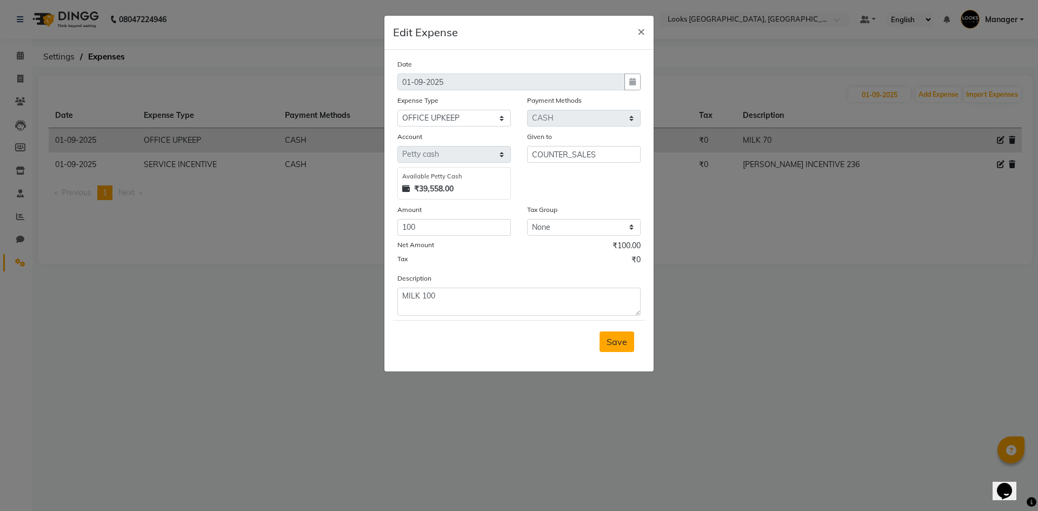
click at [620, 344] on span "Save" at bounding box center [617, 341] width 21 height 11
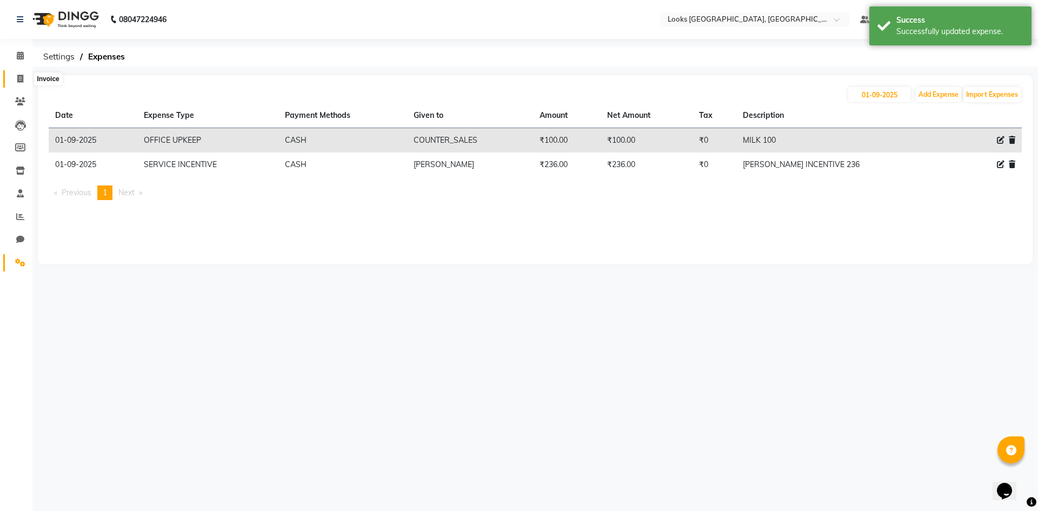
click at [24, 77] on span at bounding box center [20, 79] width 19 height 12
select select "service"
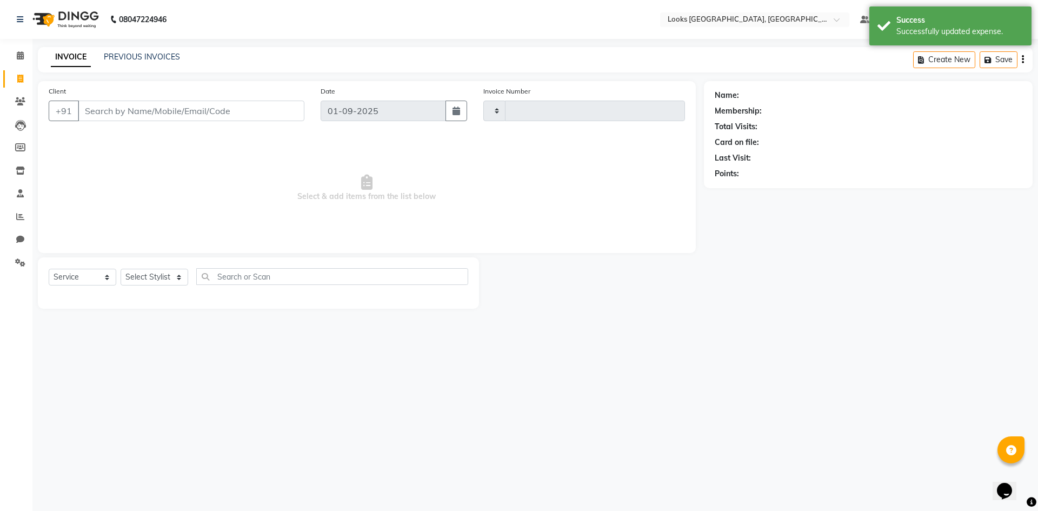
type input "5310"
select select "4718"
drag, startPoint x: 112, startPoint y: 17, endPoint x: 106, endPoint y: 18, distance: 6.6
click at [106, 18] on div "08047224946" at bounding box center [92, 19] width 166 height 30
click at [71, 17] on img at bounding box center [65, 19] width 74 height 30
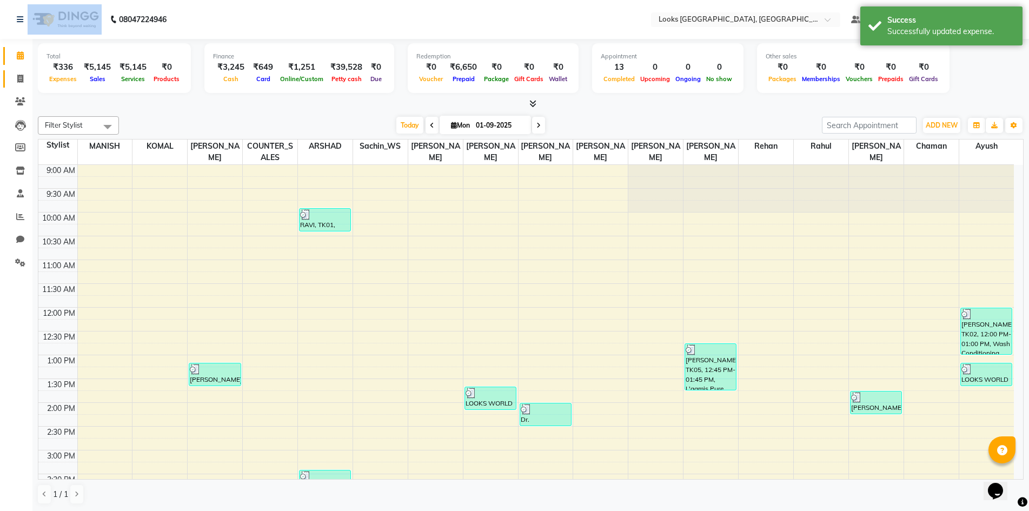
click at [19, 86] on link "Invoice" at bounding box center [16, 79] width 26 height 18
select select "service"
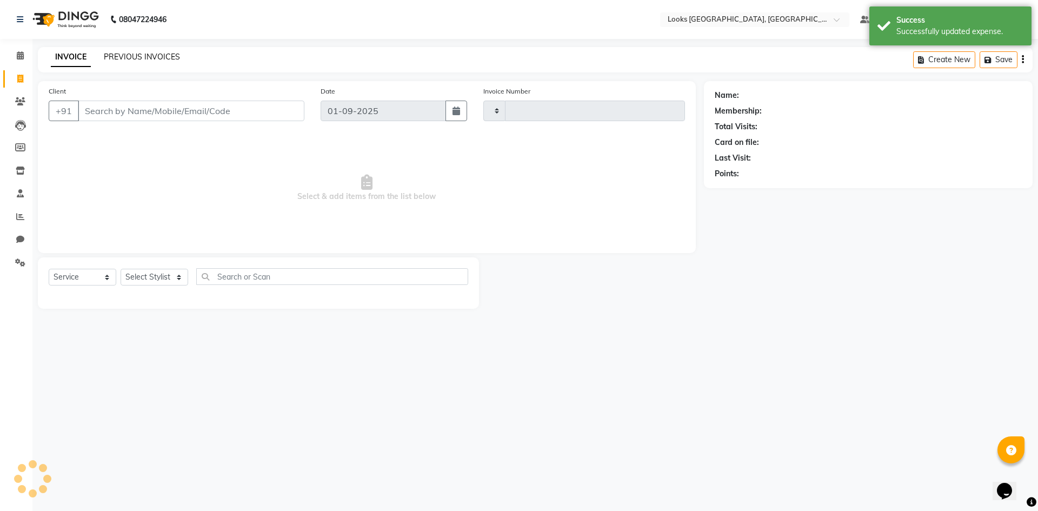
type input "5310"
select select "4718"
click at [144, 52] on link "PREVIOUS INVOICES" at bounding box center [142, 57] width 76 height 10
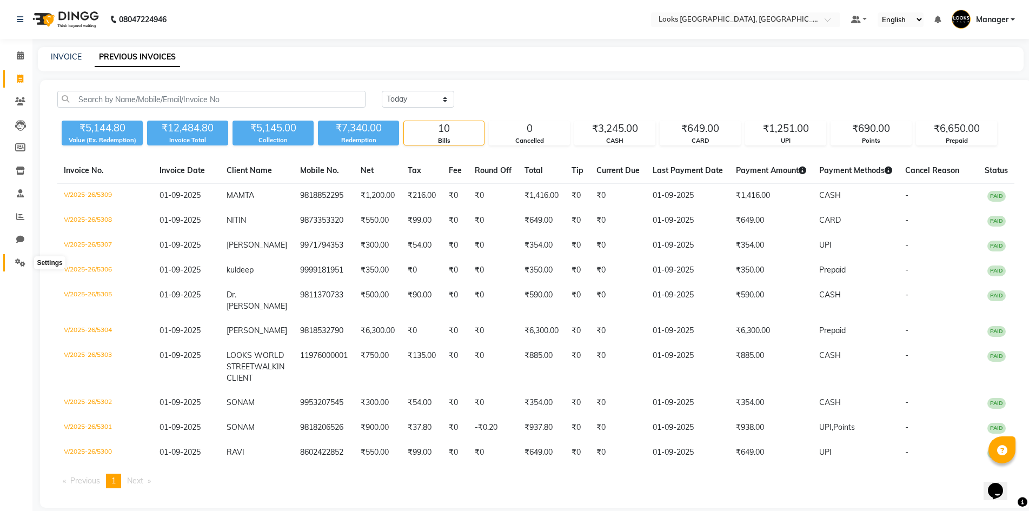
click at [17, 264] on icon at bounding box center [20, 262] width 10 height 8
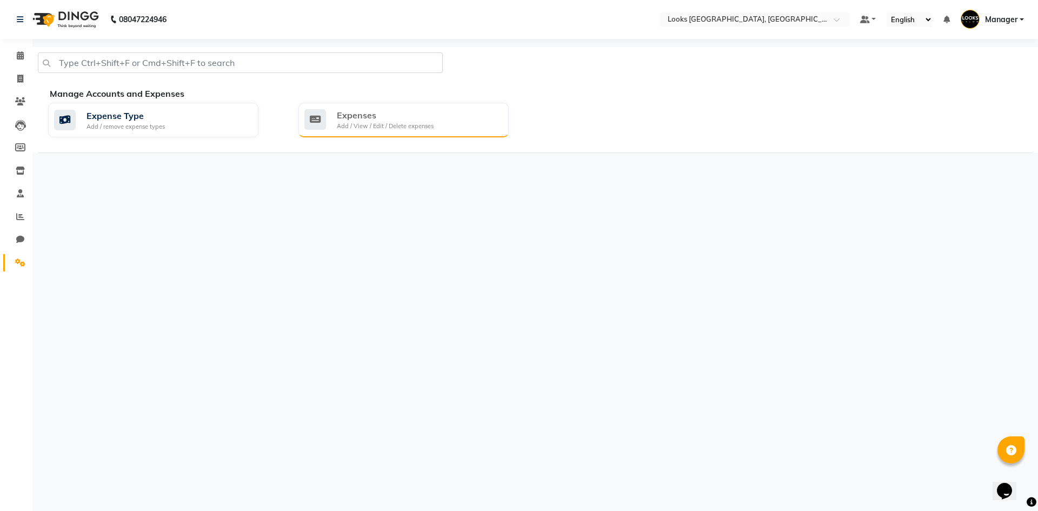
click at [463, 124] on div "Expenses Add / View / Edit / Delete expenses" at bounding box center [402, 120] width 196 height 22
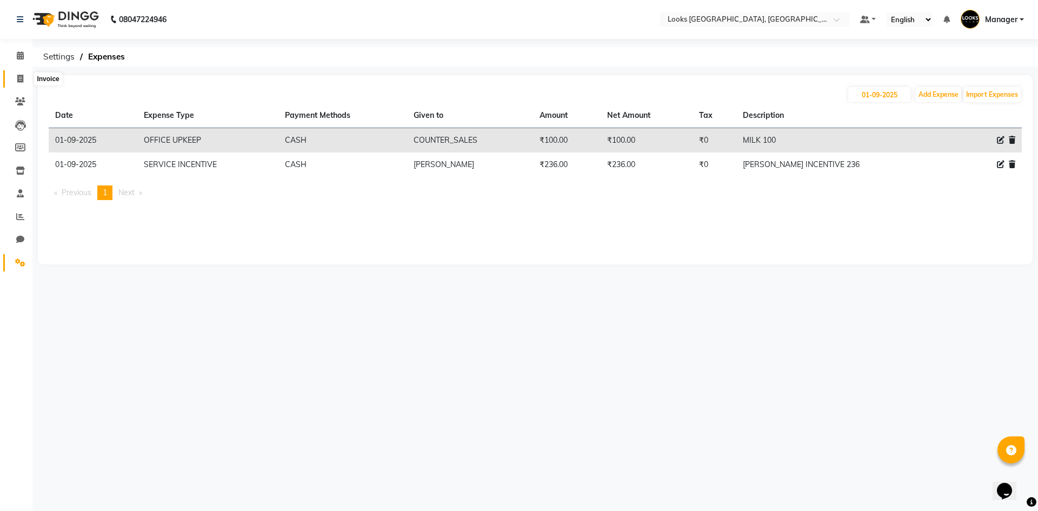
click at [15, 83] on span at bounding box center [20, 79] width 19 height 12
select select "4718"
select select "service"
